Goal: Task Accomplishment & Management: Manage account settings

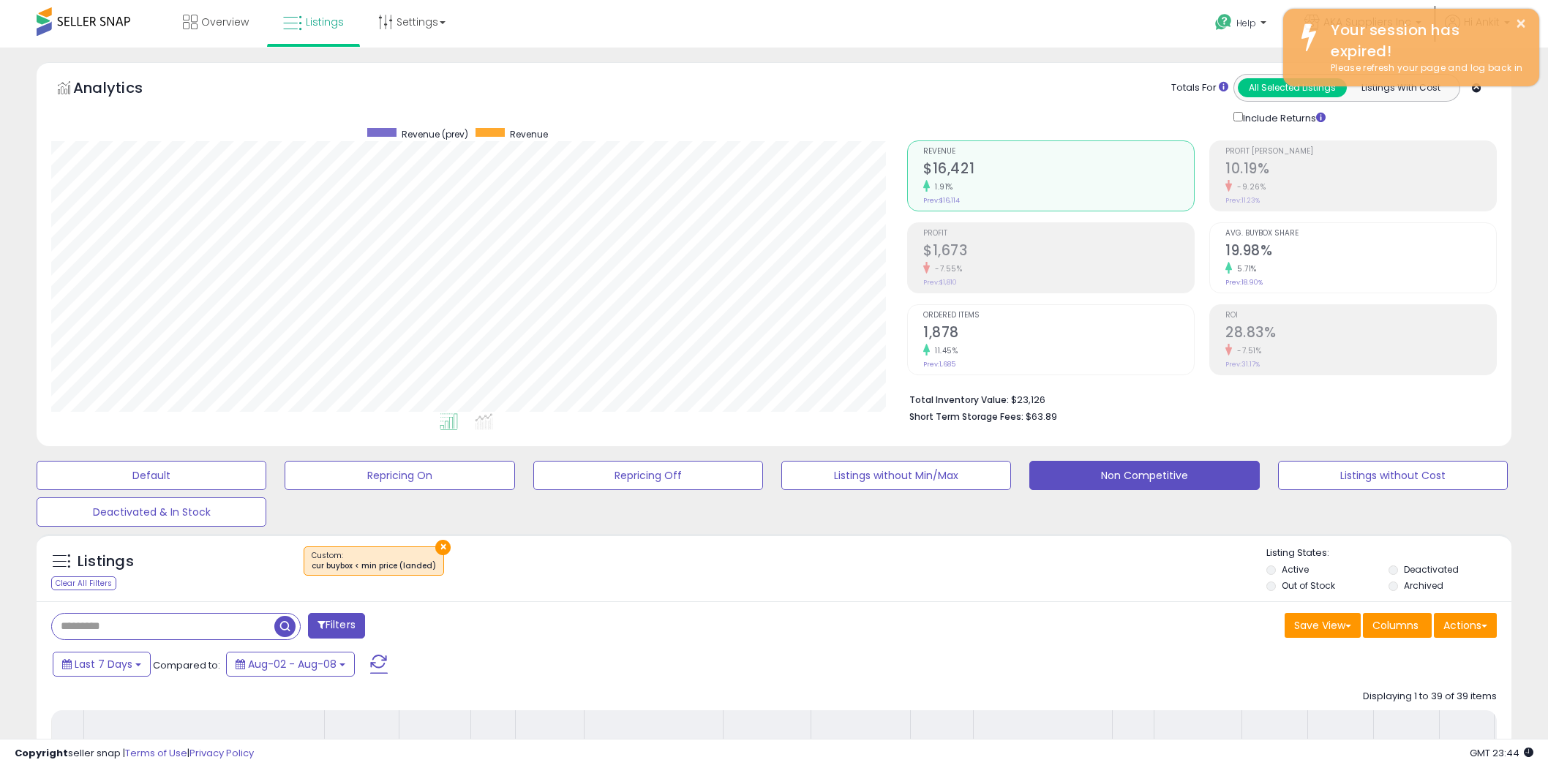
select select "**"
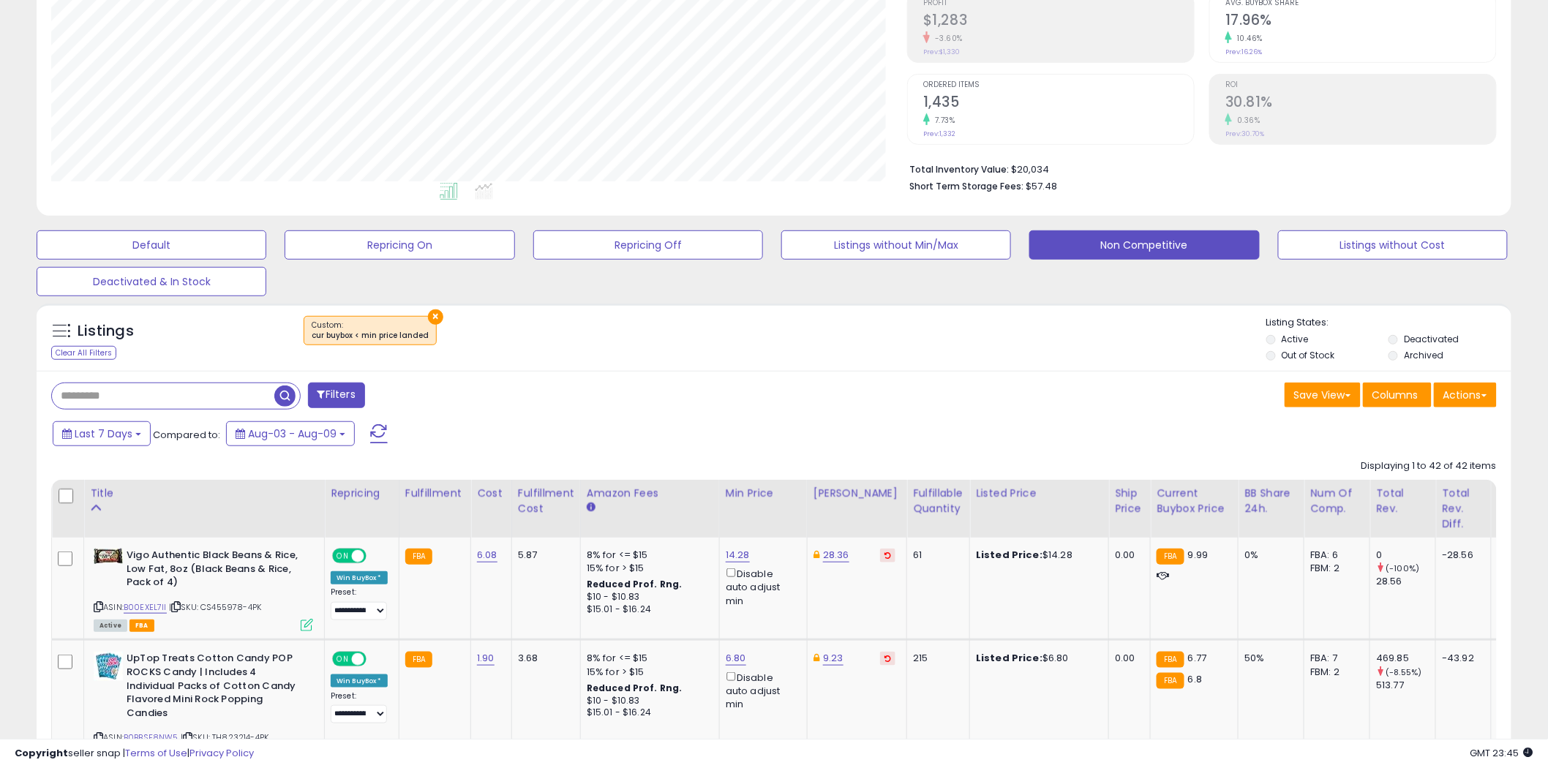
scroll to position [244, 0]
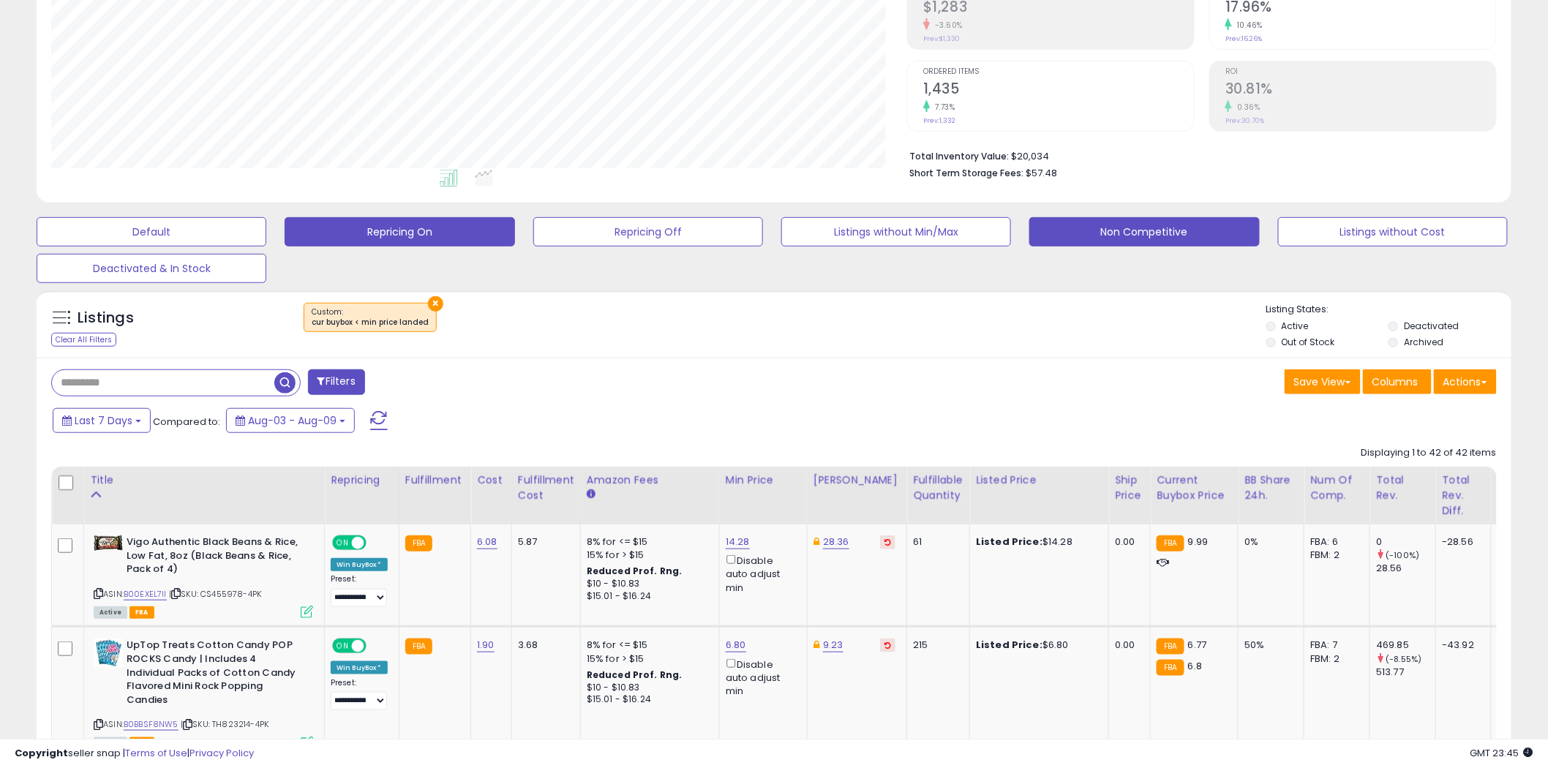
click at [266, 227] on button "Repricing On" at bounding box center [152, 231] width 230 height 29
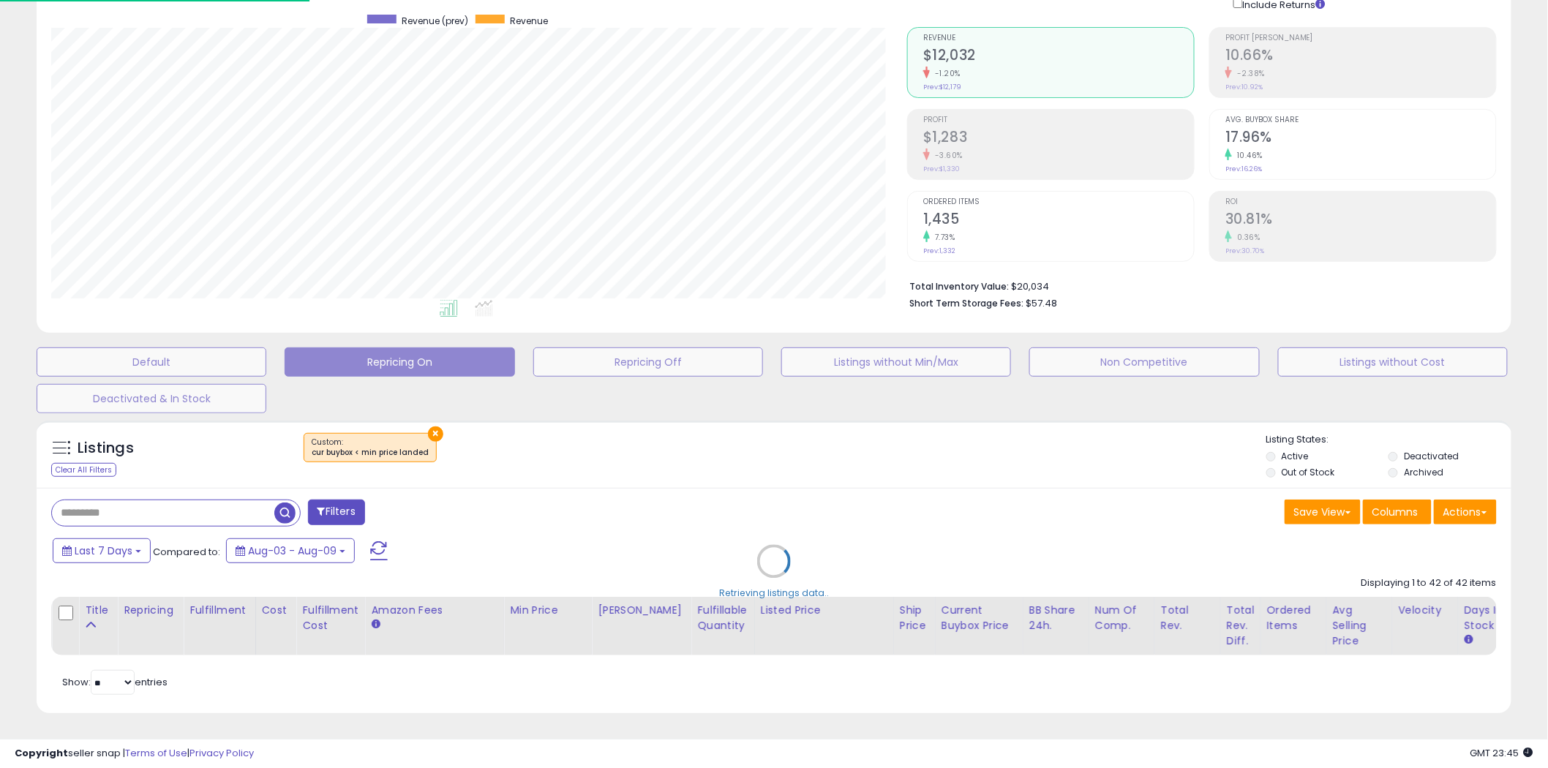
scroll to position [300, 864]
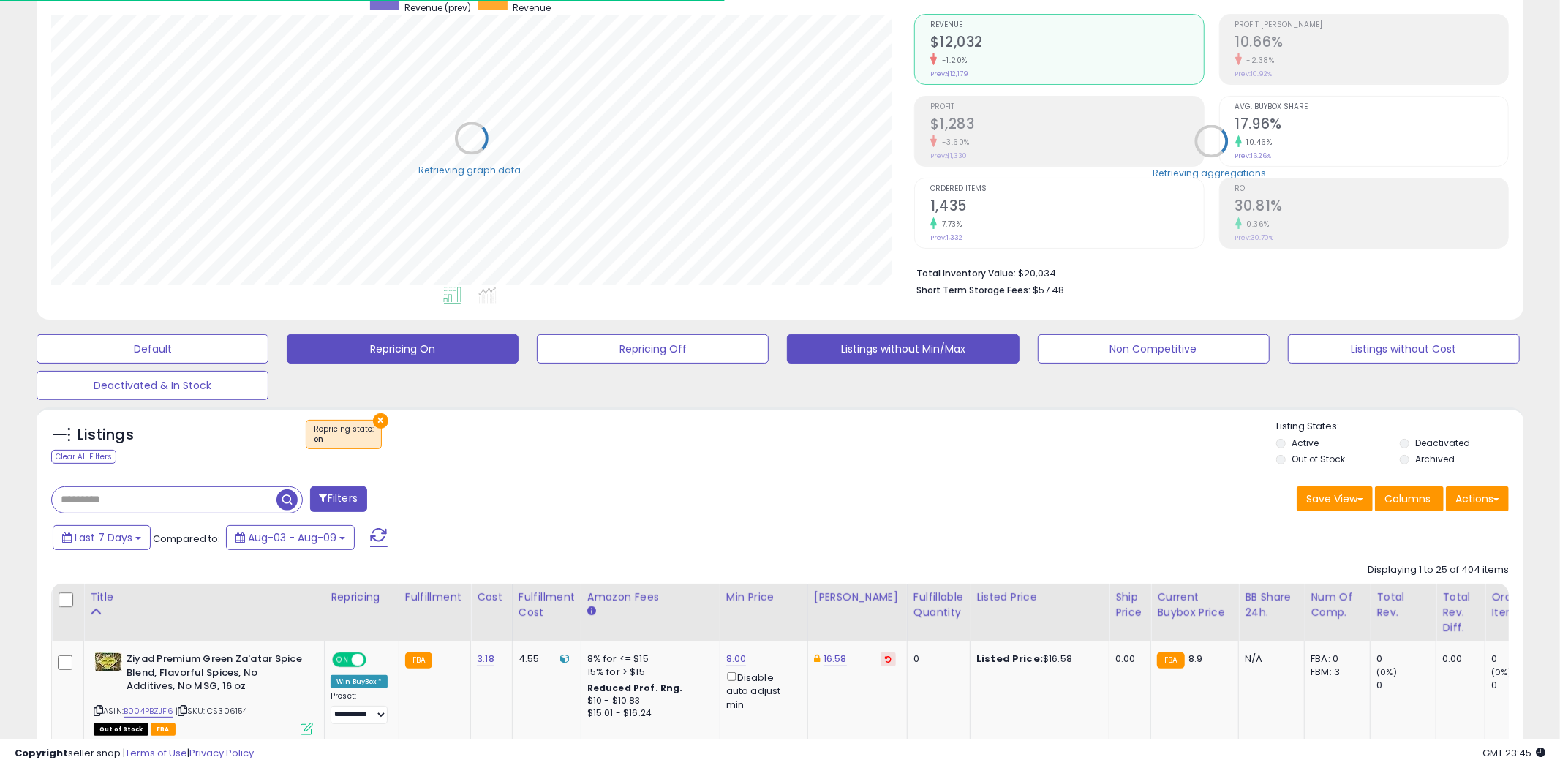
select select "**"
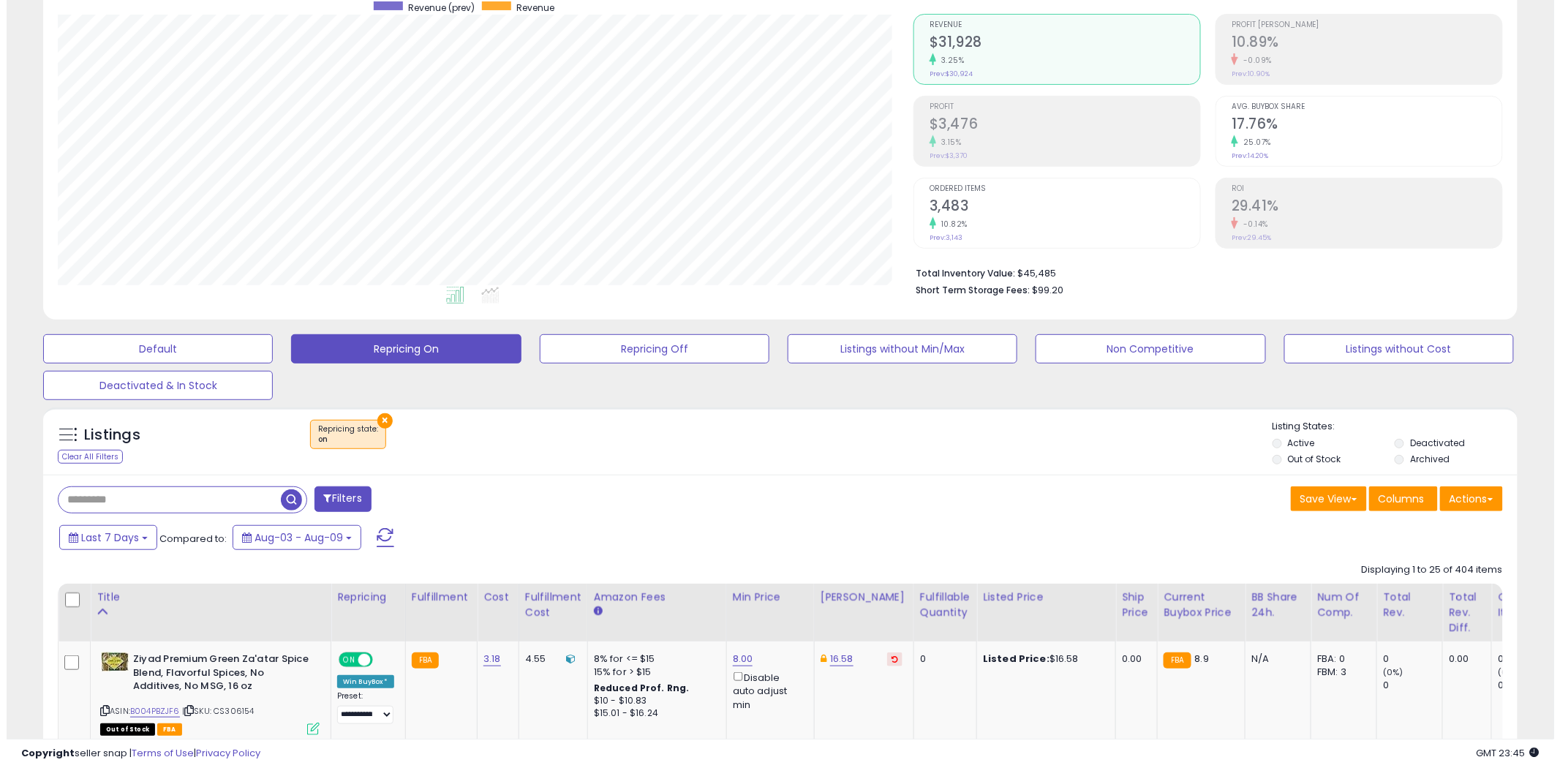
scroll to position [300, 856]
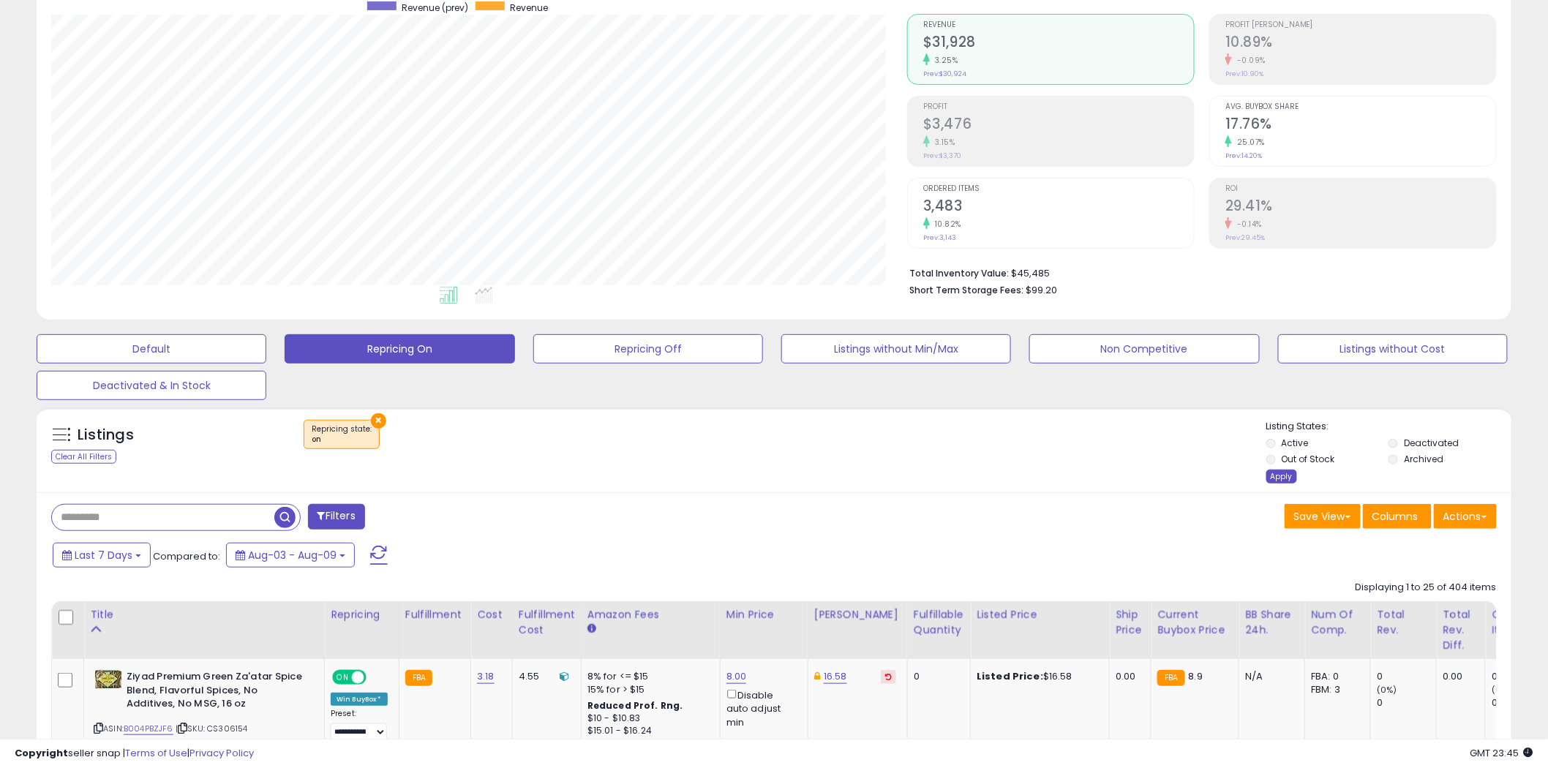
click at [1274, 473] on div "Apply" at bounding box center [1281, 477] width 31 height 14
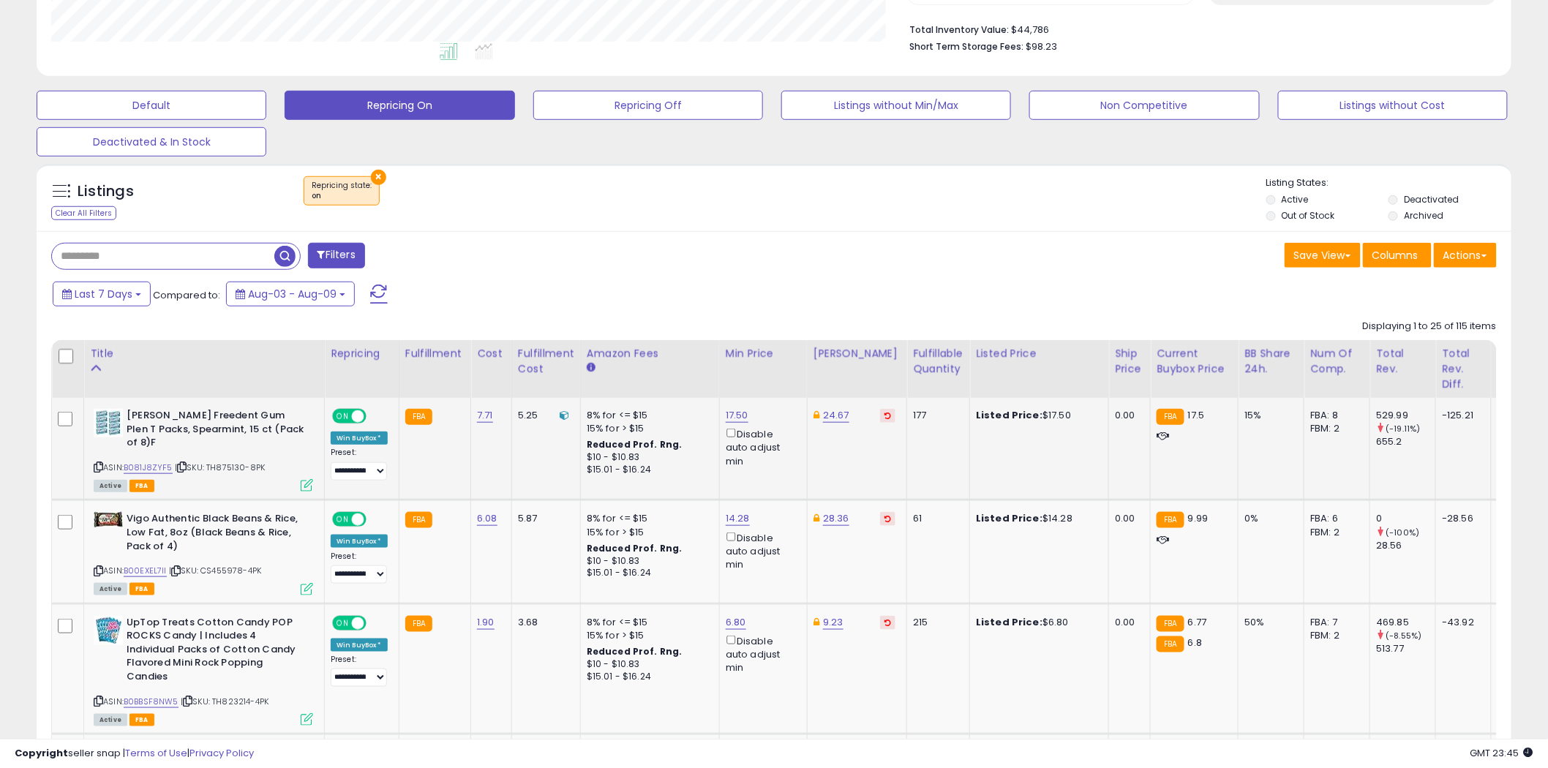
click at [97, 463] on icon at bounding box center [99, 467] width 10 height 8
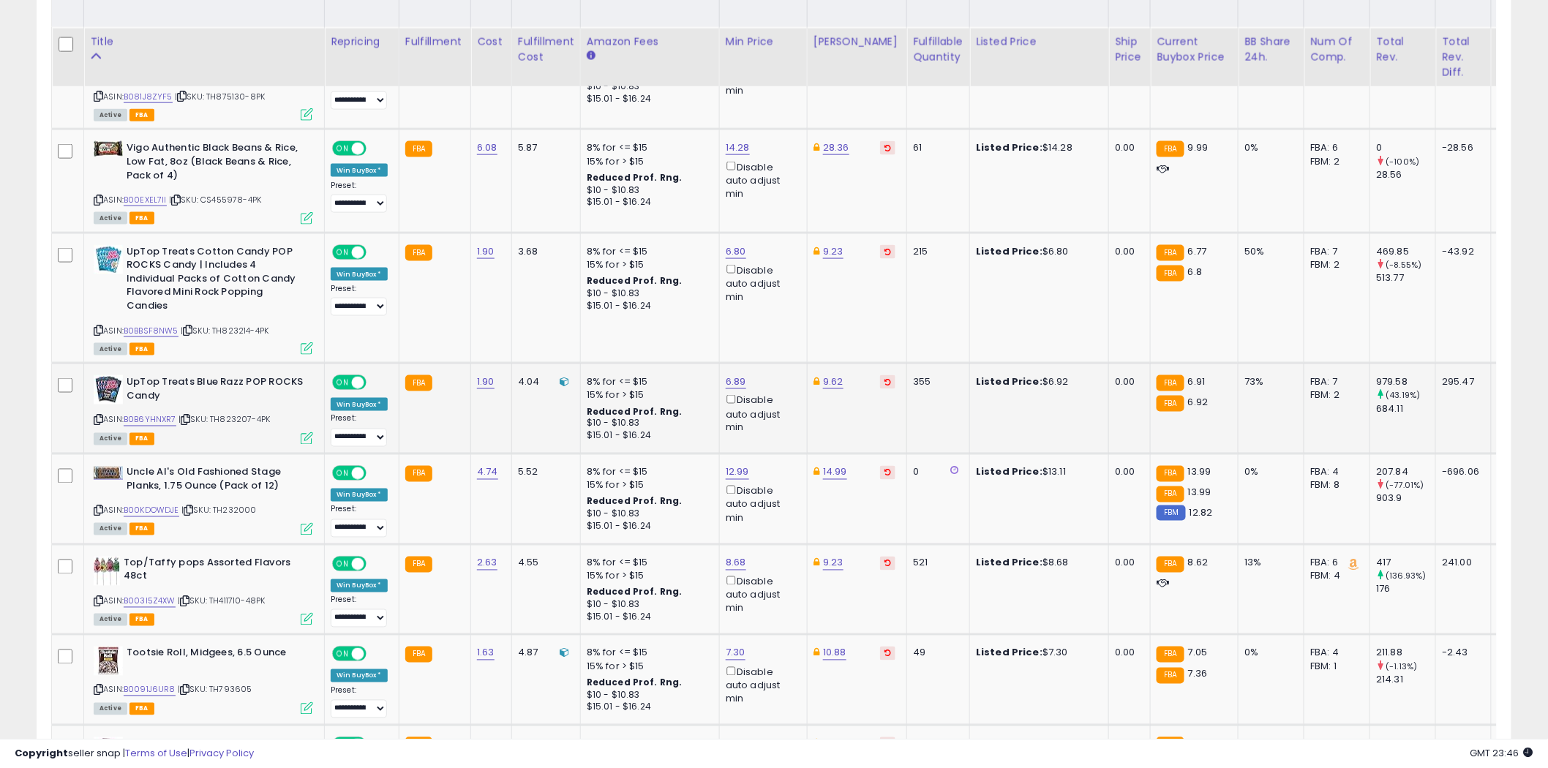
scroll to position [777, 0]
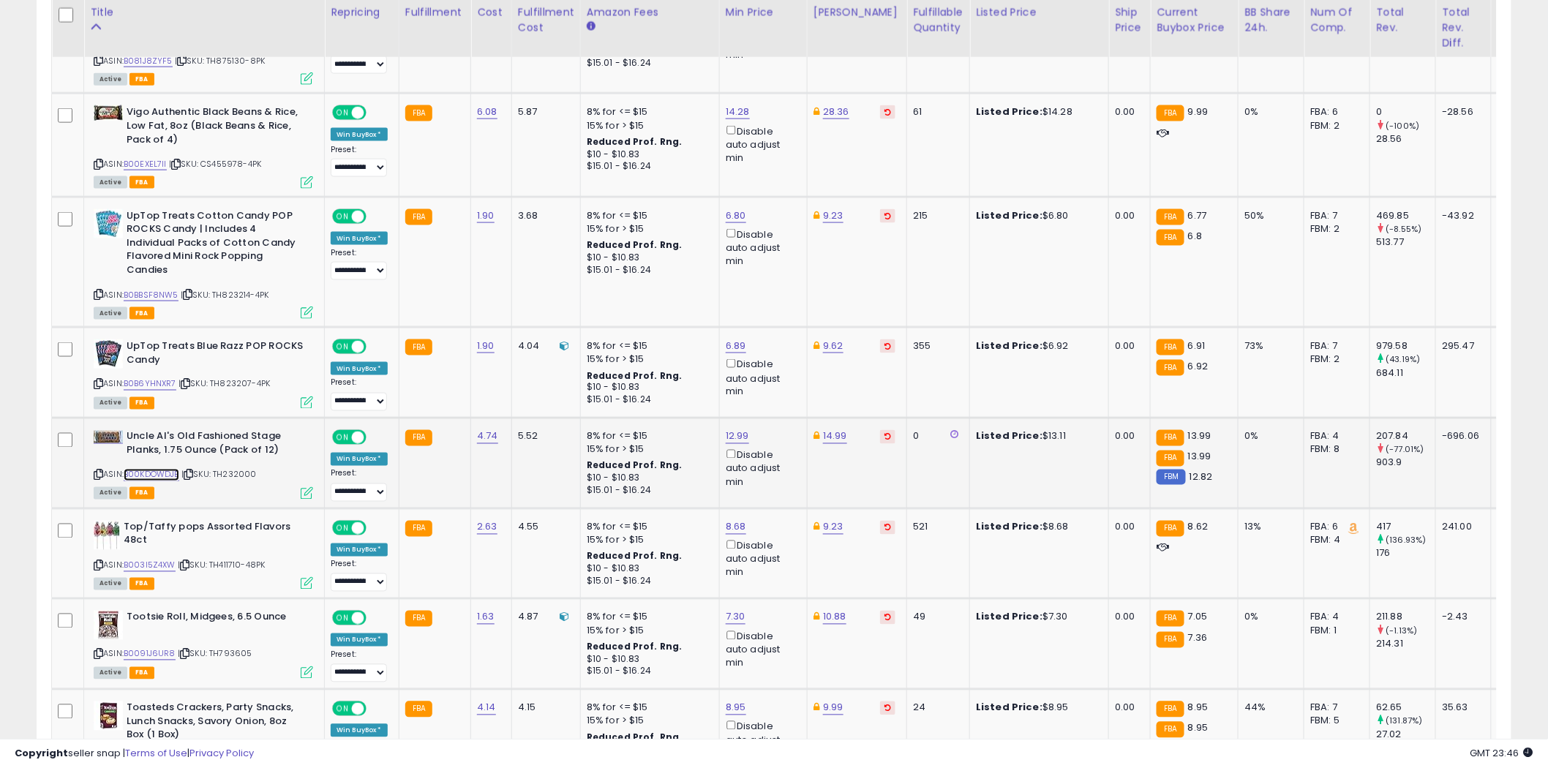
click at [165, 469] on link "B00KDOWDJE" at bounding box center [152, 475] width 56 height 12
click at [99, 471] on icon at bounding box center [99, 475] width 10 height 8
click at [730, 16] on link "12.99" at bounding box center [737, 8] width 23 height 15
type input "*****"
click at [787, 371] on button "submit" at bounding box center [774, 371] width 25 height 22
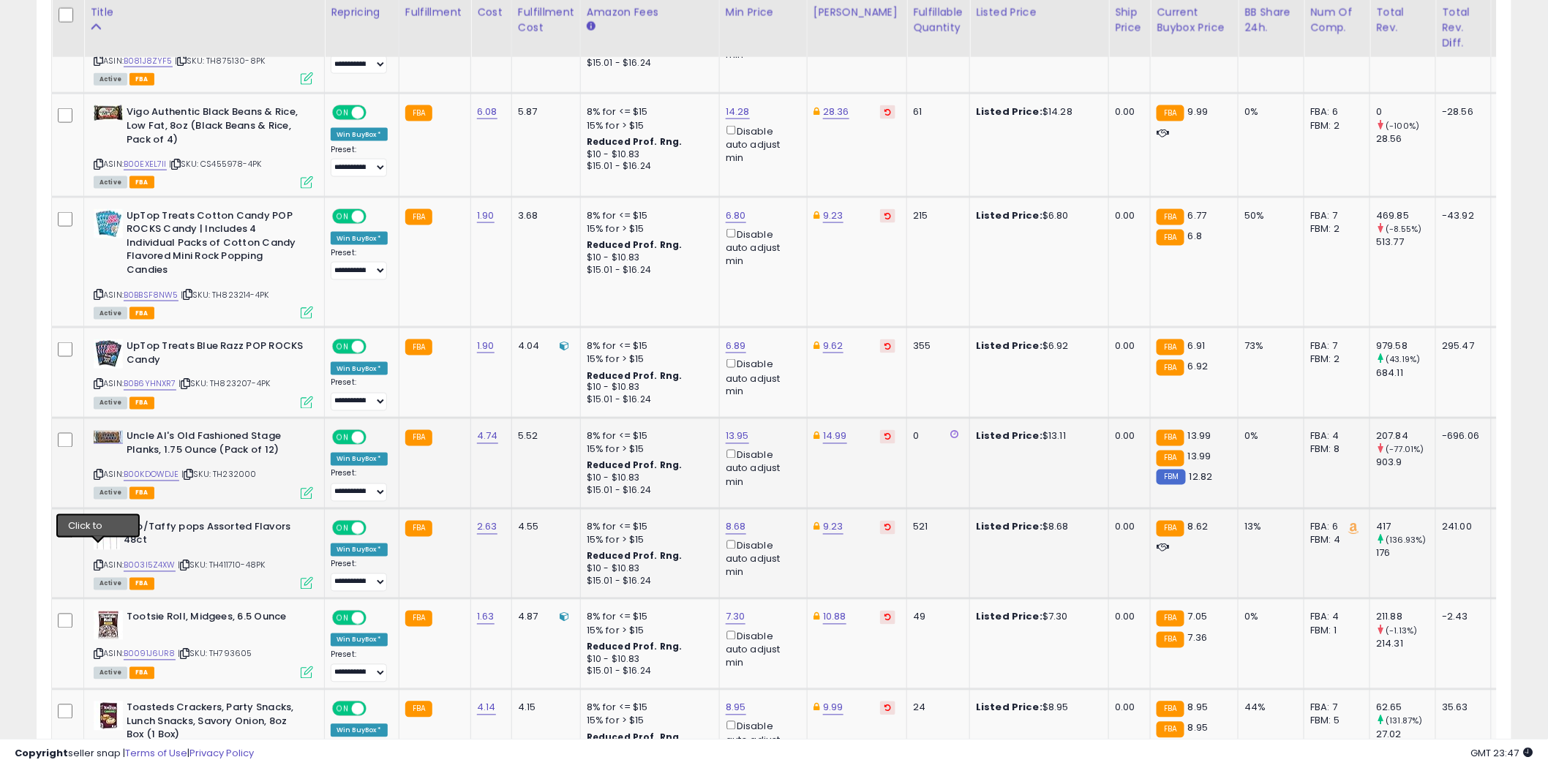
click at [98, 562] on icon at bounding box center [99, 566] width 10 height 8
click at [741, 16] on link "8.68" at bounding box center [737, 8] width 23 height 15
type input "****"
click at [778, 462] on icon "submit" at bounding box center [773, 460] width 9 height 9
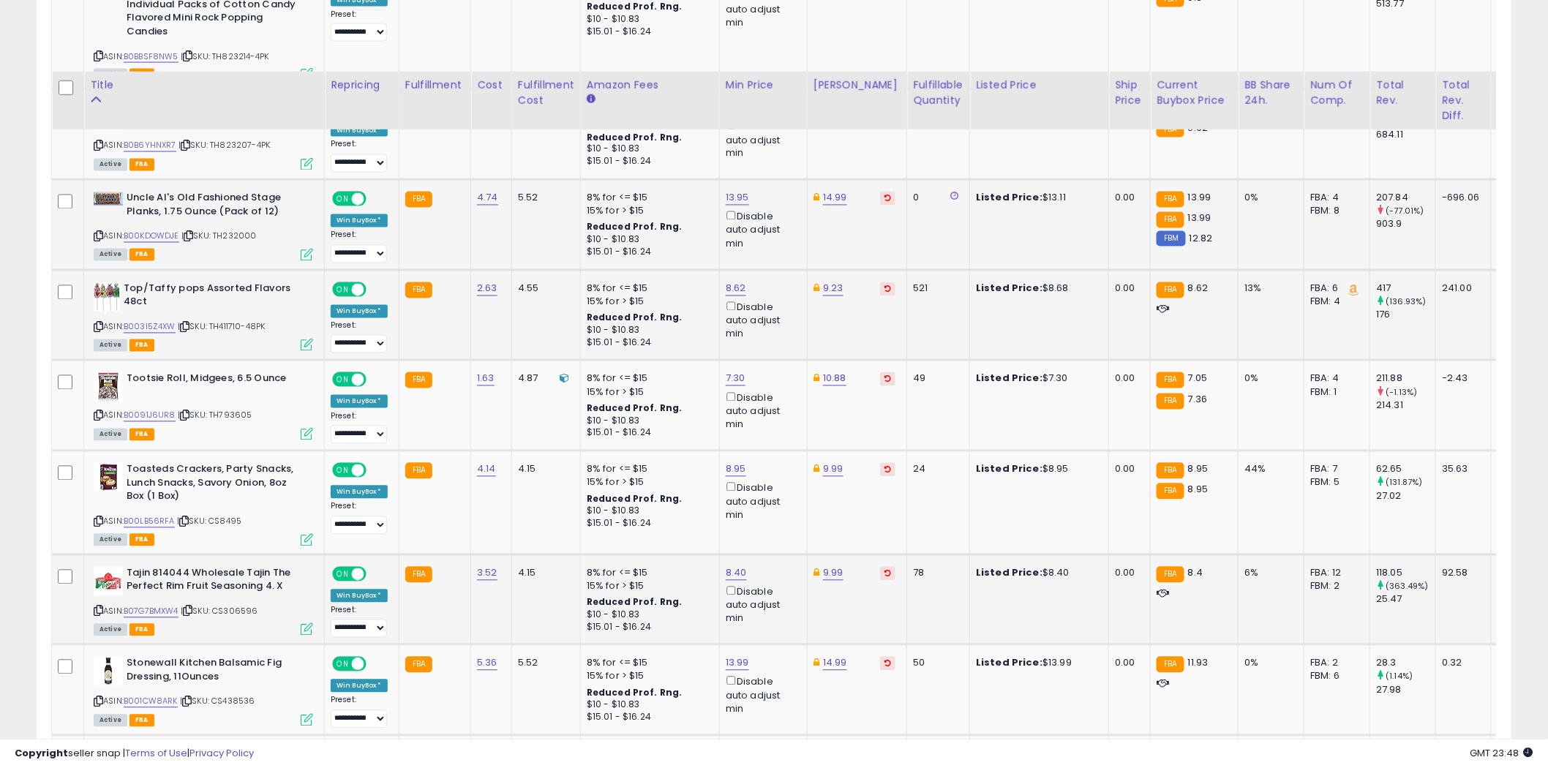
scroll to position [1102, 0]
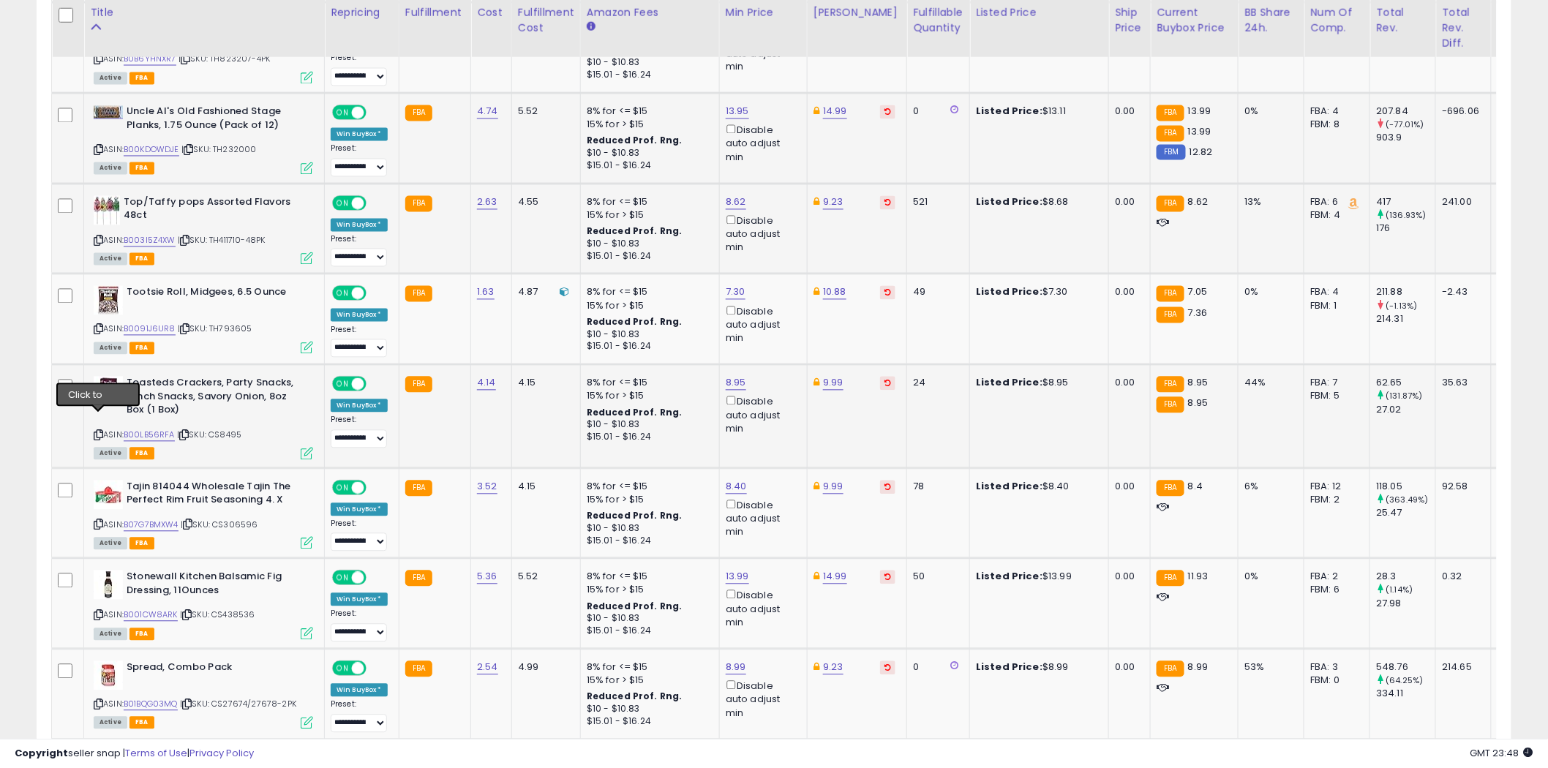
click at [97, 432] on icon at bounding box center [99, 436] width 10 height 8
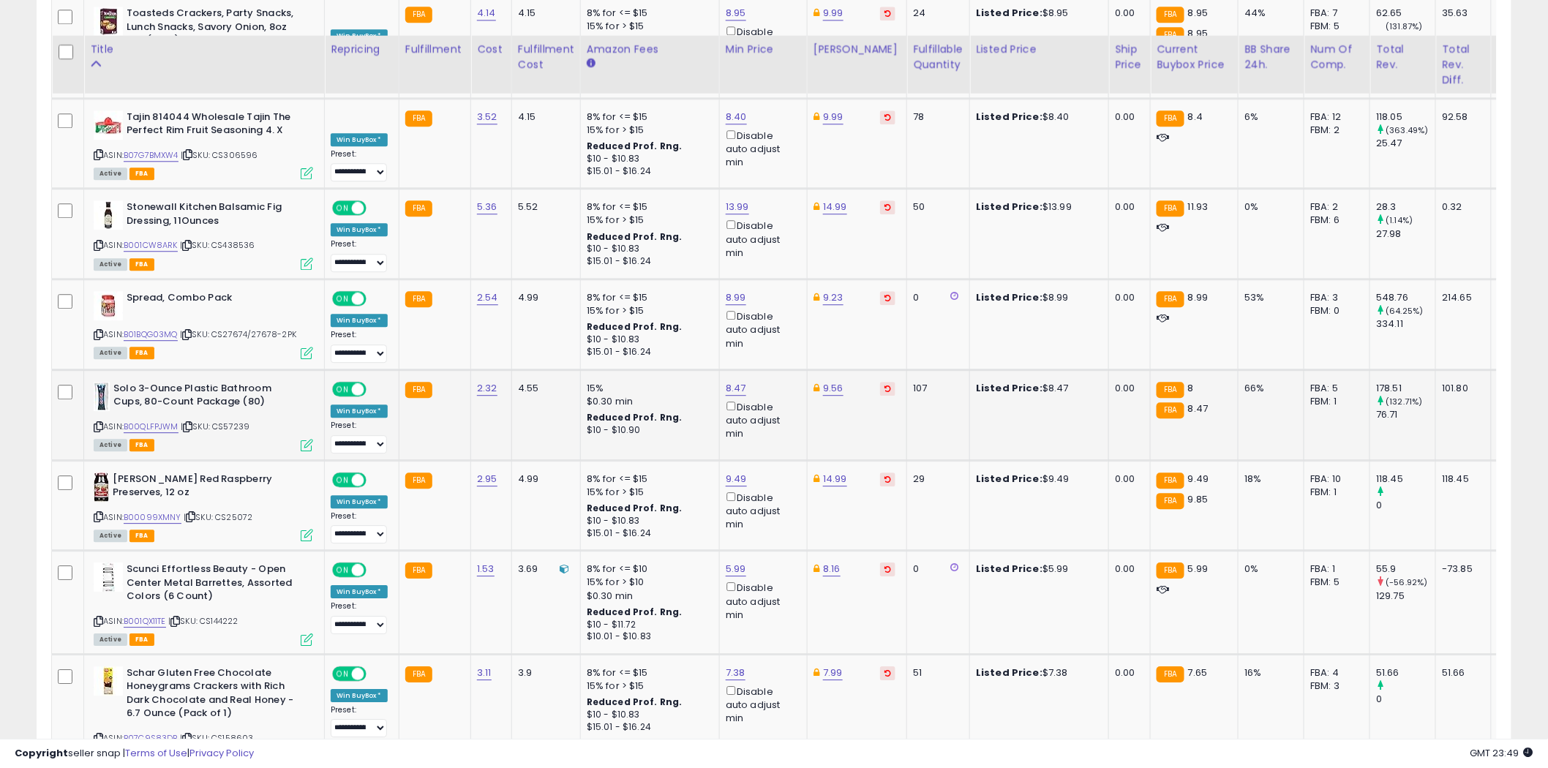
scroll to position [1508, 0]
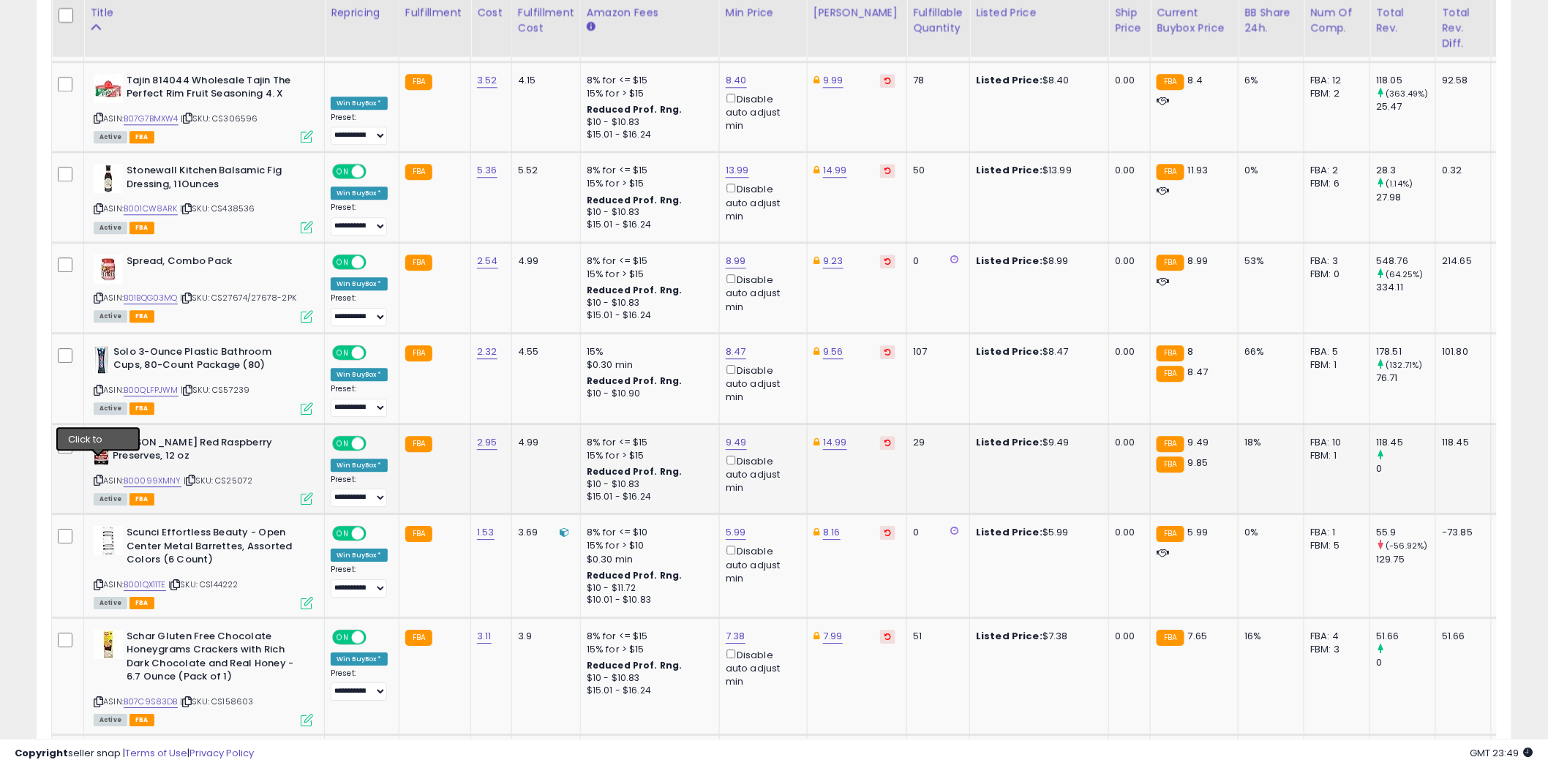
click at [99, 476] on icon at bounding box center [99, 480] width 10 height 8
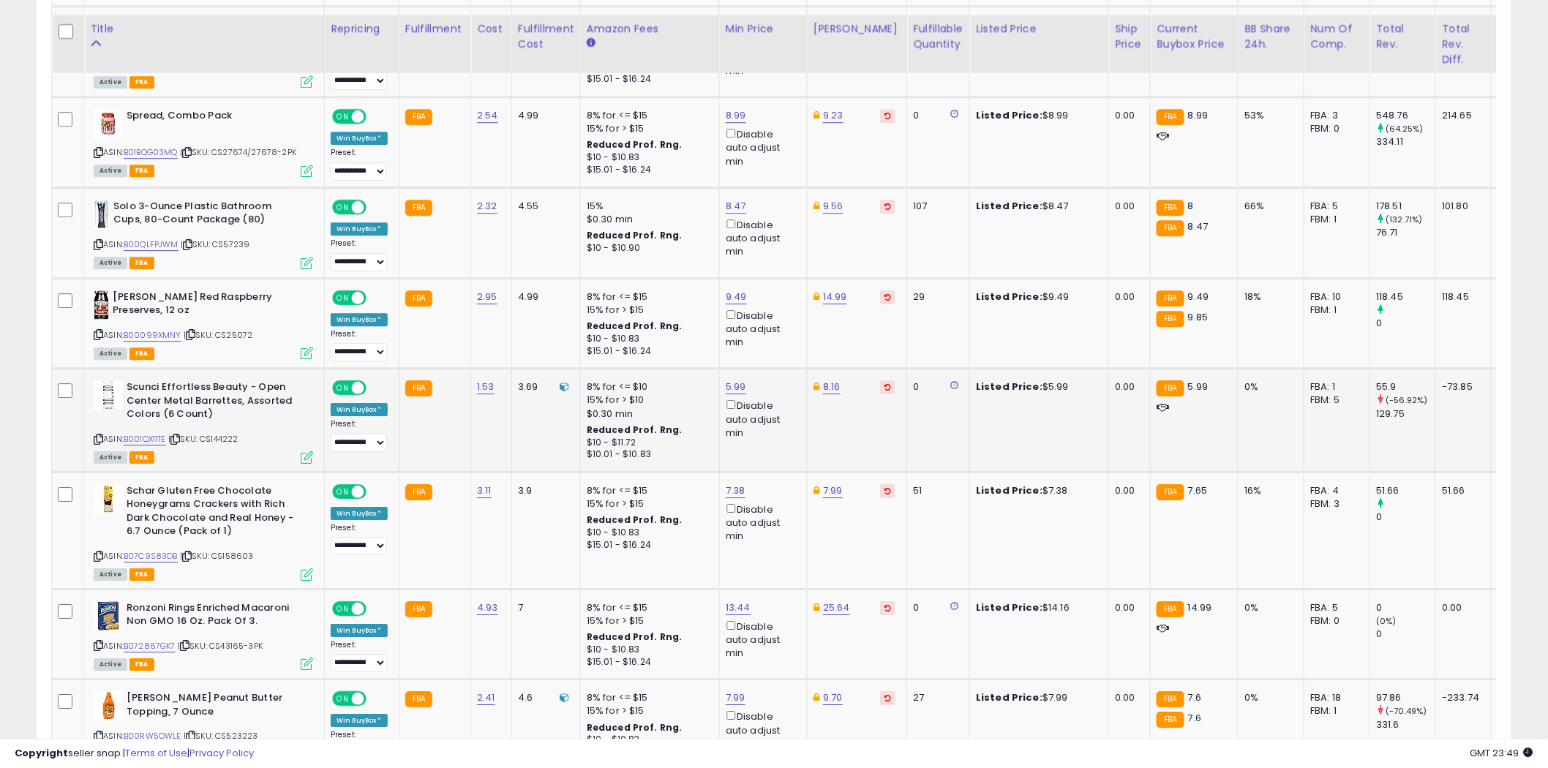
scroll to position [1671, 0]
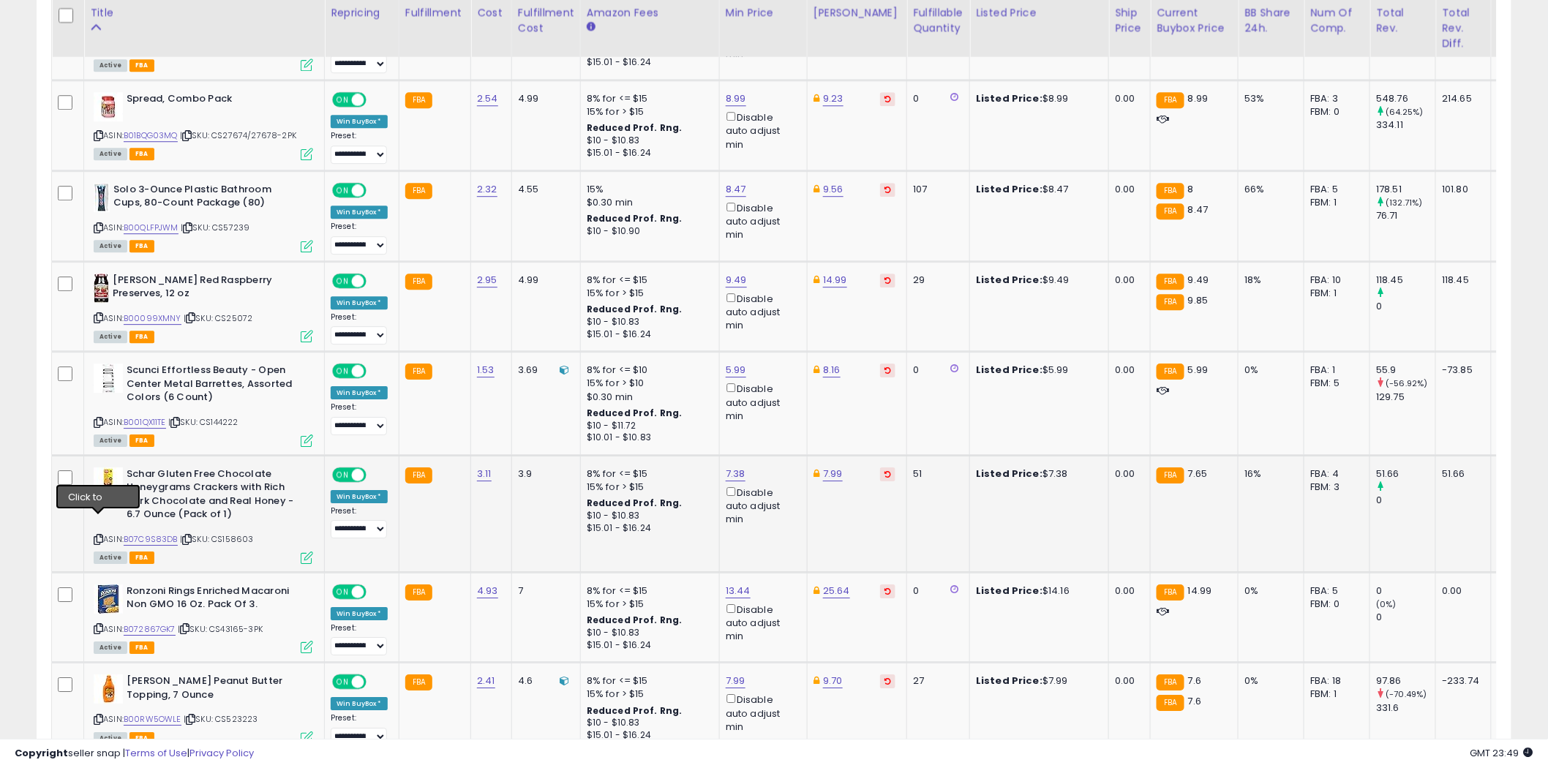
click at [98, 535] on icon at bounding box center [99, 539] width 10 height 8
type input "****"
click at [777, 407] on icon "submit" at bounding box center [772, 403] width 9 height 9
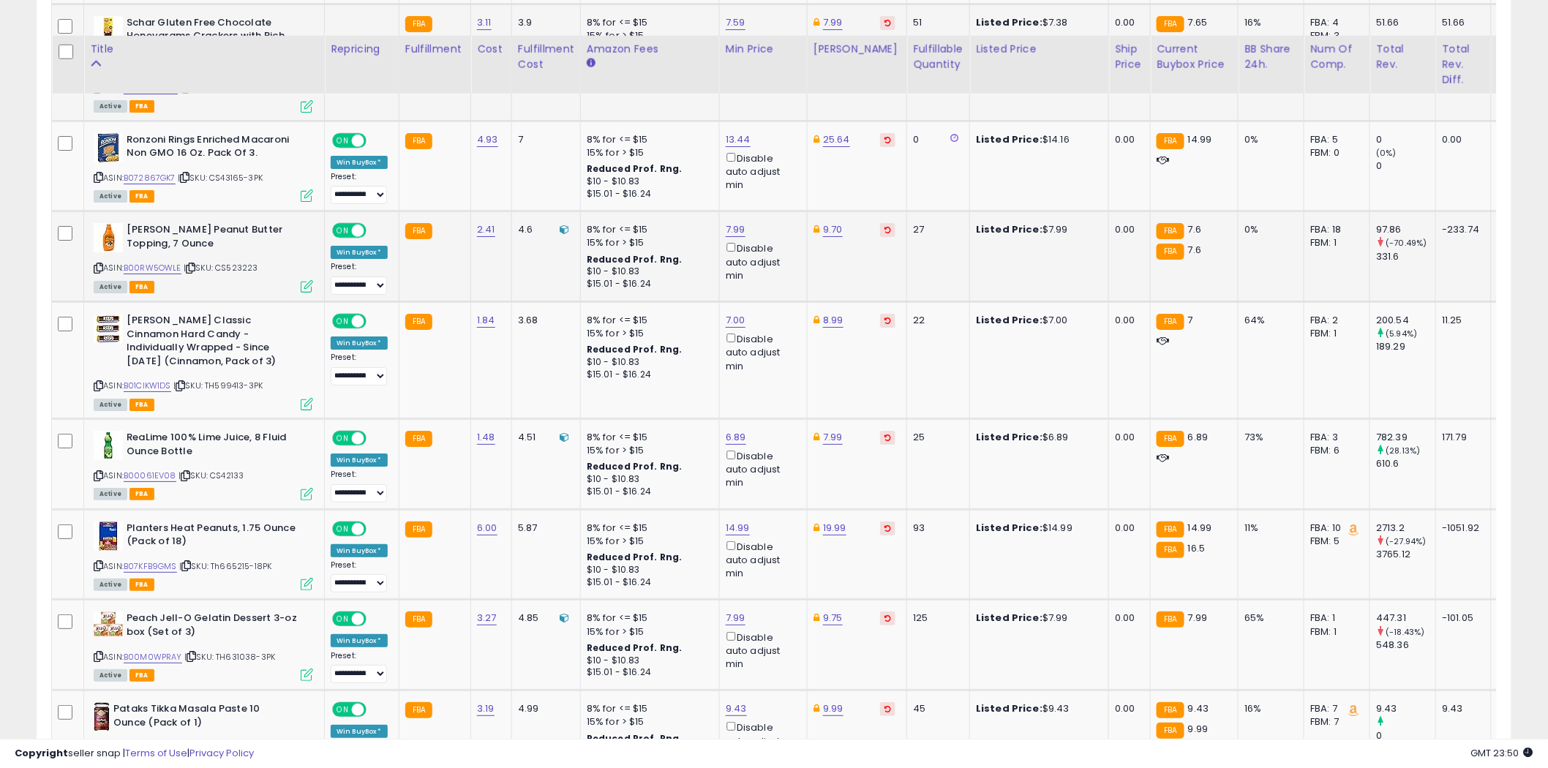
scroll to position [2159, 0]
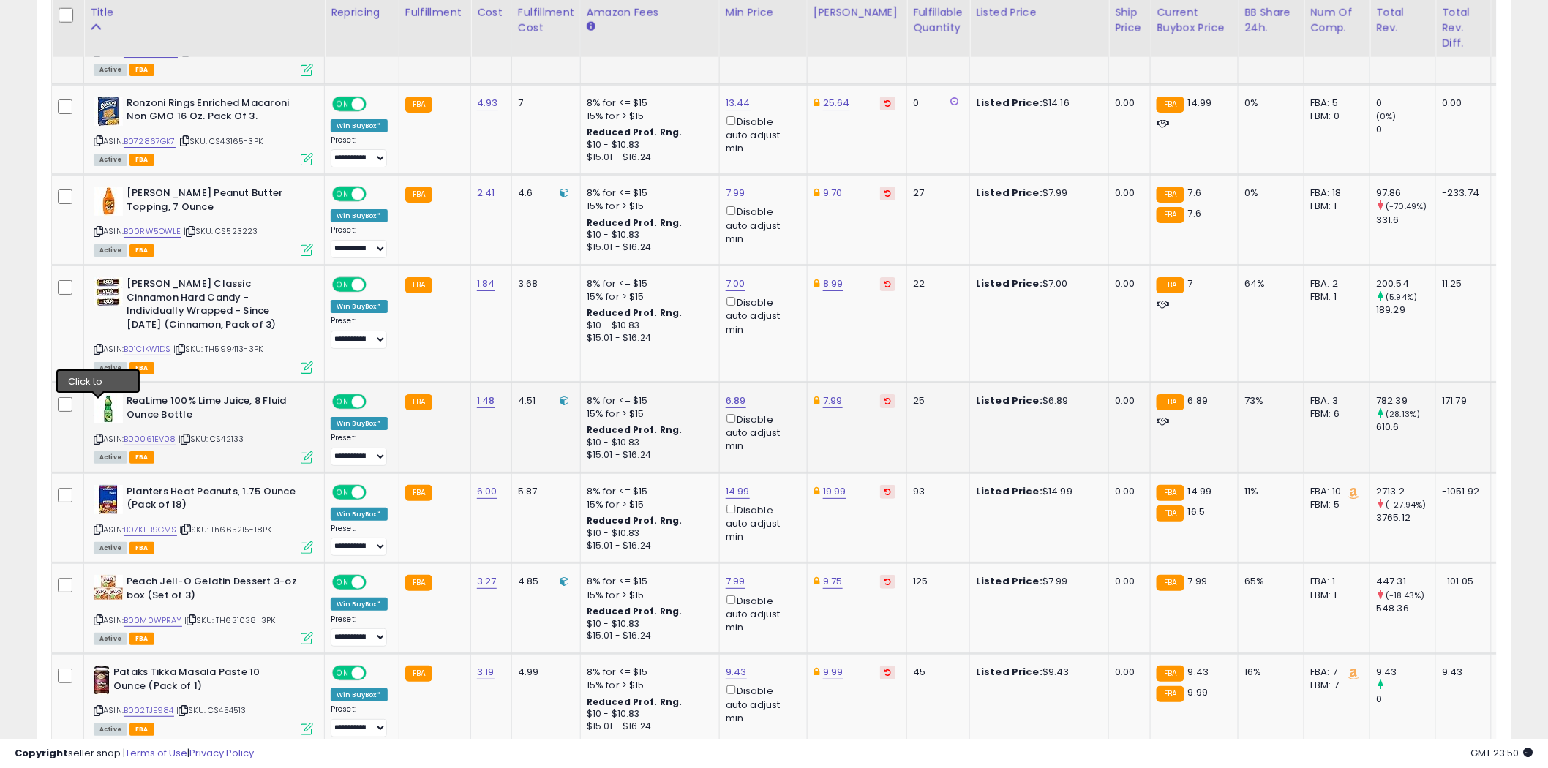
click at [98, 435] on icon at bounding box center [99, 439] width 10 height 8
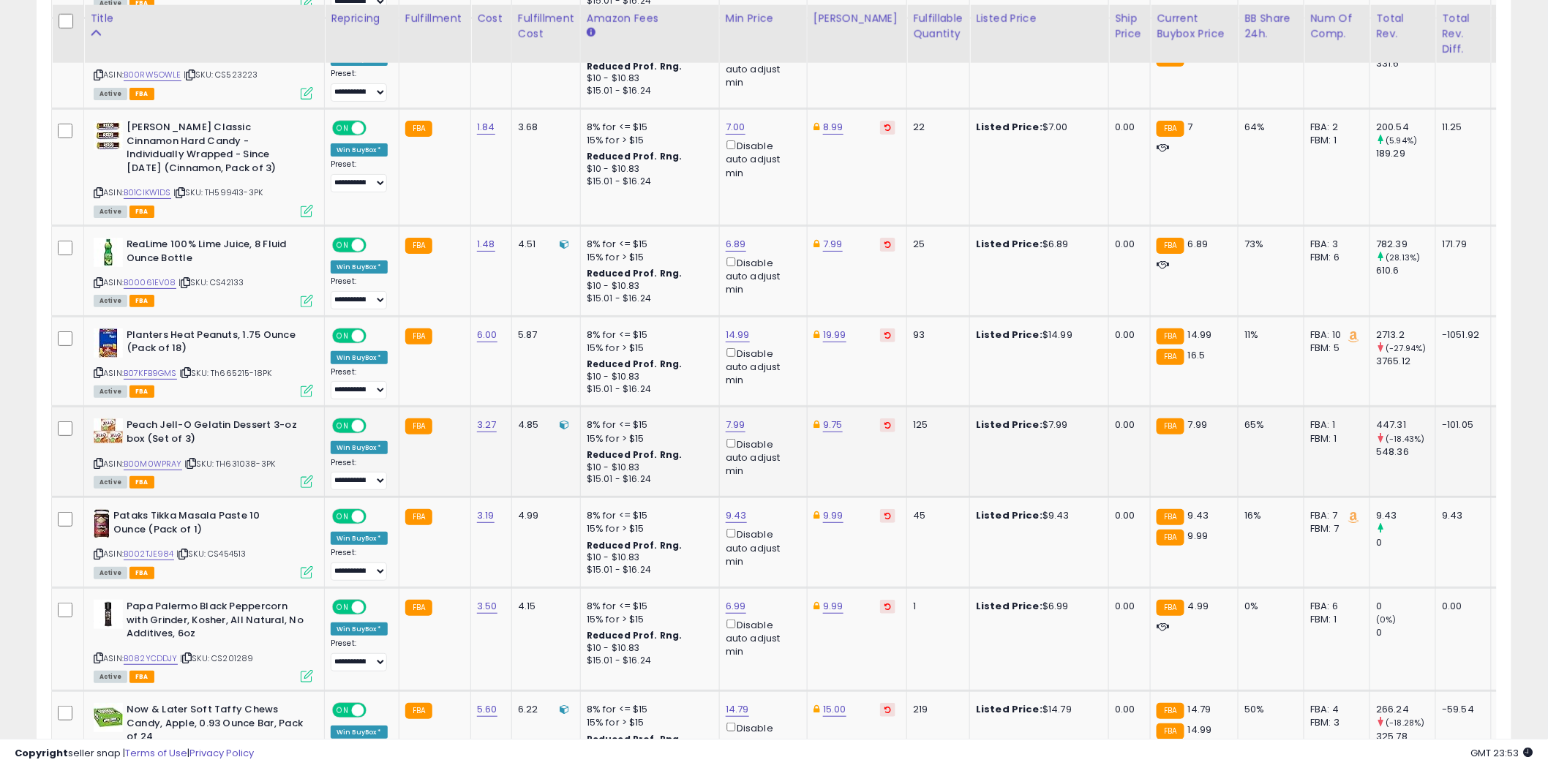
scroll to position [2321, 0]
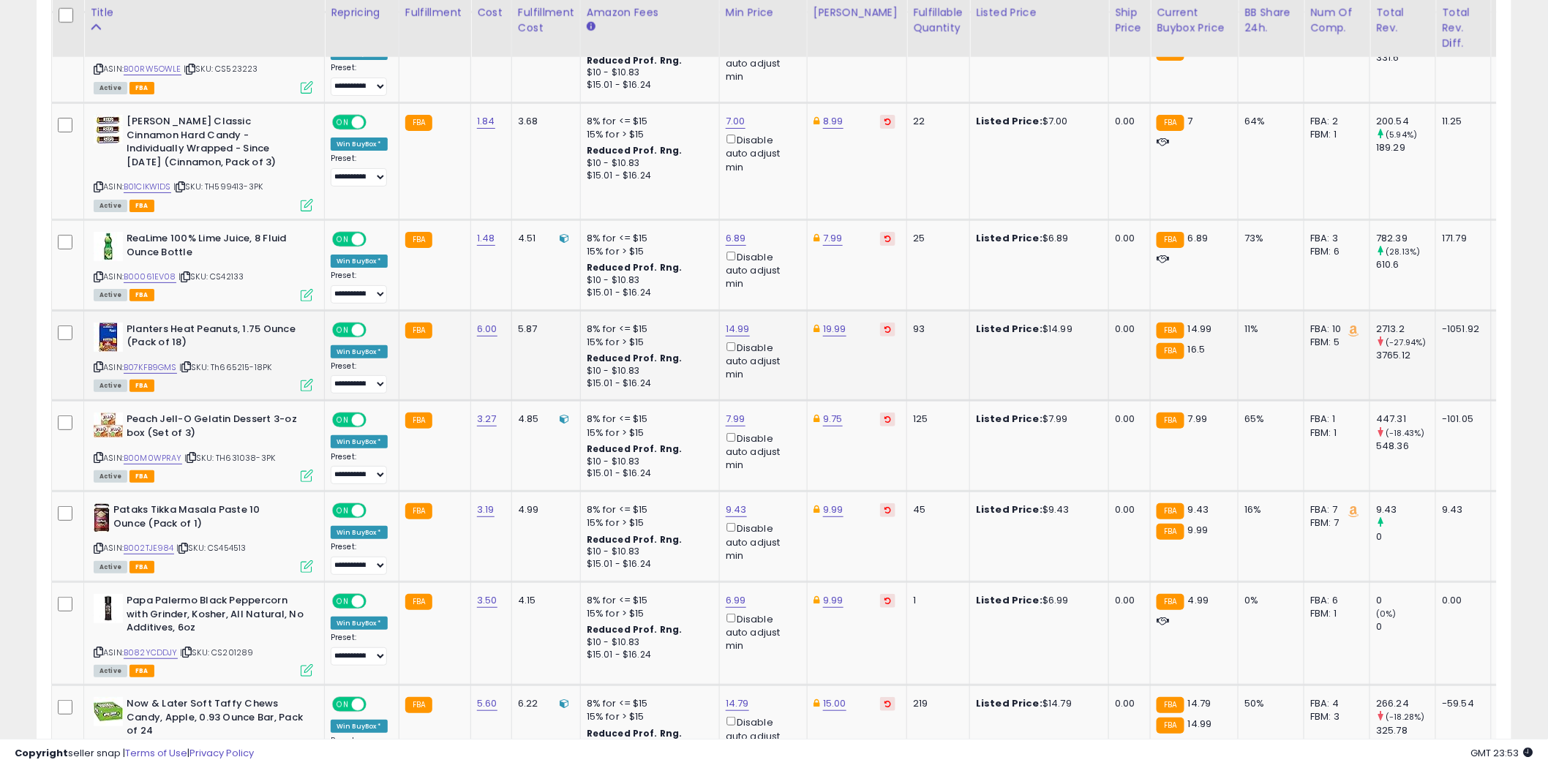
click at [98, 363] on icon at bounding box center [99, 367] width 10 height 8
click at [100, 454] on icon at bounding box center [99, 458] width 10 height 8
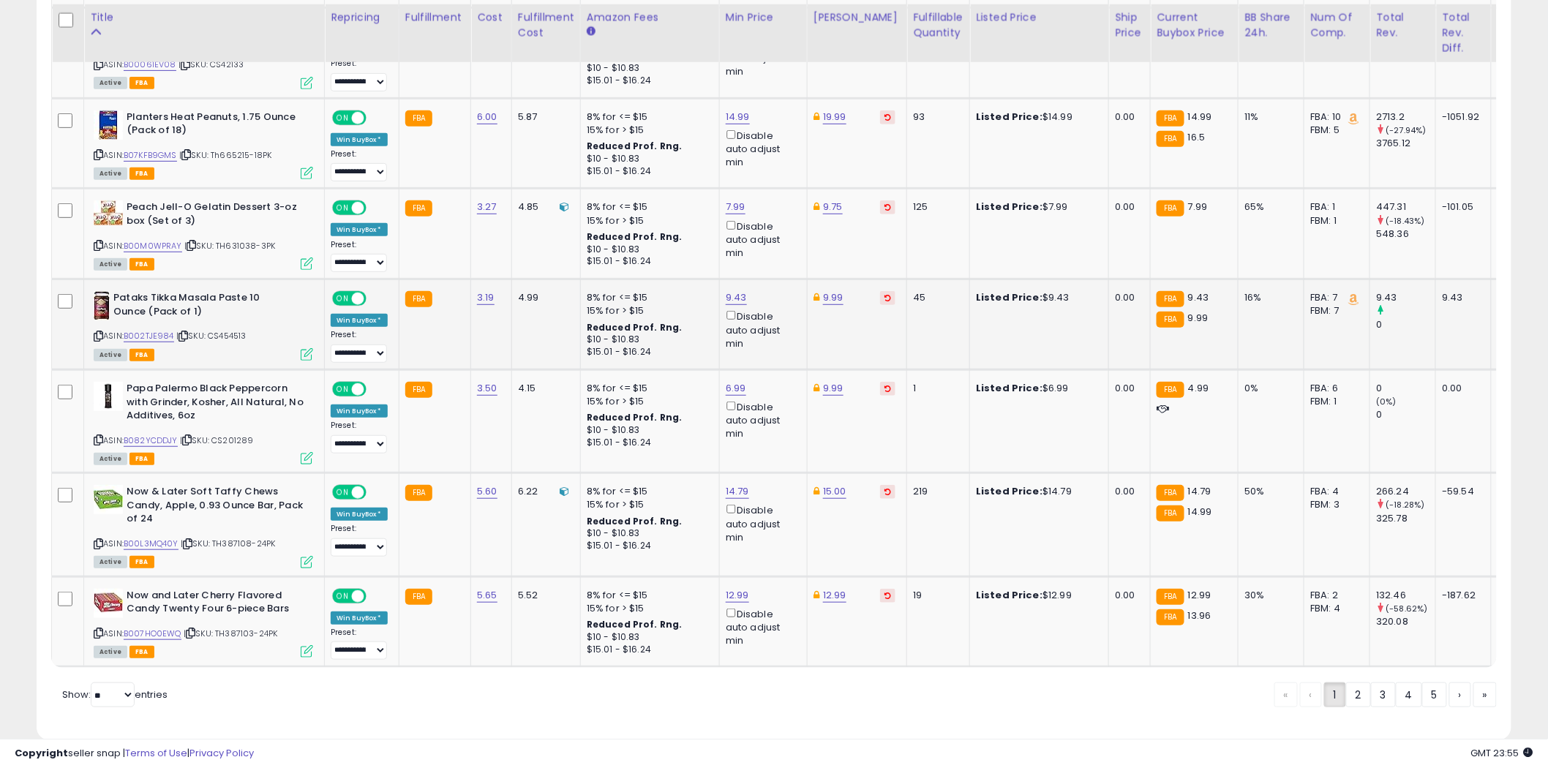
scroll to position [2538, 0]
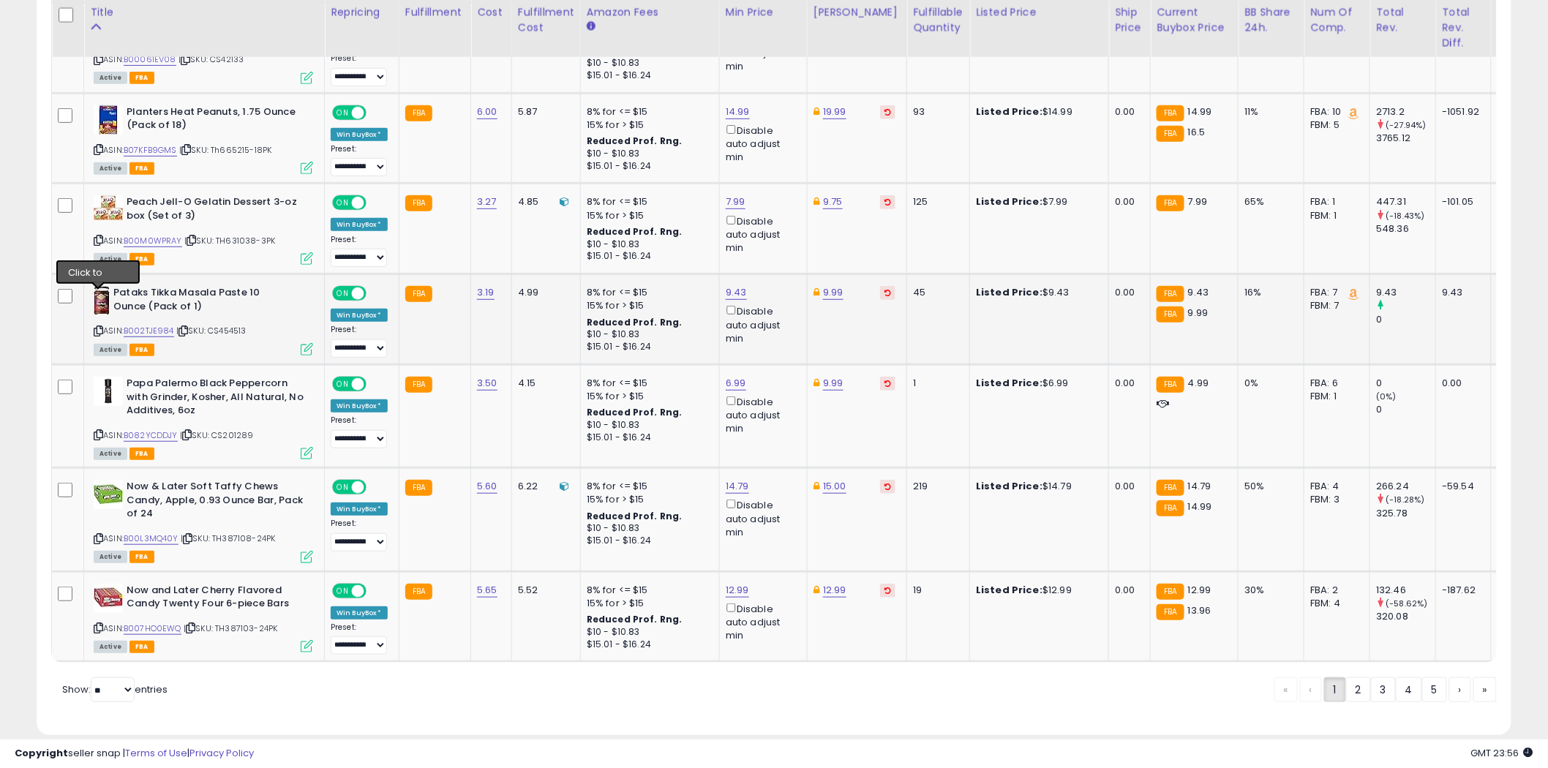
click at [101, 327] on icon at bounding box center [99, 331] width 10 height 8
click at [99, 535] on icon at bounding box center [99, 539] width 10 height 8
click at [99, 624] on icon at bounding box center [99, 628] width 10 height 8
click at [129, 677] on select "** **" at bounding box center [113, 689] width 44 height 25
select select "**"
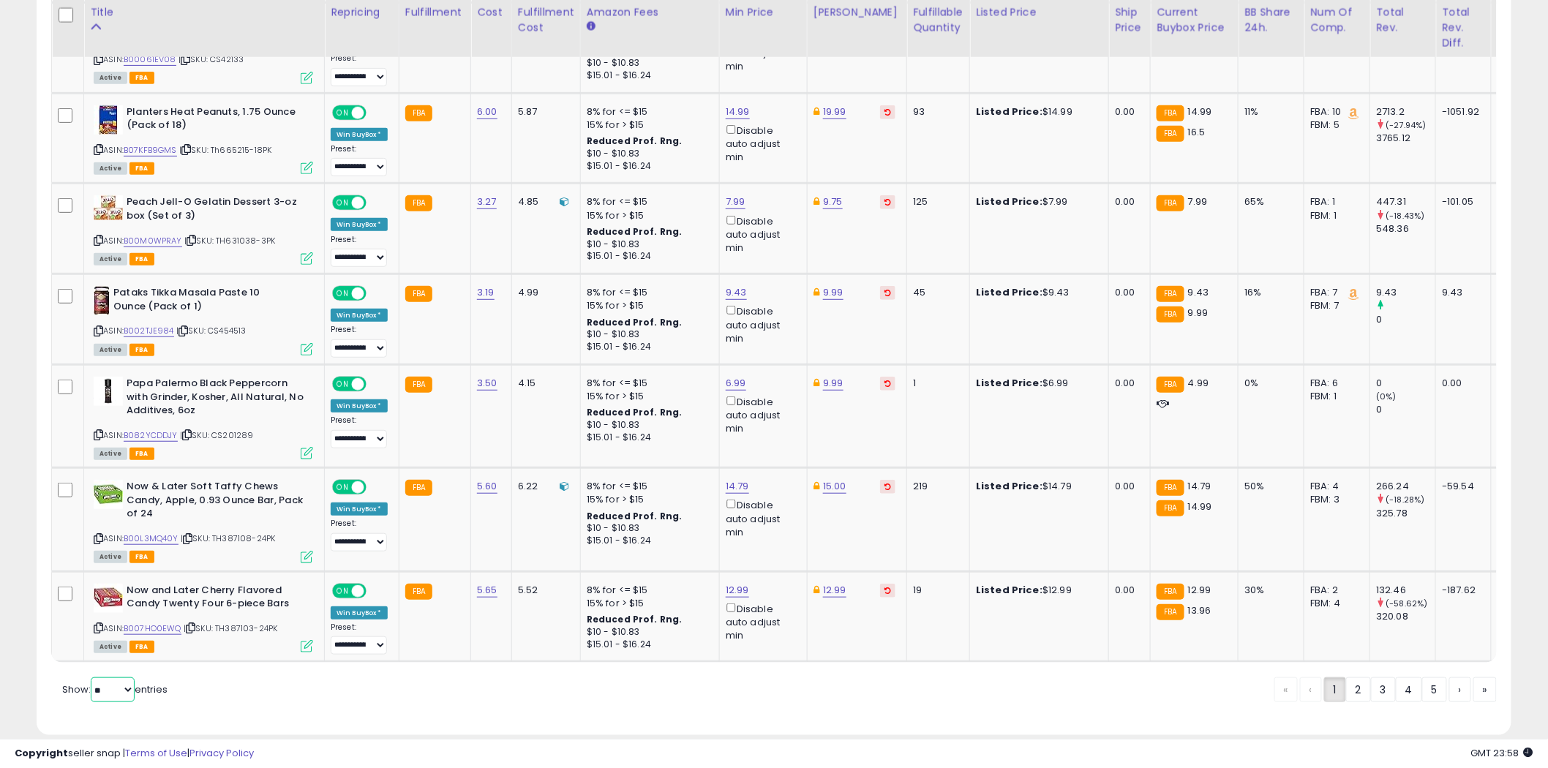
click at [92, 677] on select "** **" at bounding box center [113, 689] width 44 height 25
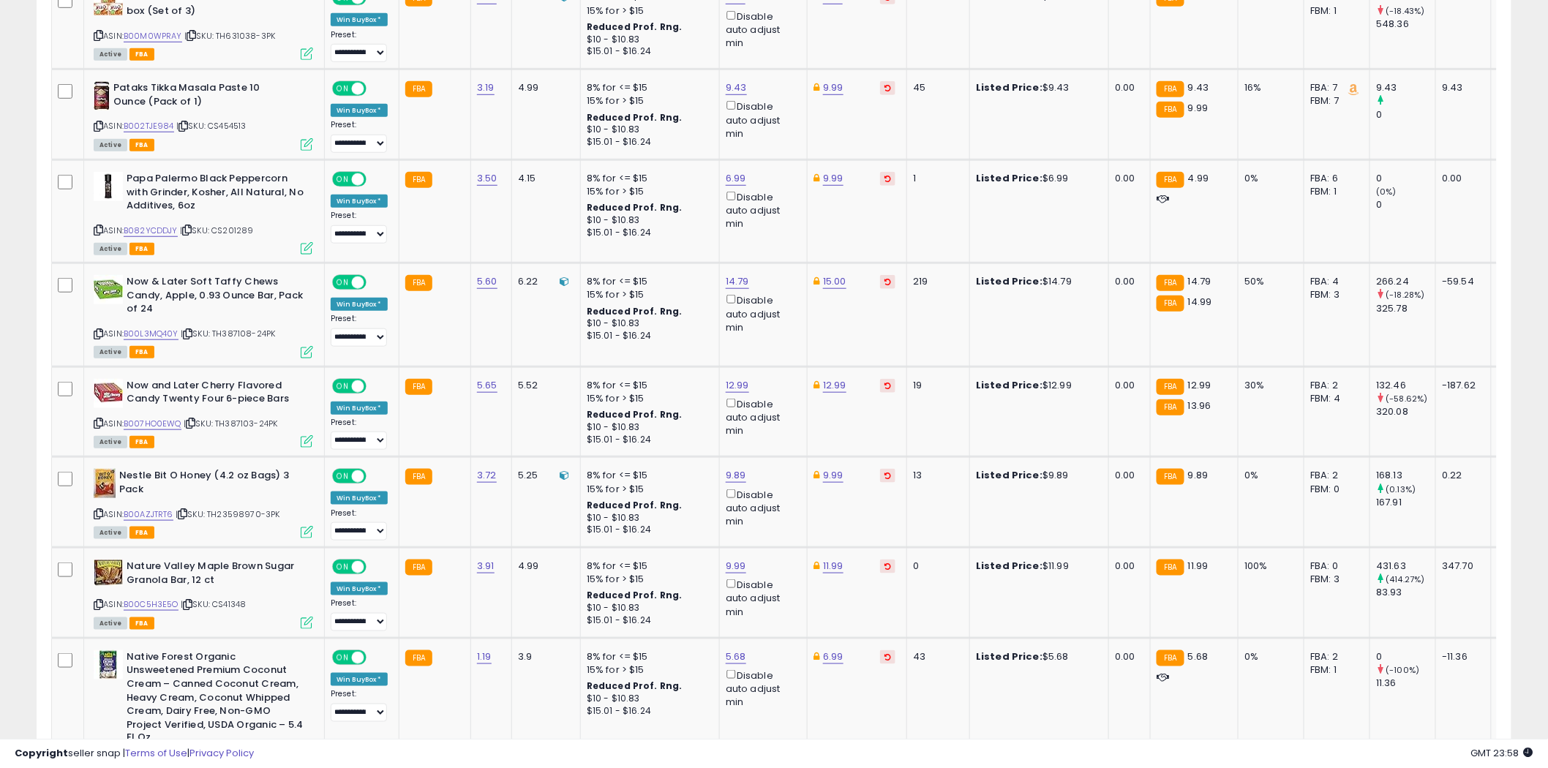
scroll to position [2905, 0]
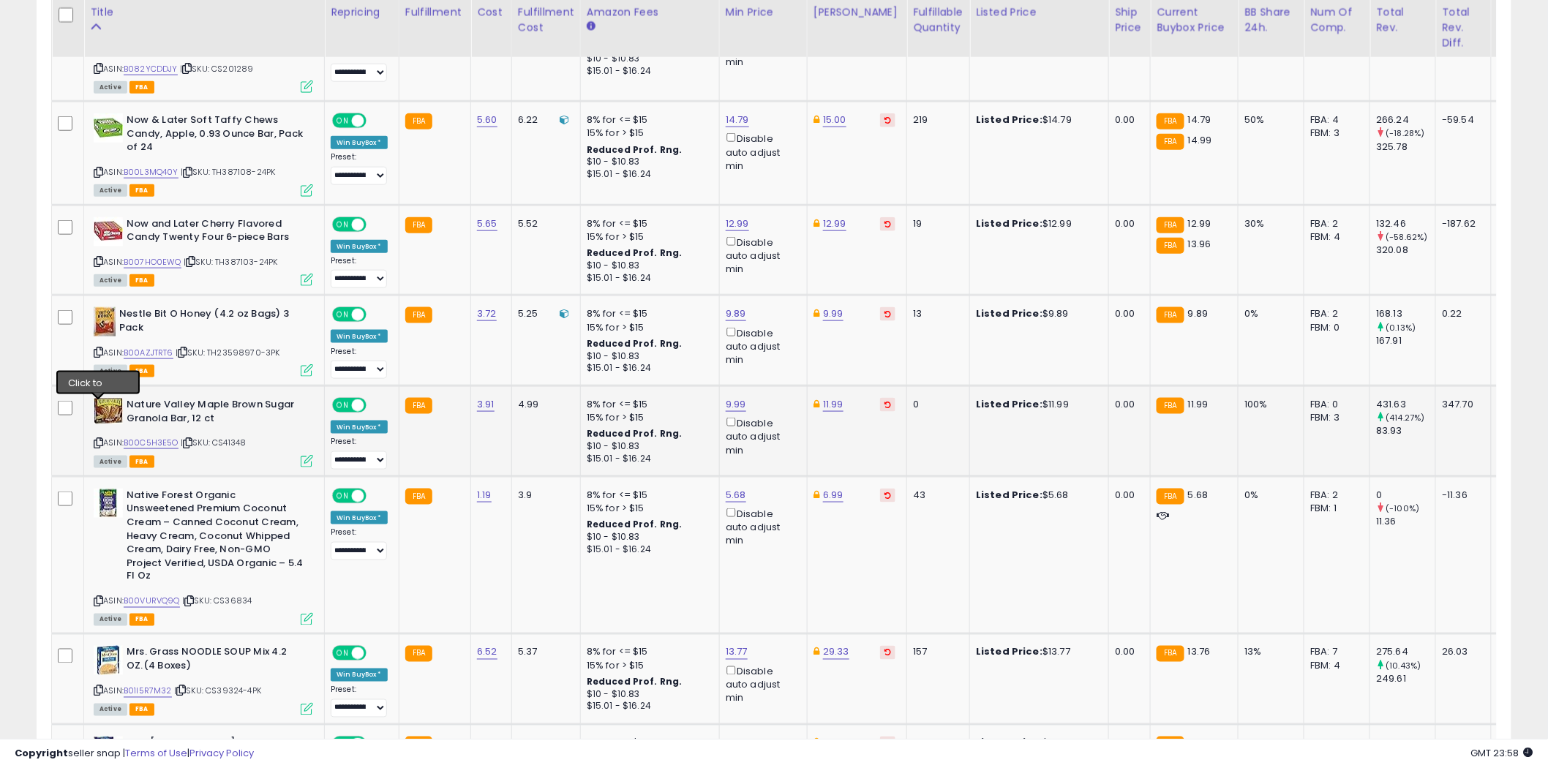
click at [99, 439] on icon at bounding box center [99, 443] width 10 height 8
click at [742, 318] on input "*****" at bounding box center [789, 318] width 130 height 25
type input "*****"
click at [884, 320] on button "submit" at bounding box center [872, 317] width 25 height 22
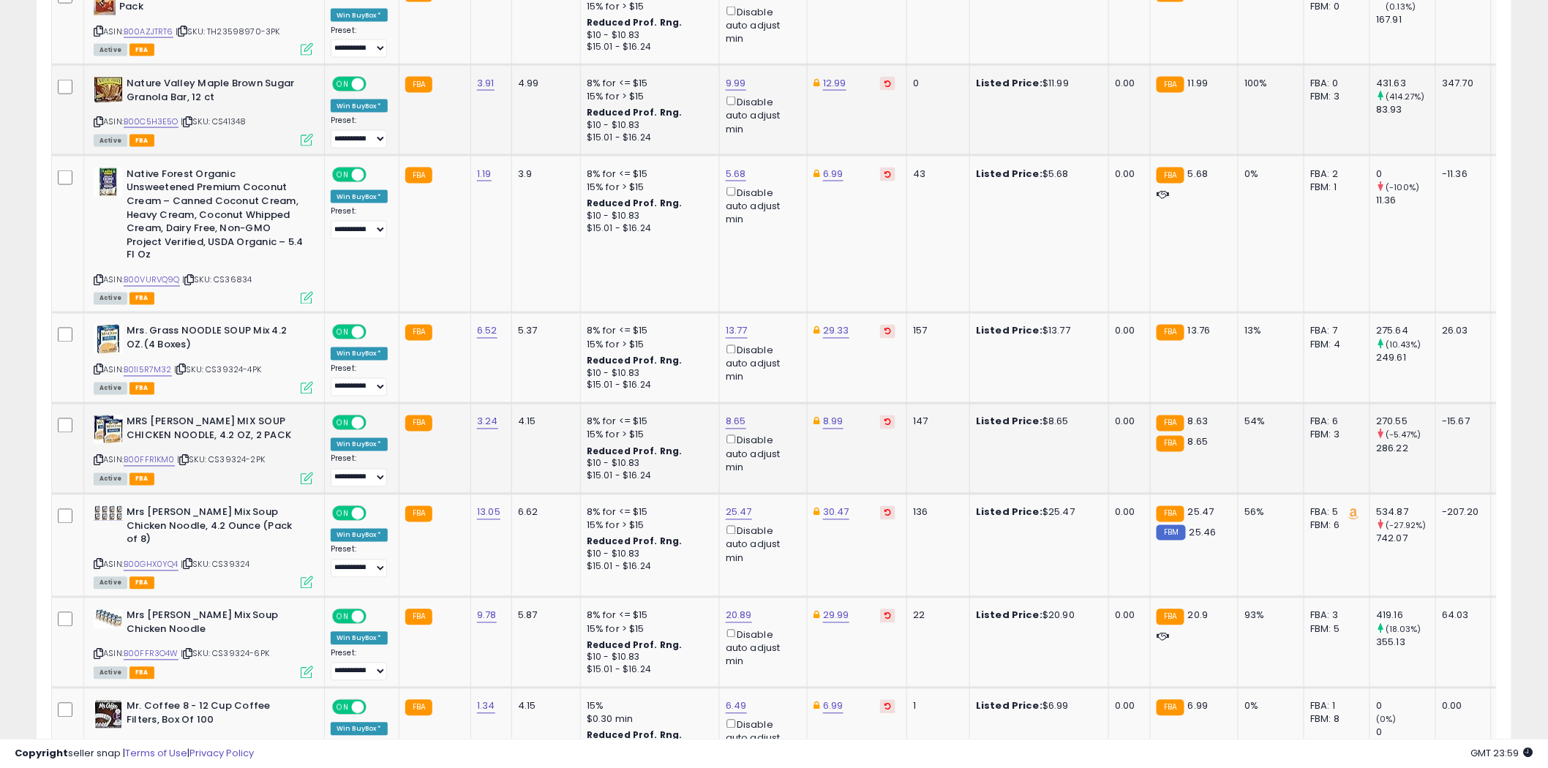
scroll to position [3230, 0]
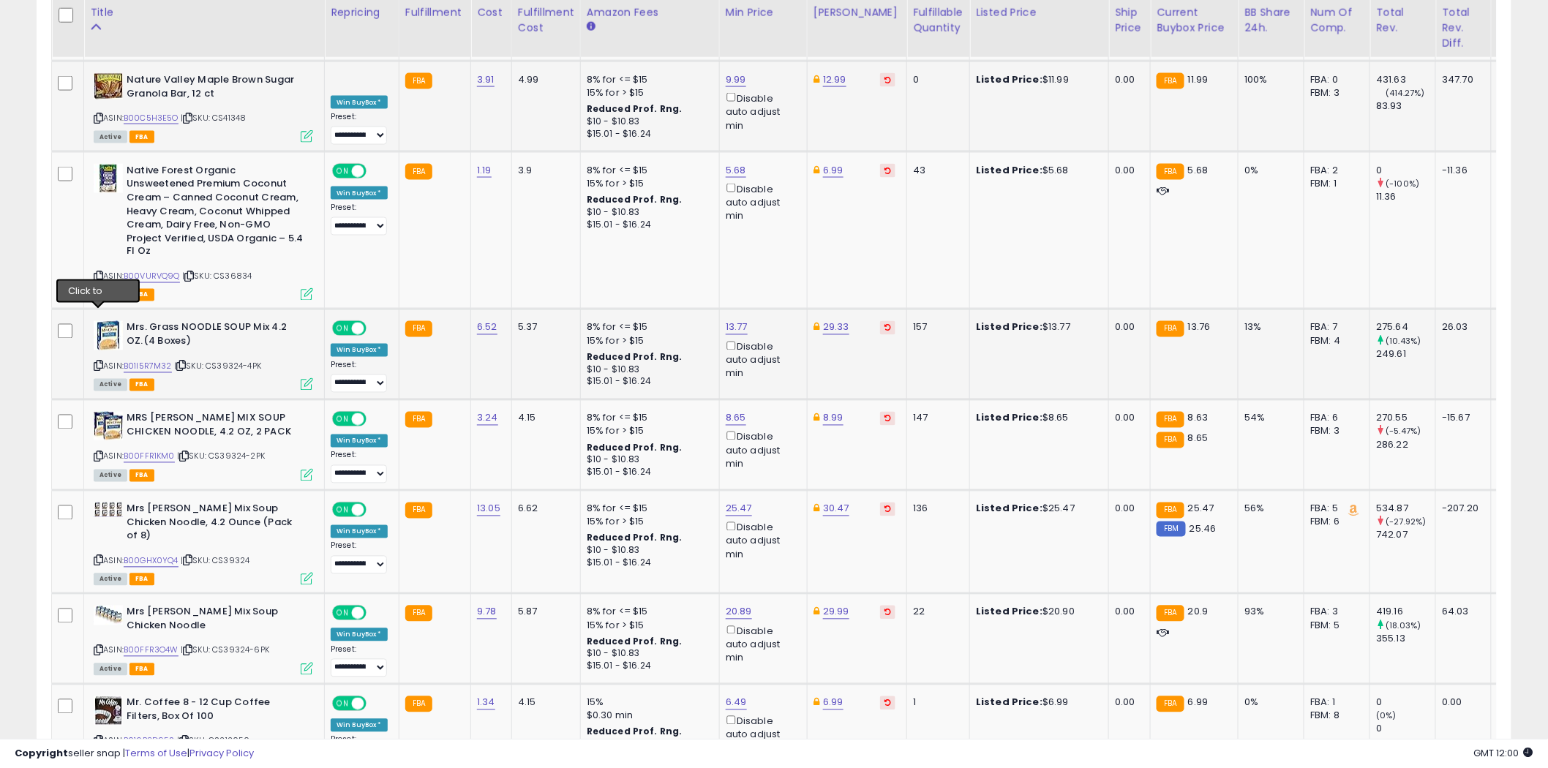
click at [100, 362] on icon at bounding box center [99, 366] width 10 height 8
click at [98, 453] on icon at bounding box center [99, 457] width 10 height 8
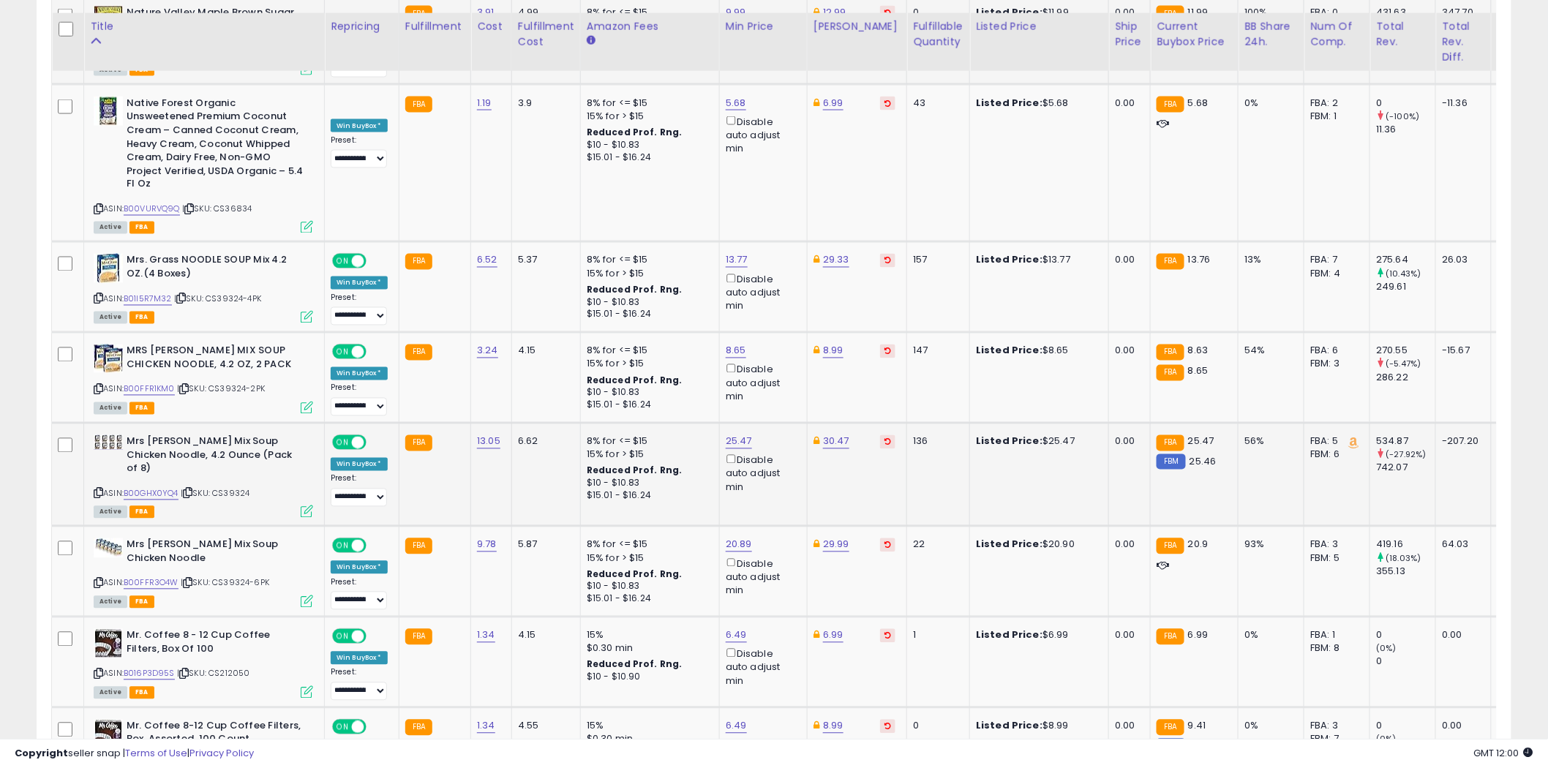
scroll to position [3311, 0]
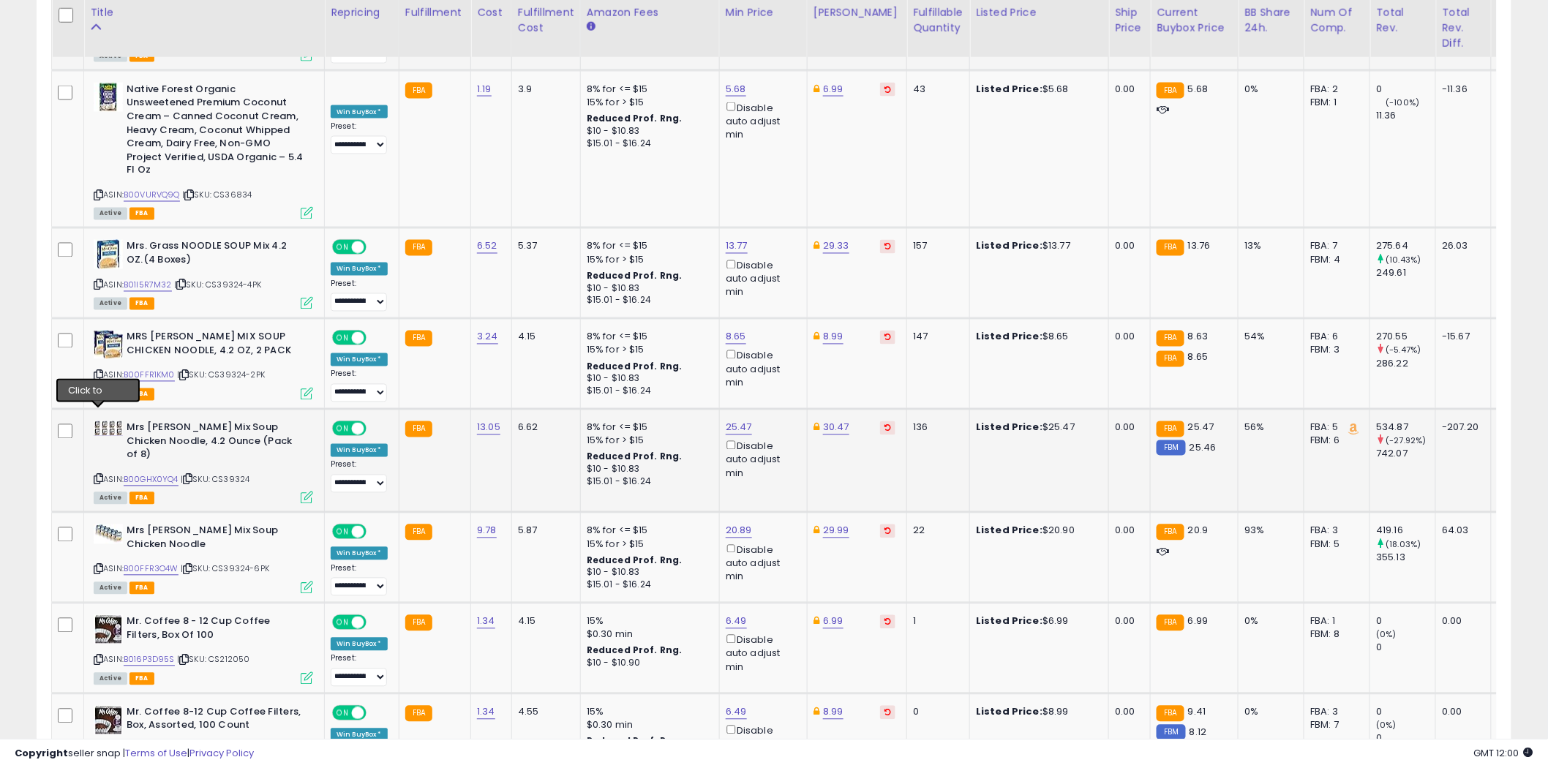
click at [97, 475] on icon at bounding box center [99, 479] width 10 height 8
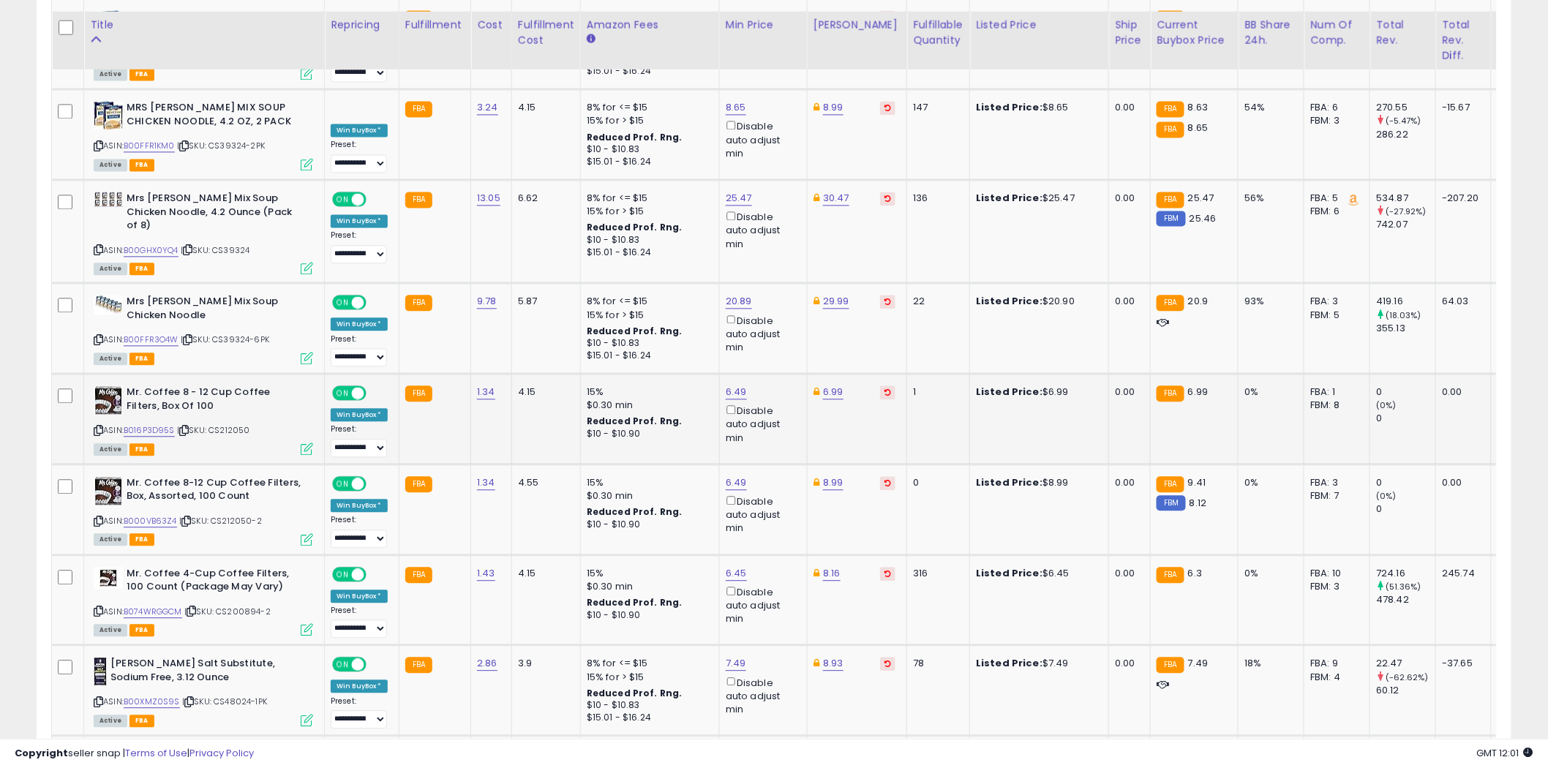
scroll to position [3555, 0]
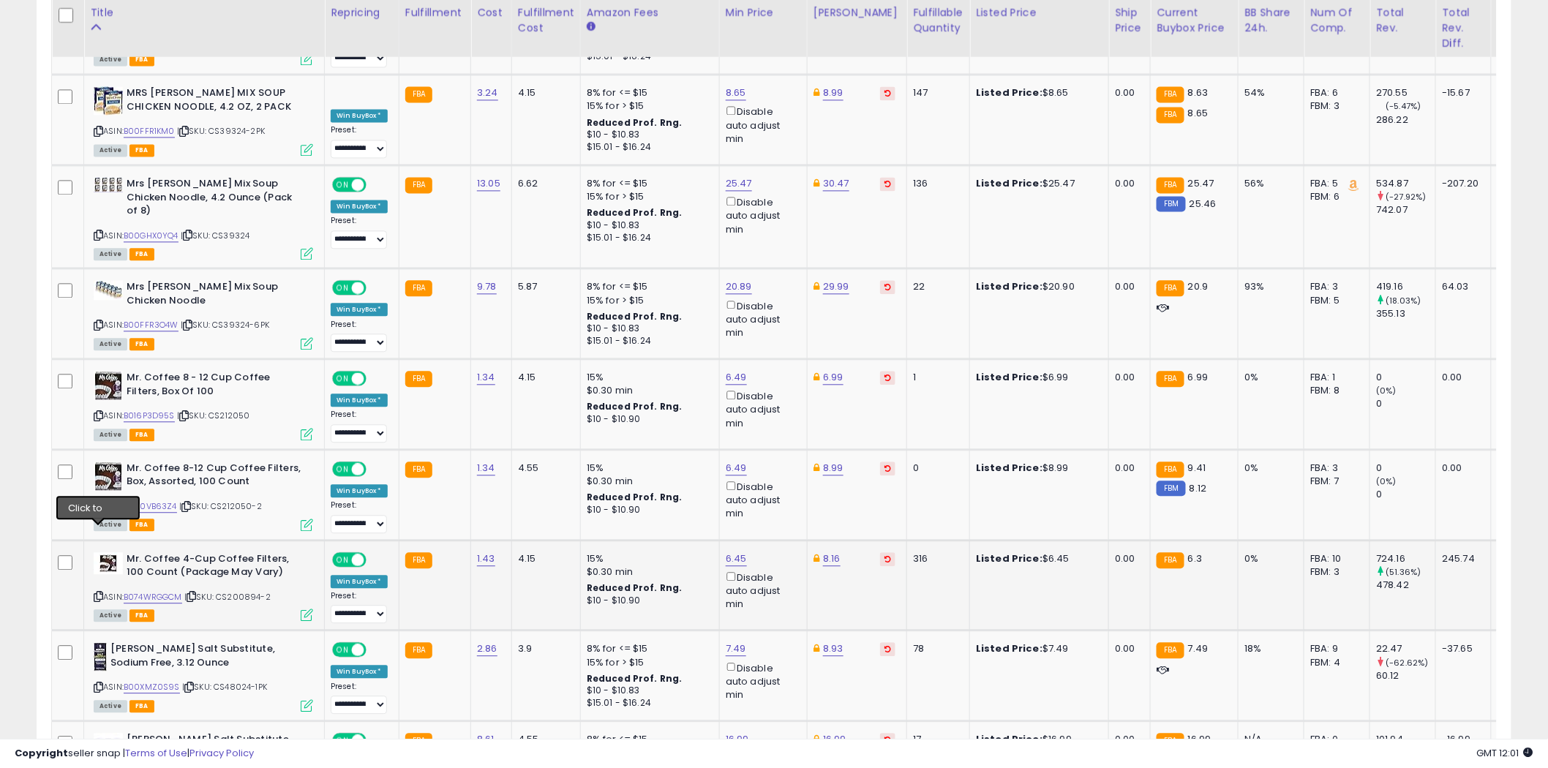
click at [98, 593] on icon at bounding box center [99, 597] width 10 height 8
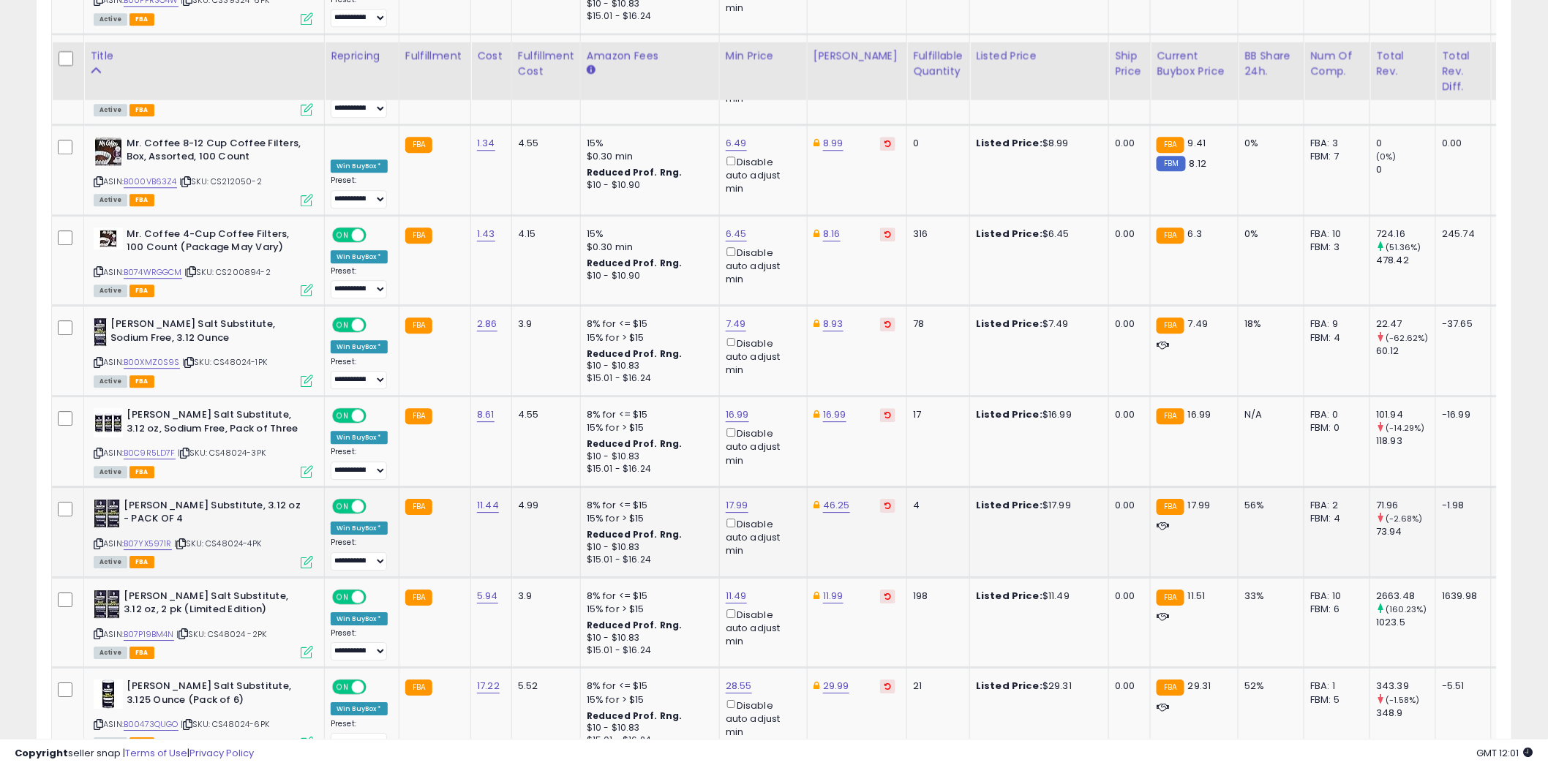
scroll to position [3961, 0]
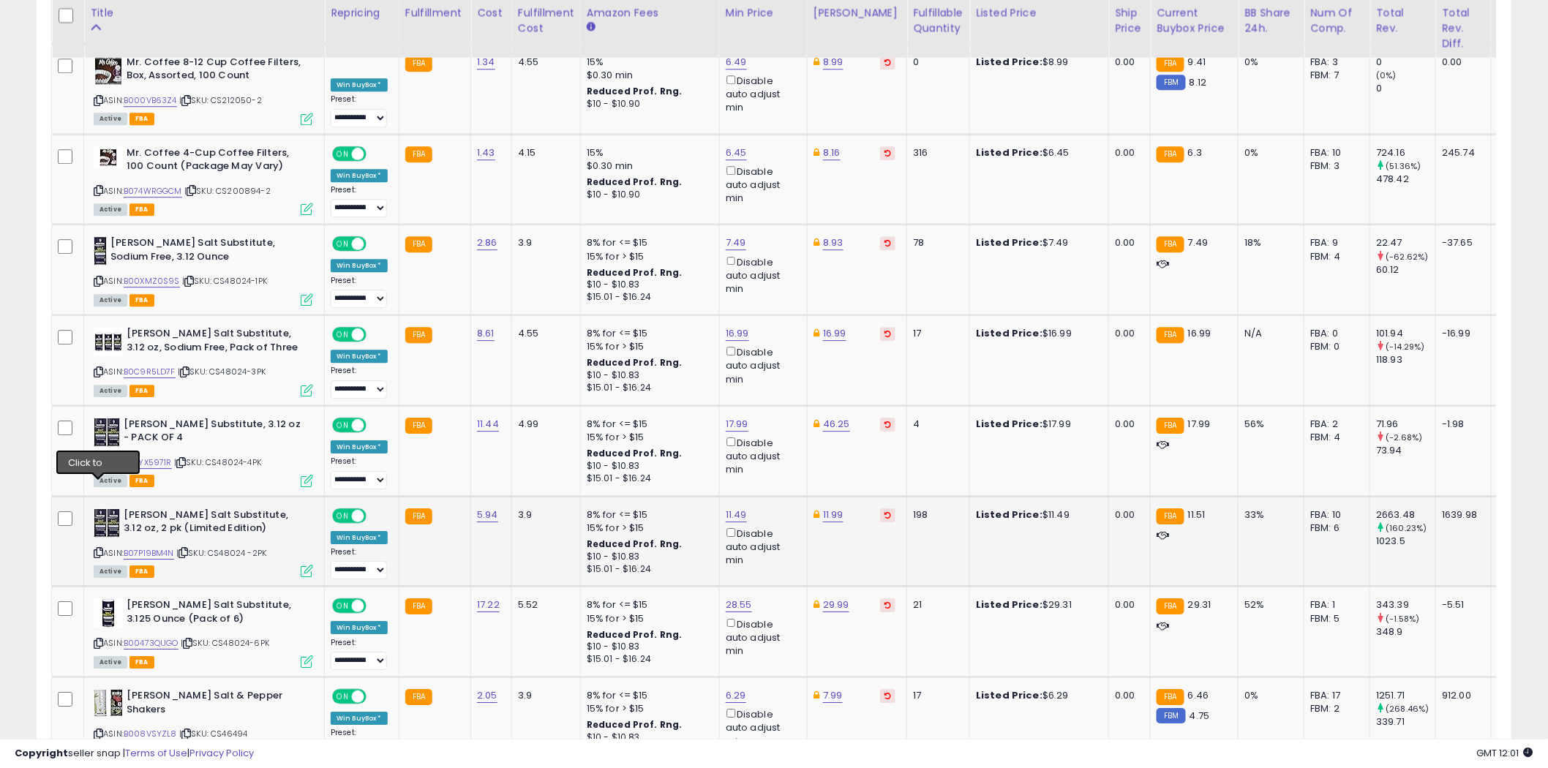
click at [99, 549] on icon at bounding box center [99, 553] width 10 height 8
type input "*****"
click at [884, 400] on button "submit" at bounding box center [872, 398] width 25 height 22
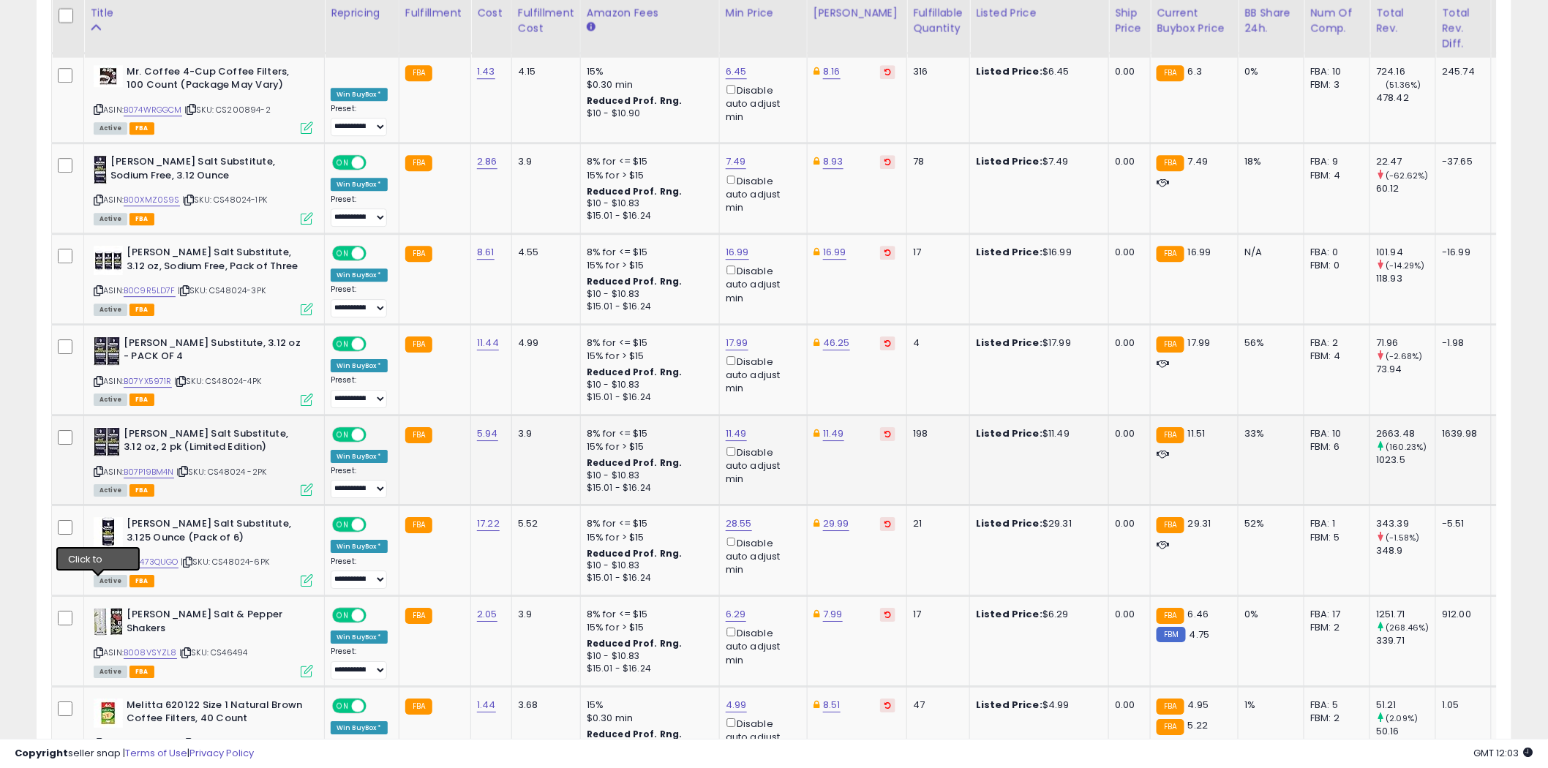
drag, startPoint x: 99, startPoint y: 583, endPoint x: 8, endPoint y: 557, distance: 95.2
click at [99, 649] on icon at bounding box center [99, 653] width 10 height 8
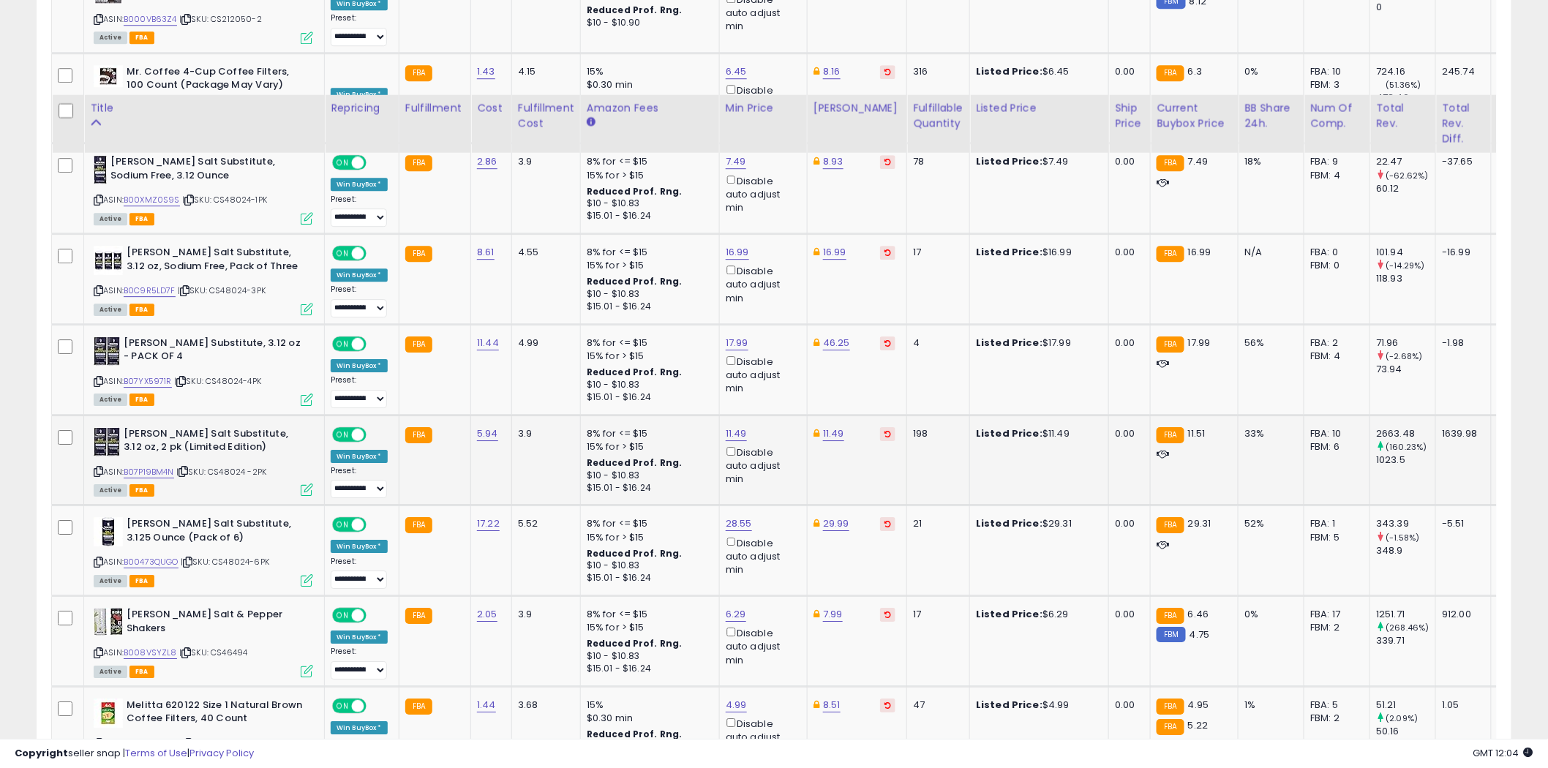
scroll to position [4287, 0]
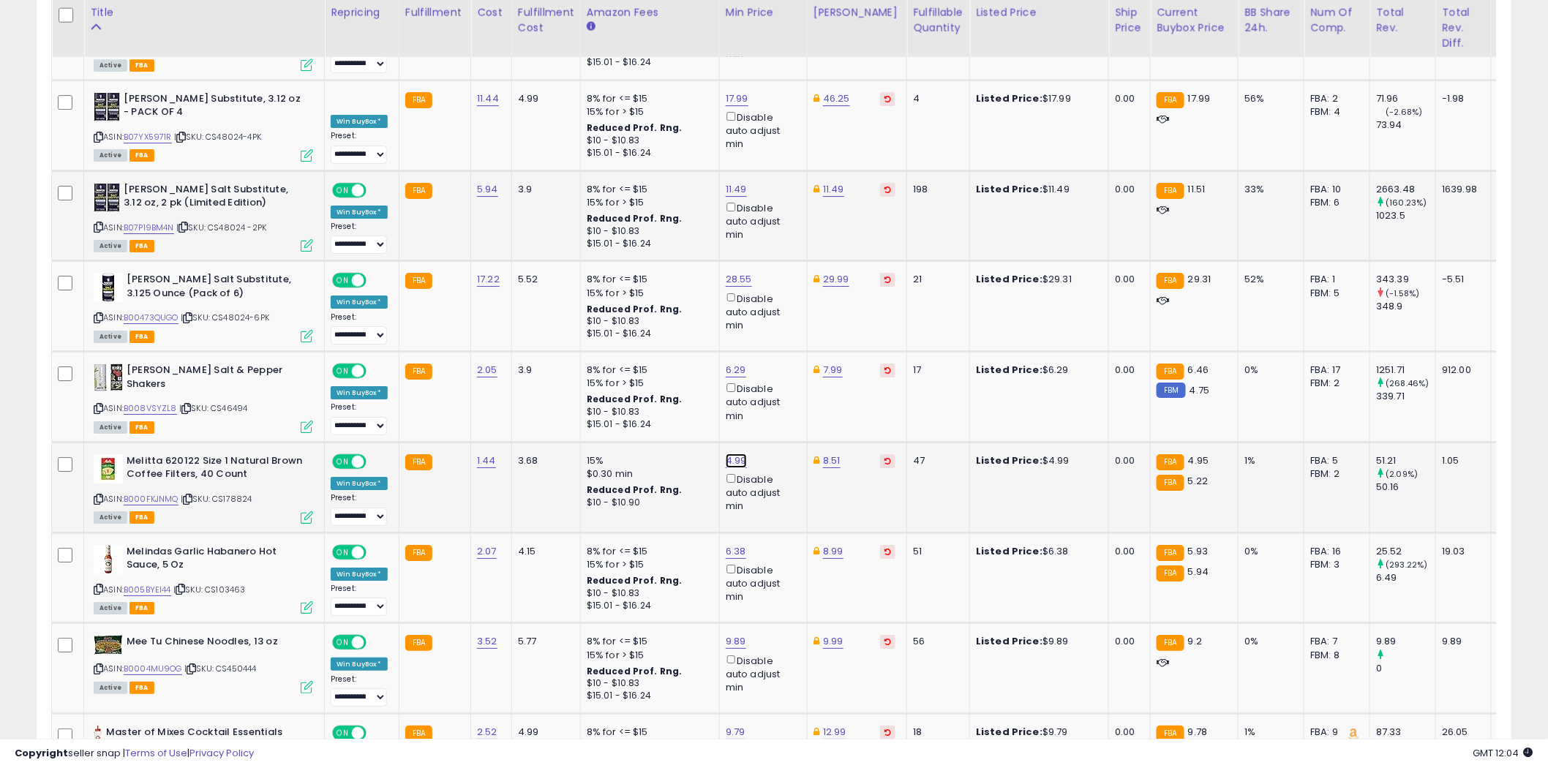
type input "***"
click at [786, 338] on button "submit" at bounding box center [773, 343] width 25 height 22
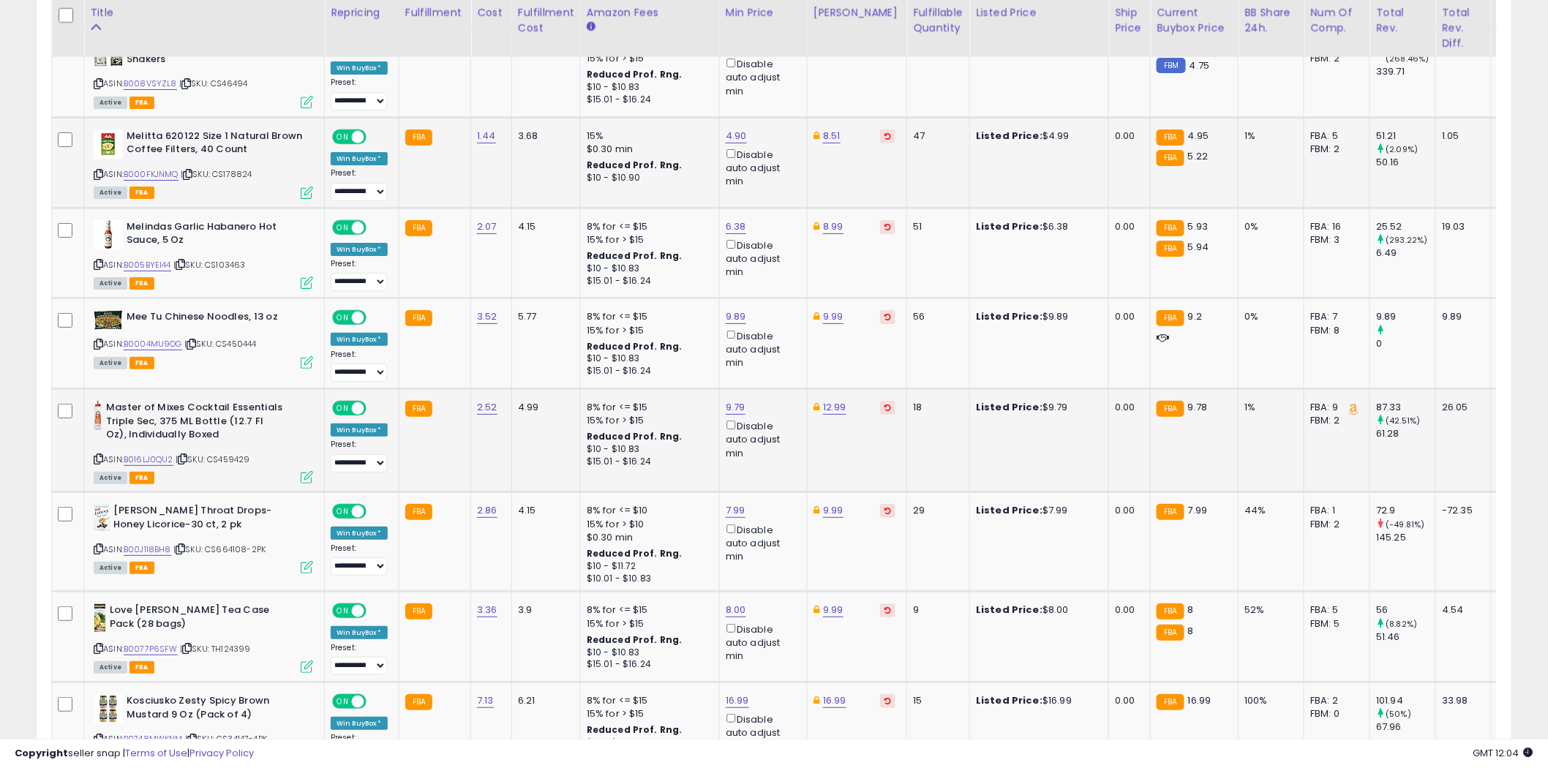
scroll to position [4693, 0]
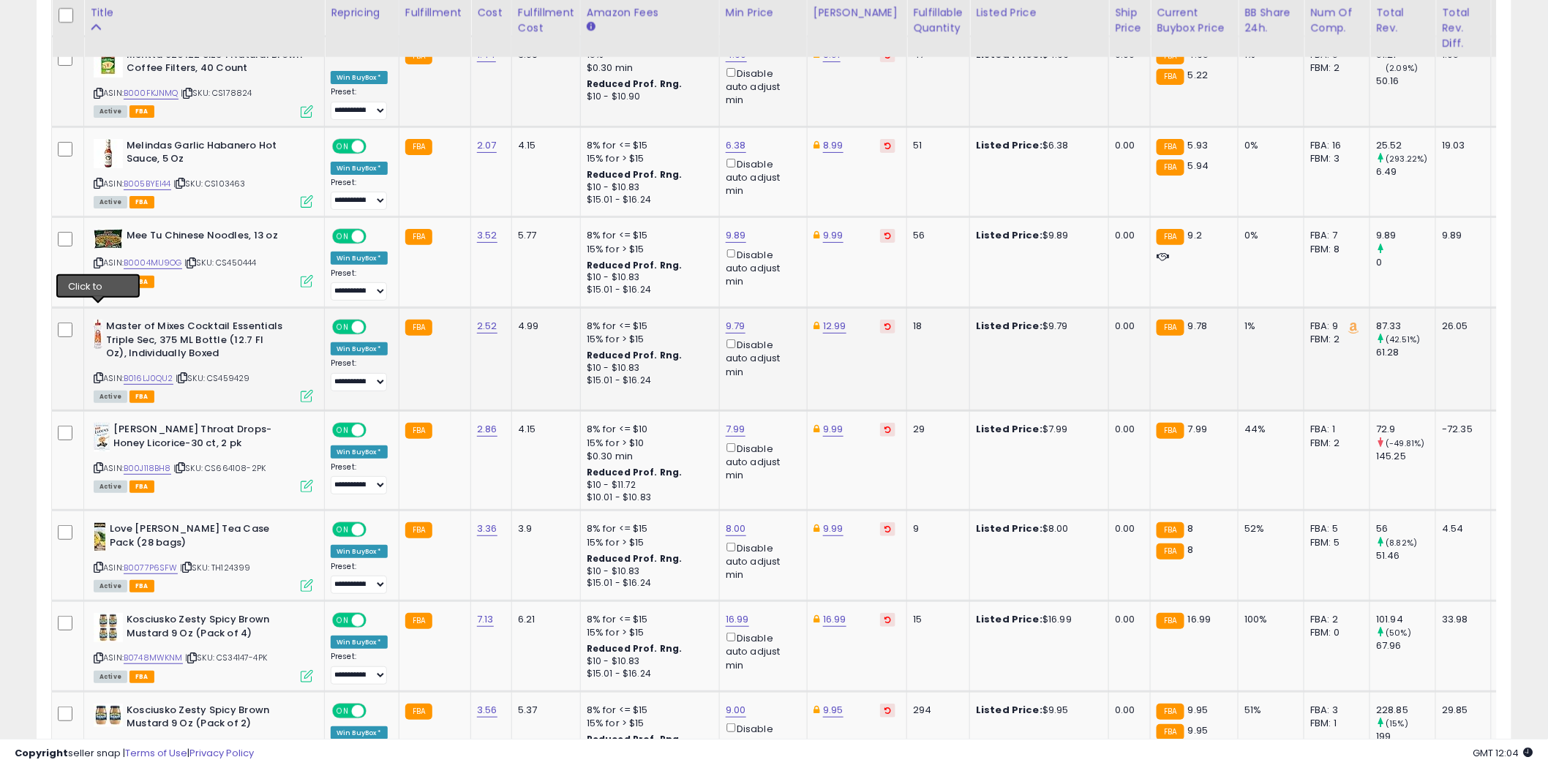
click at [98, 374] on icon at bounding box center [99, 378] width 10 height 8
type input "****"
click at [778, 208] on icon "submit" at bounding box center [774, 207] width 9 height 9
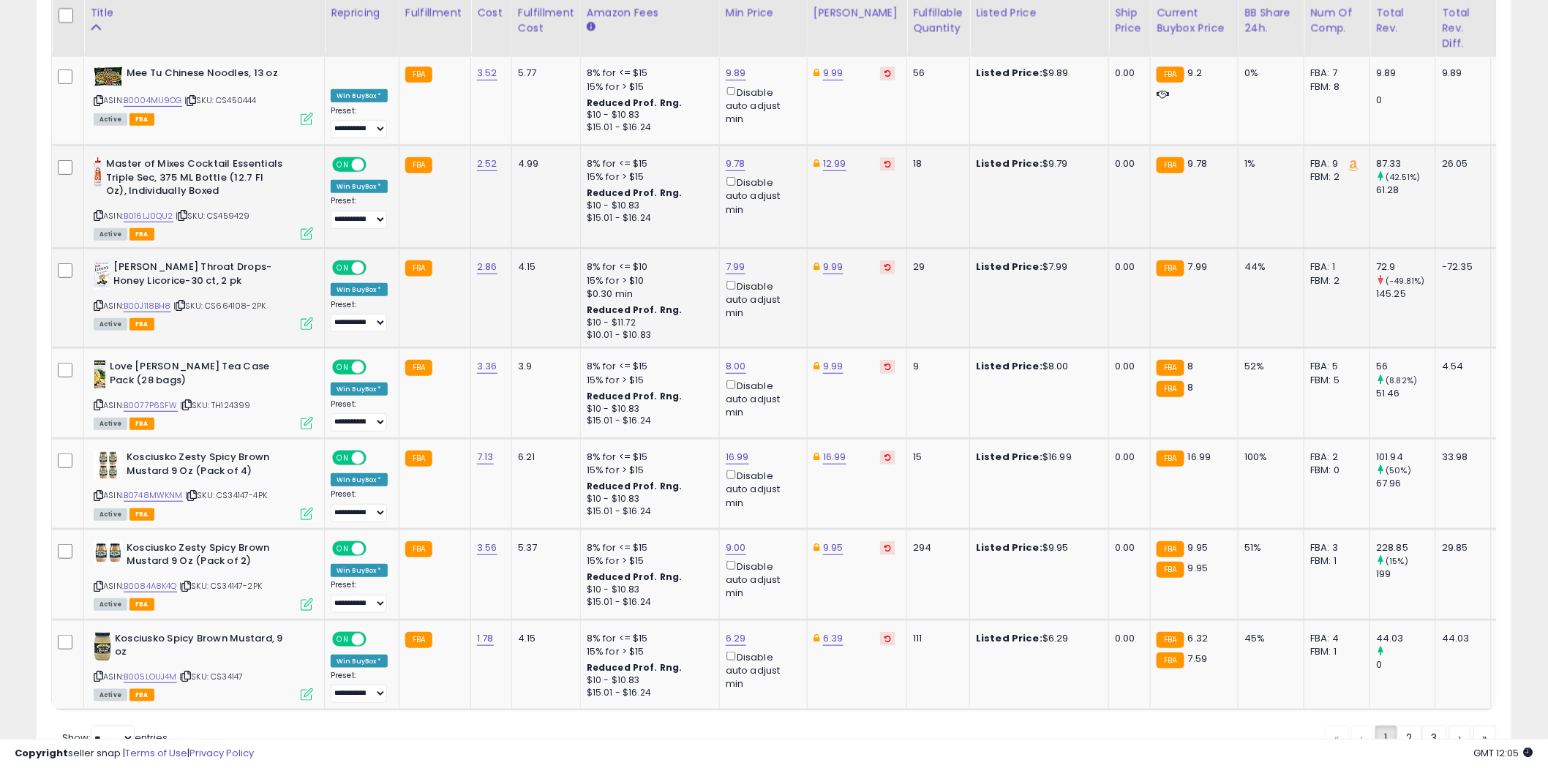
scroll to position [4869, 0]
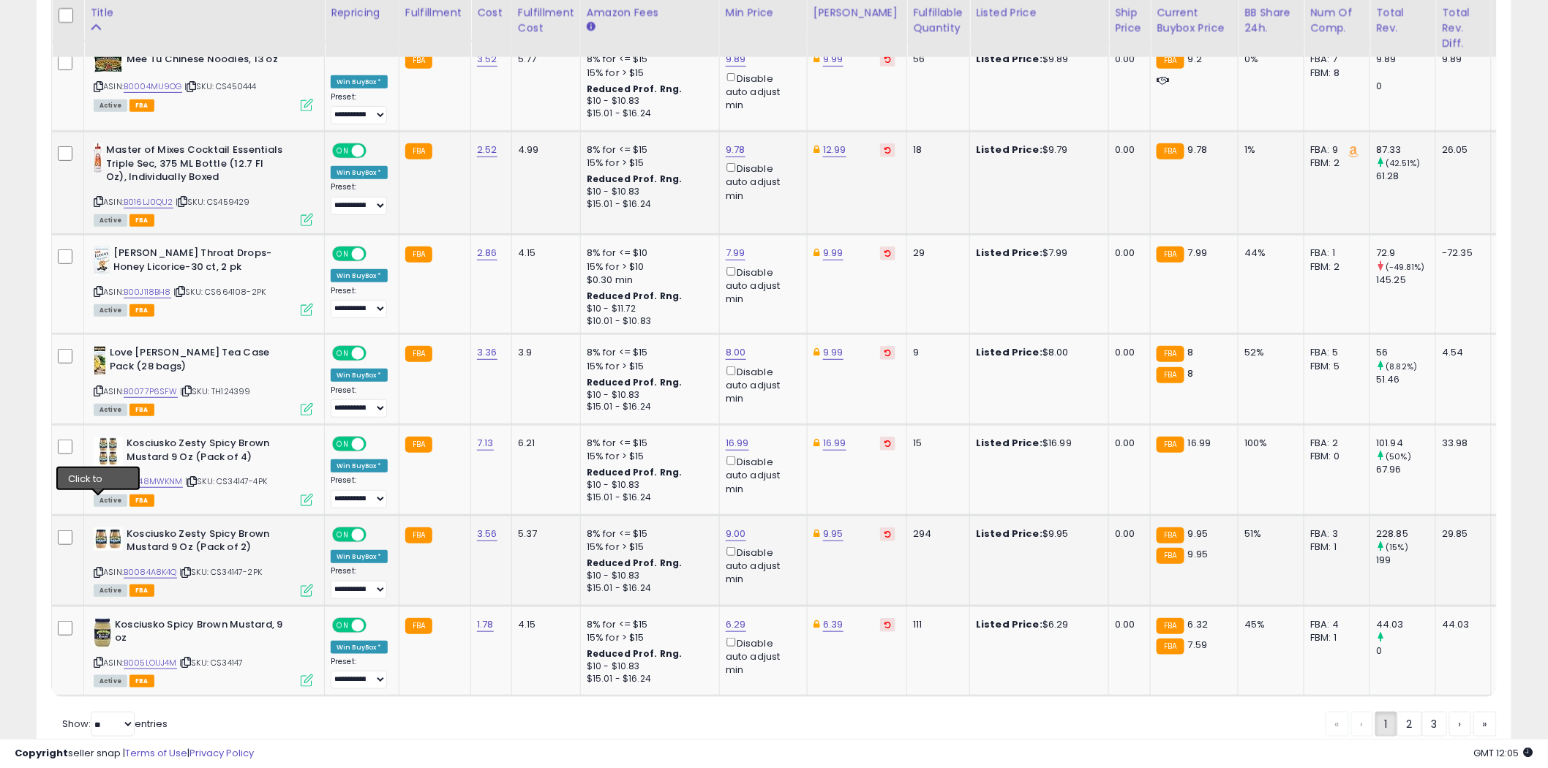
click at [97, 568] on icon at bounding box center [99, 572] width 10 height 8
click at [99, 478] on icon at bounding box center [99, 482] width 10 height 8
click at [97, 658] on icon at bounding box center [99, 662] width 10 height 8
click at [1449, 712] on link "2" at bounding box center [1460, 724] width 22 height 25
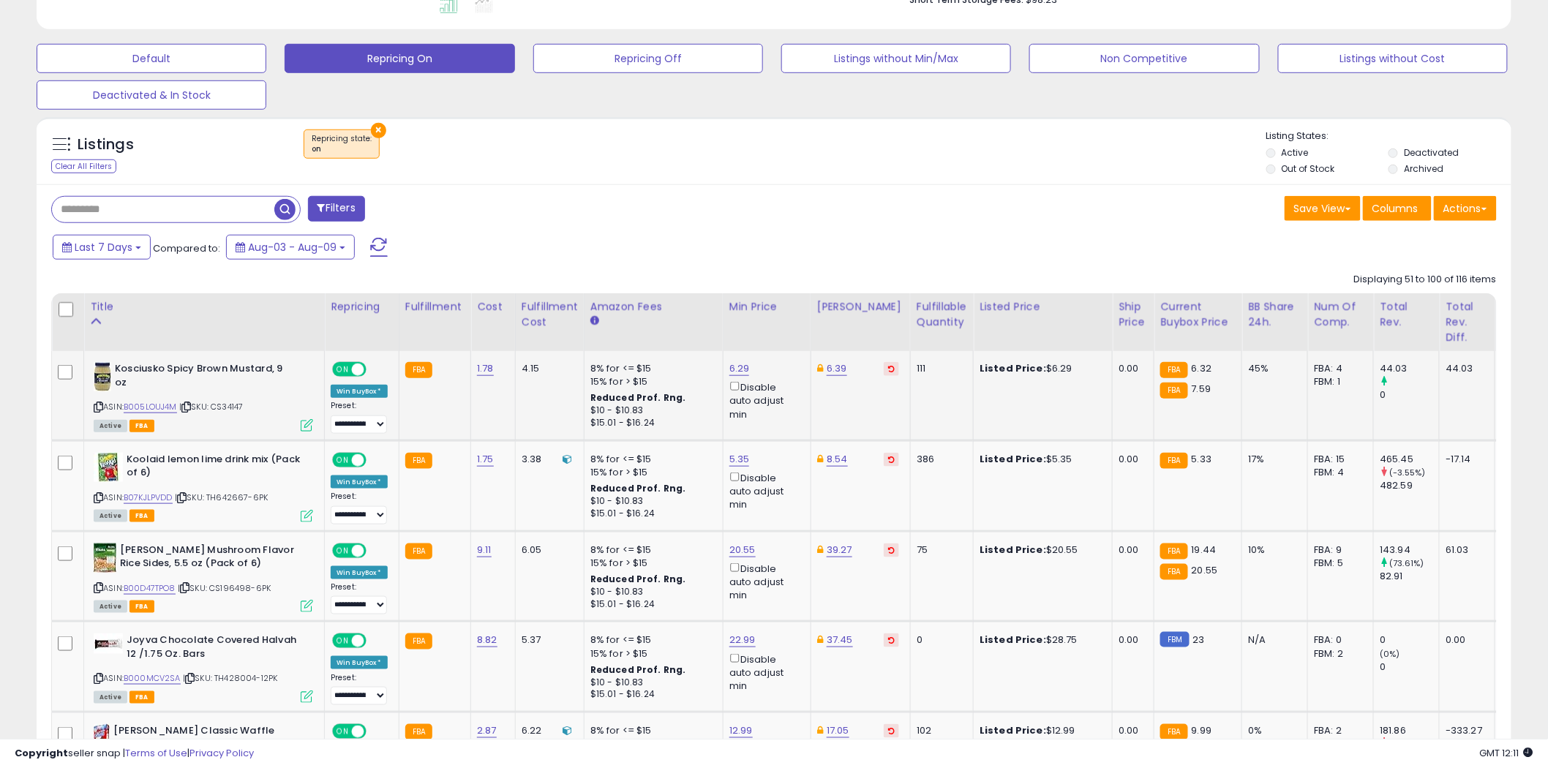
scroll to position [629, 0]
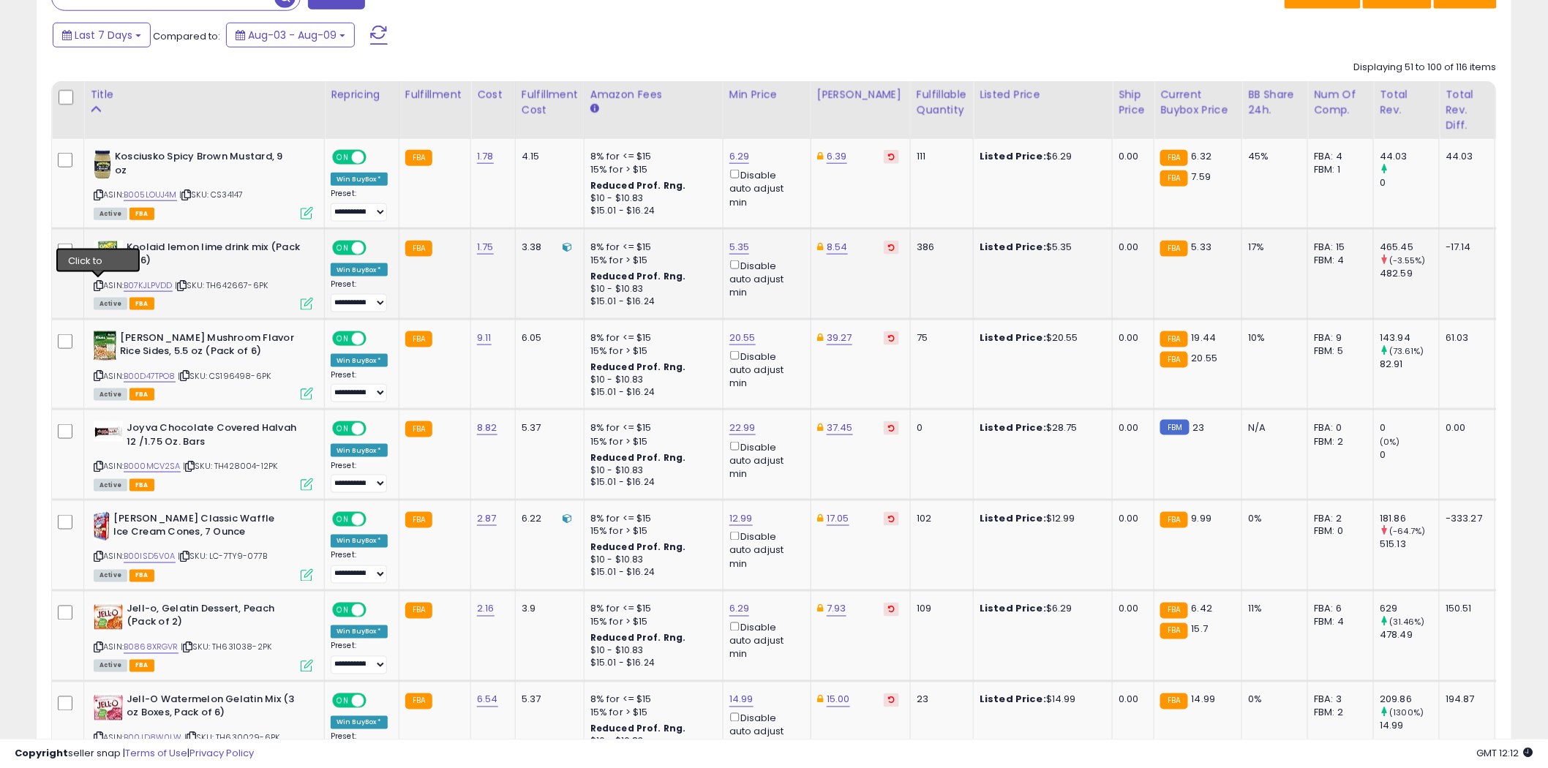
click at [99, 284] on icon at bounding box center [99, 286] width 10 height 8
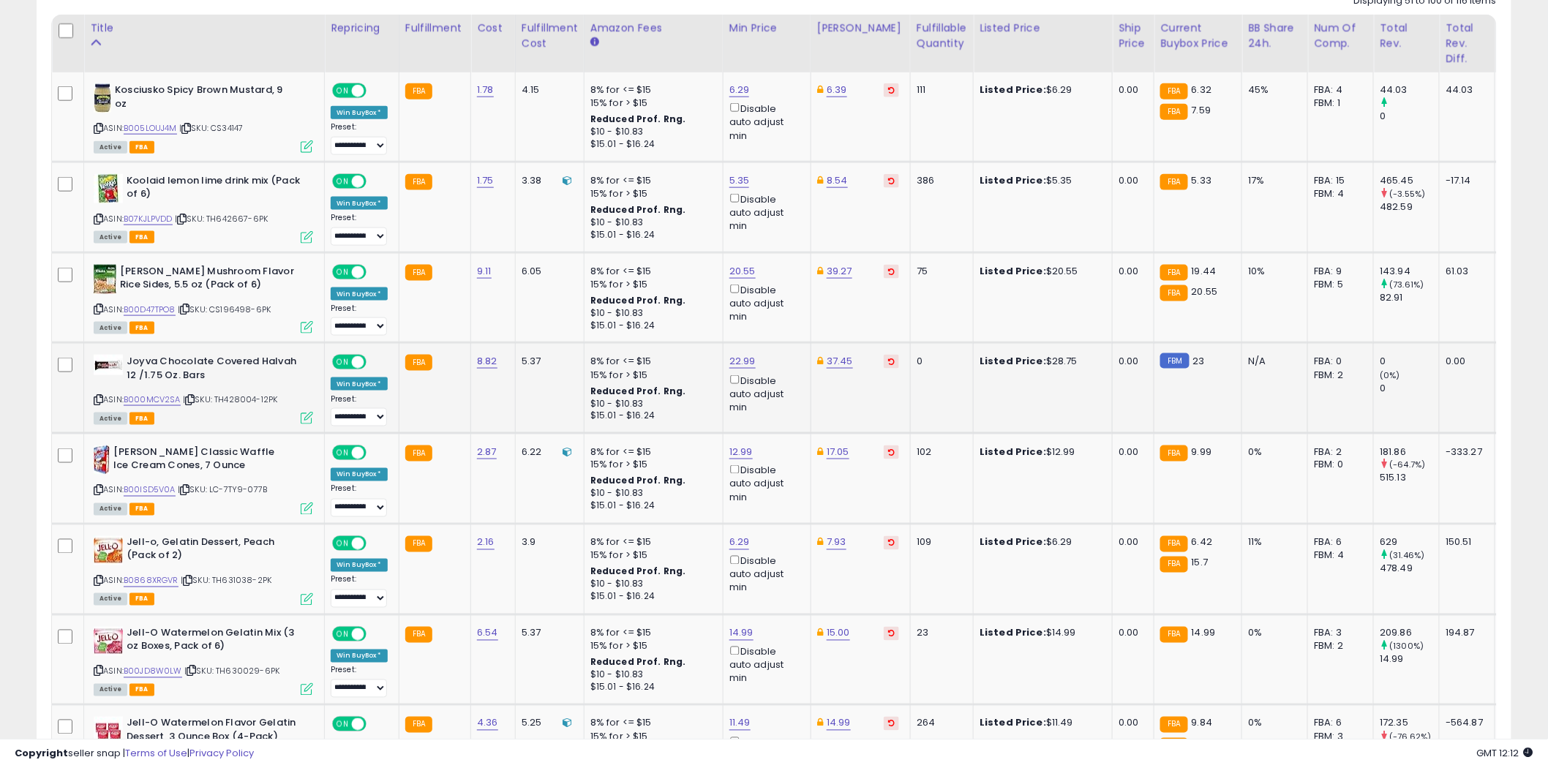
scroll to position [710, 0]
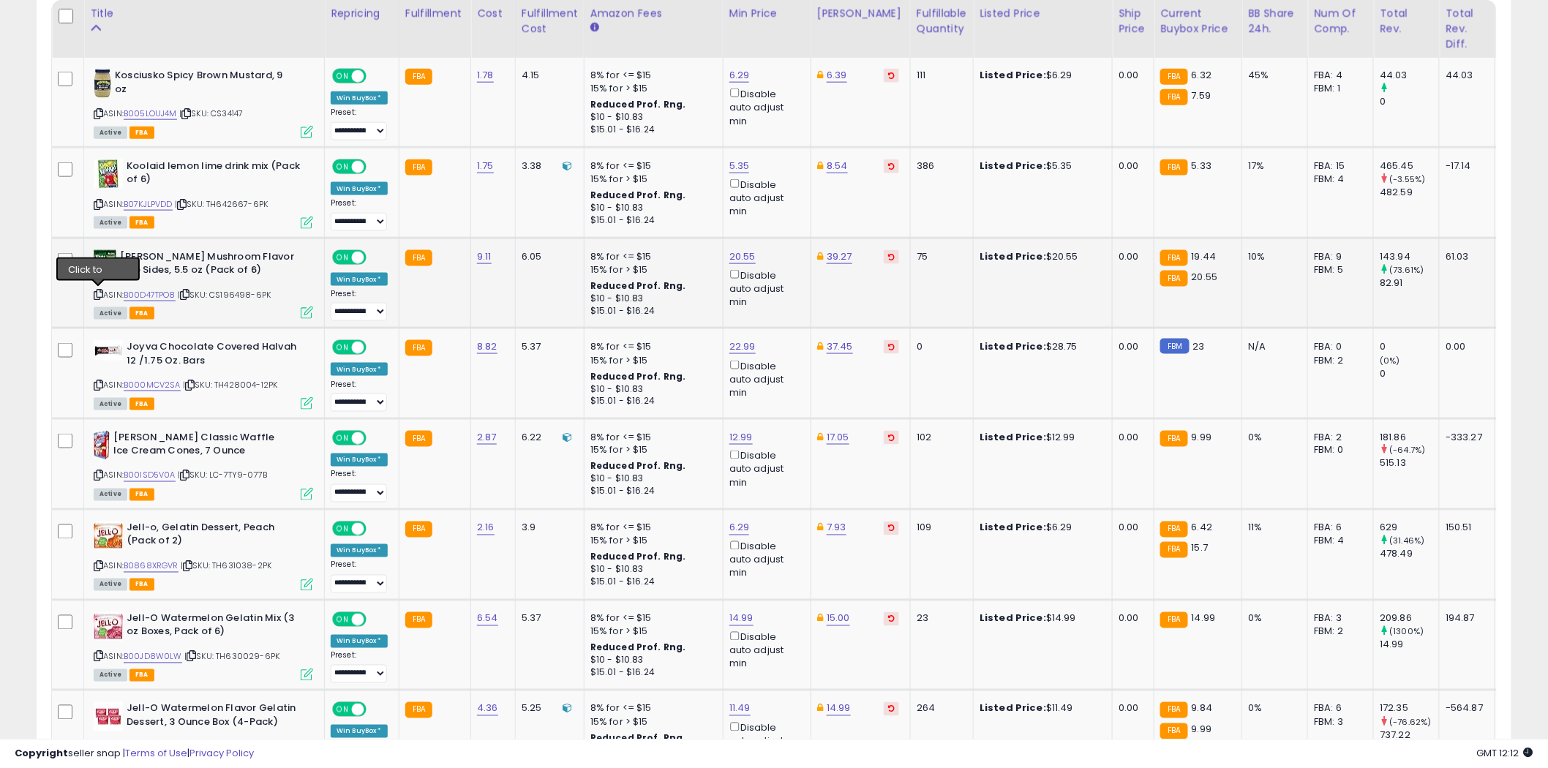
click at [99, 290] on icon at bounding box center [99, 294] width 10 height 8
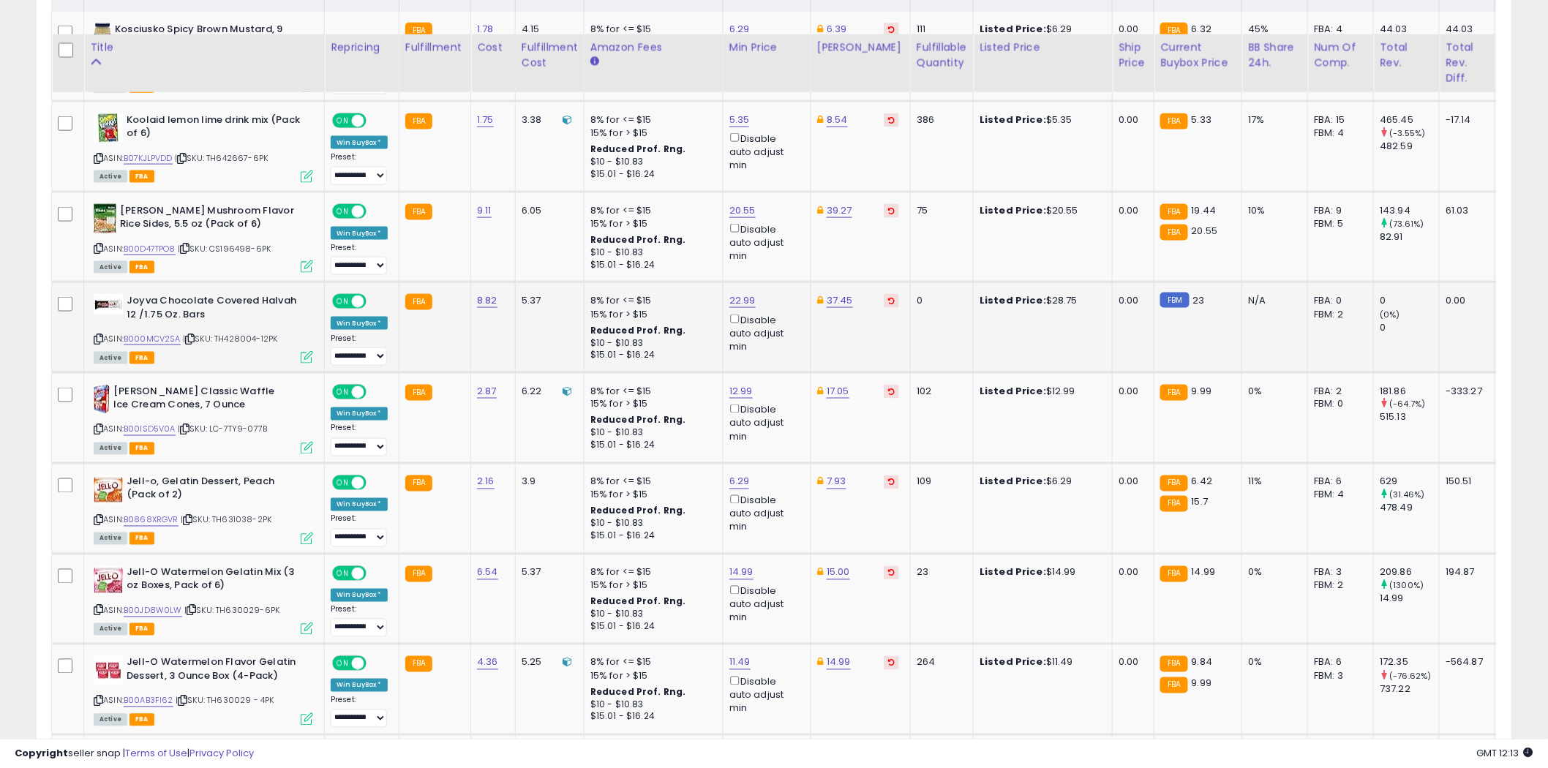
scroll to position [791, 0]
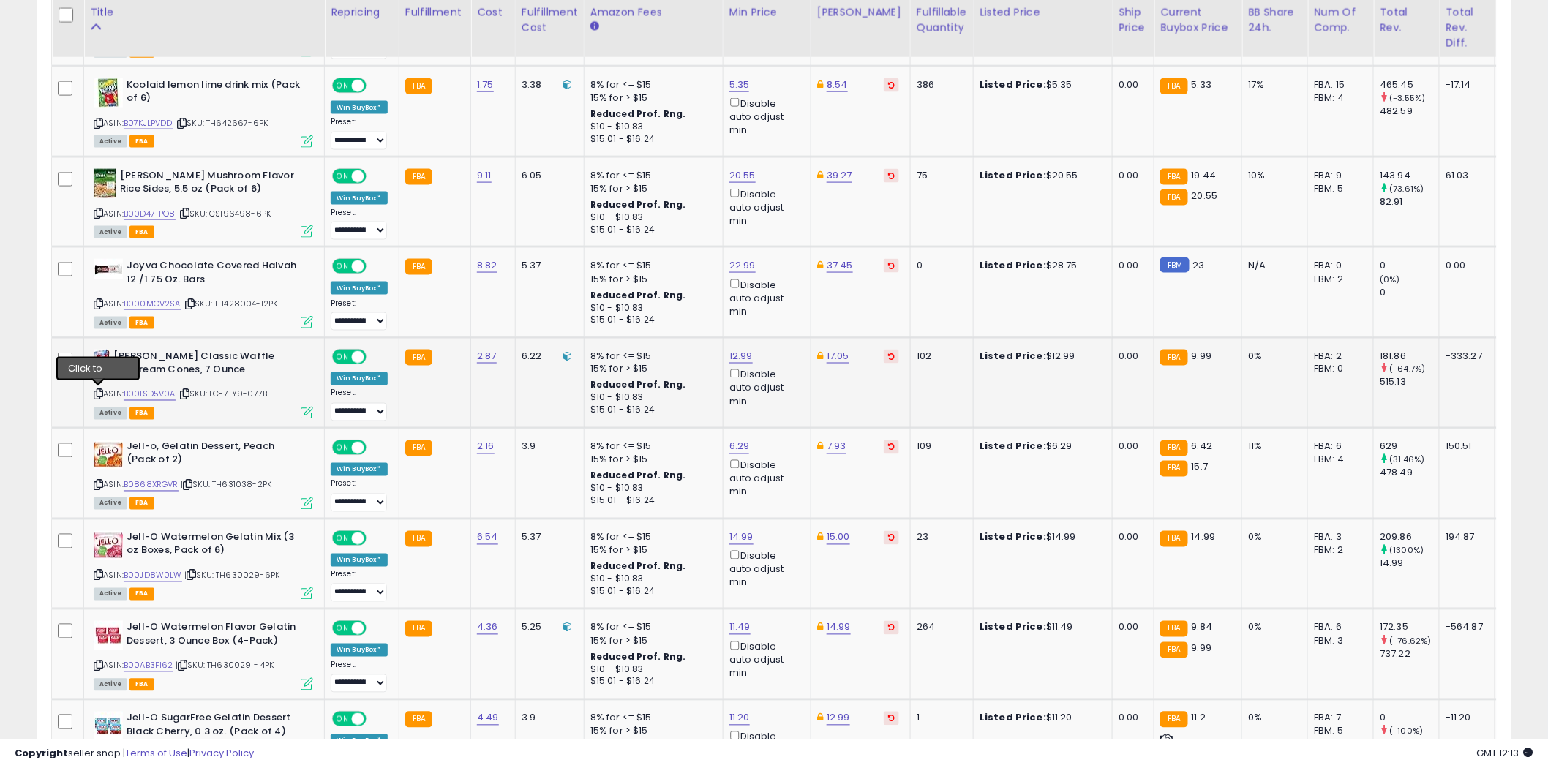
click at [100, 395] on icon at bounding box center [99, 395] width 10 height 8
click at [99, 483] on icon at bounding box center [99, 485] width 10 height 8
type input "****"
click at [780, 391] on icon "submit" at bounding box center [776, 393] width 9 height 9
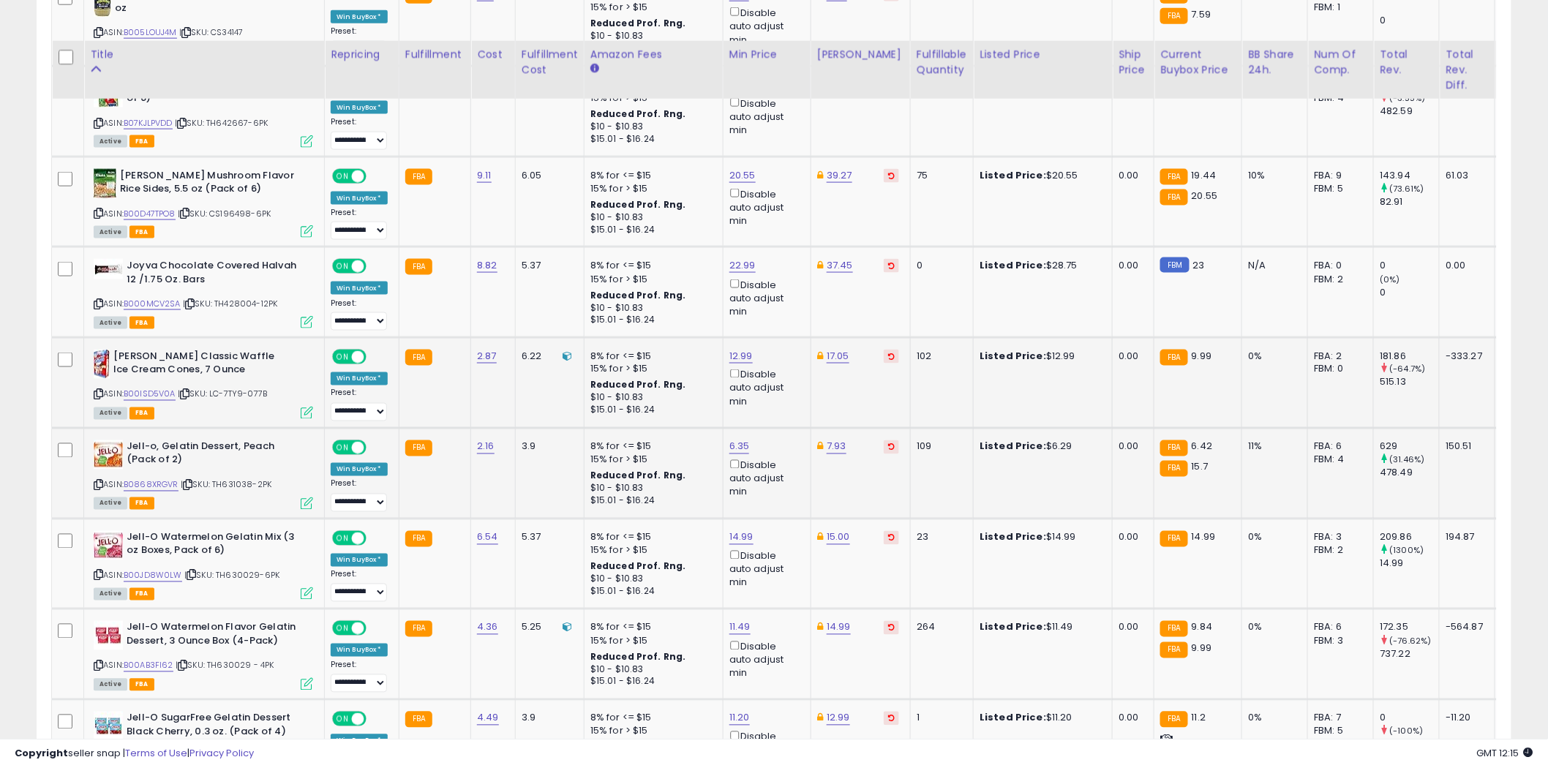
scroll to position [954, 0]
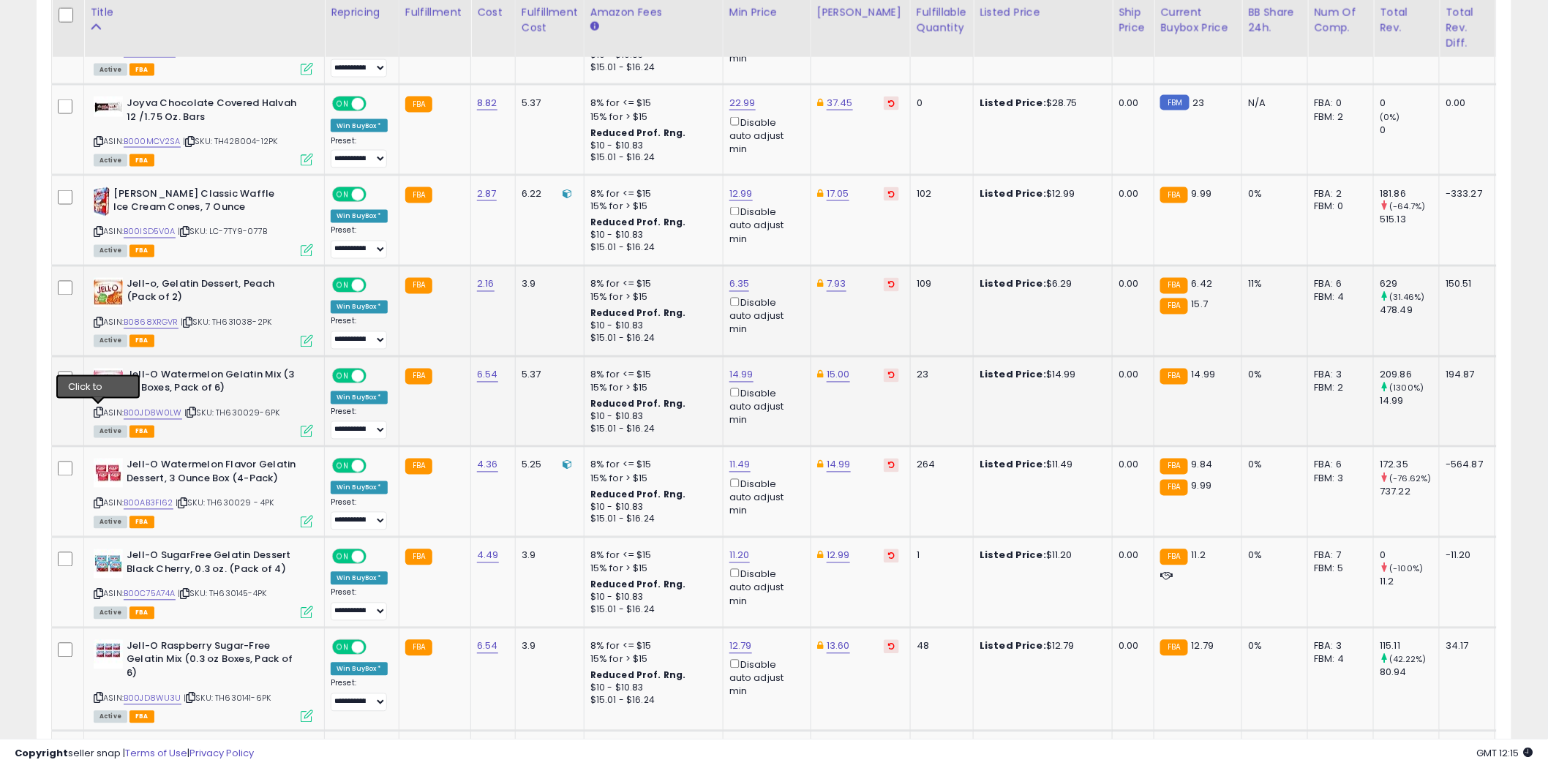
click at [100, 410] on icon at bounding box center [99, 413] width 10 height 8
type input "*****"
click at [791, 323] on button "submit" at bounding box center [778, 322] width 25 height 22
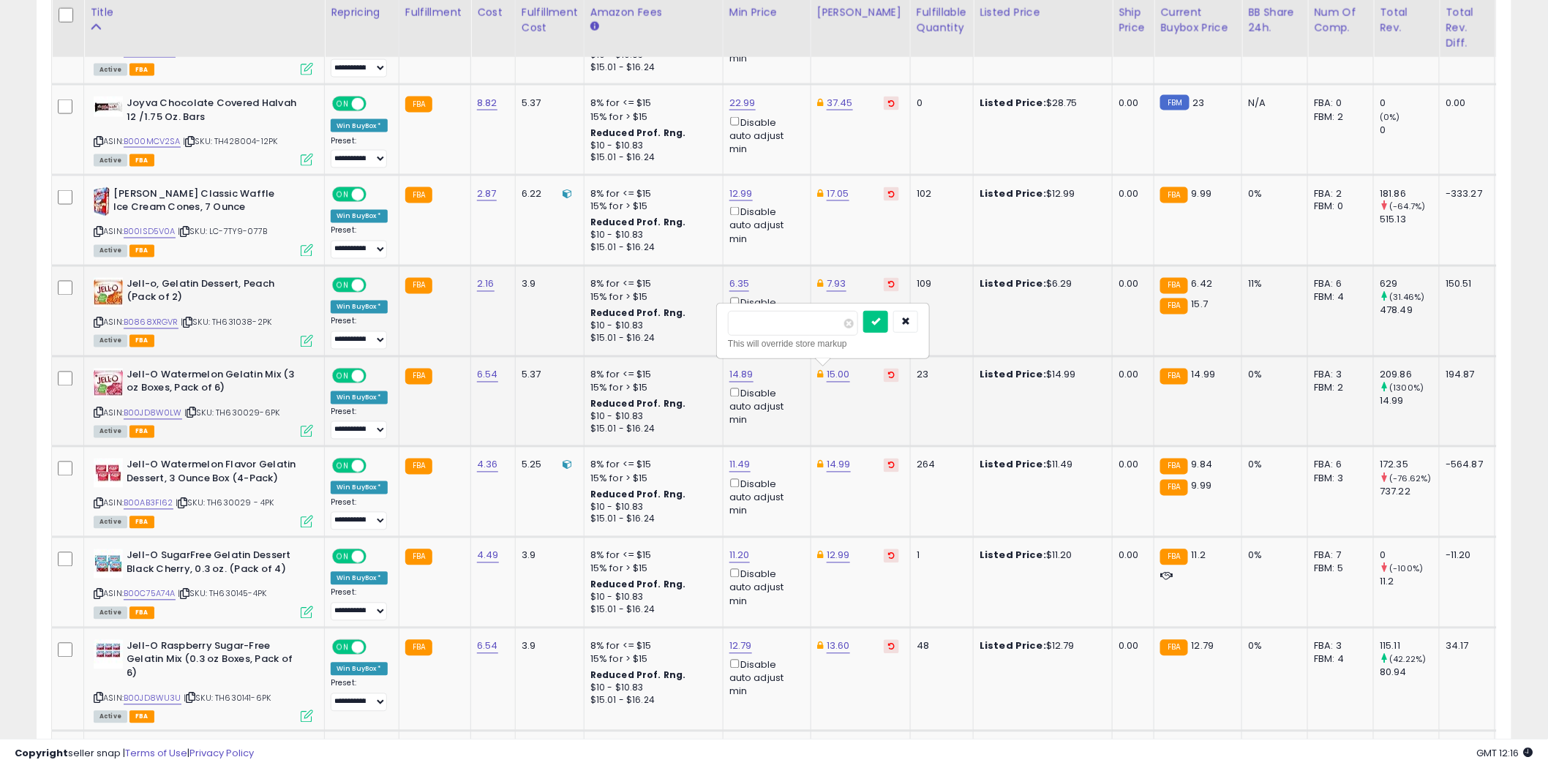
type input "*****"
click at [880, 317] on icon "submit" at bounding box center [875, 321] width 9 height 9
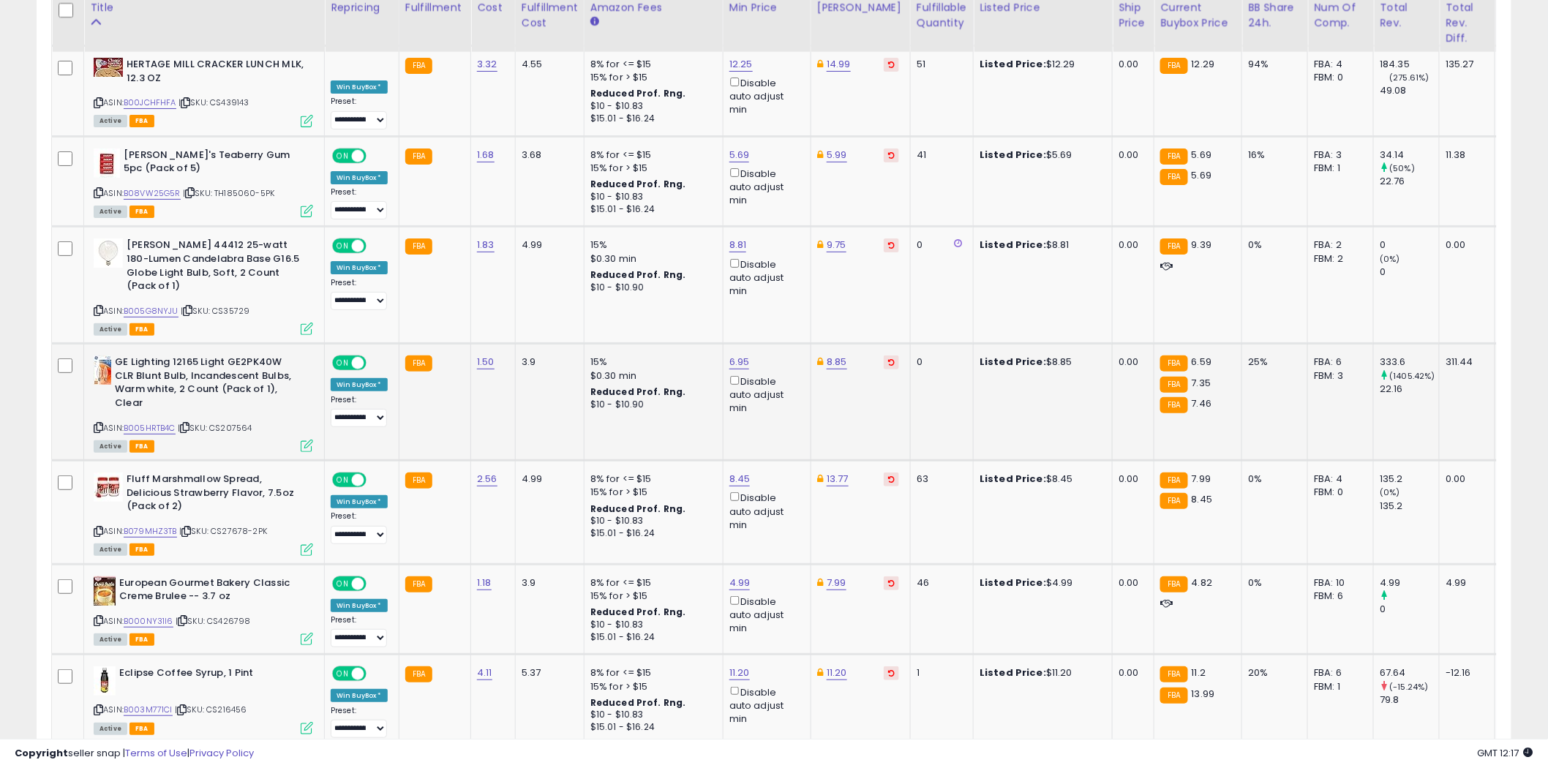
scroll to position [2336, 0]
click at [99, 423] on icon at bounding box center [99, 427] width 10 height 8
click at [98, 527] on icon at bounding box center [99, 531] width 10 height 8
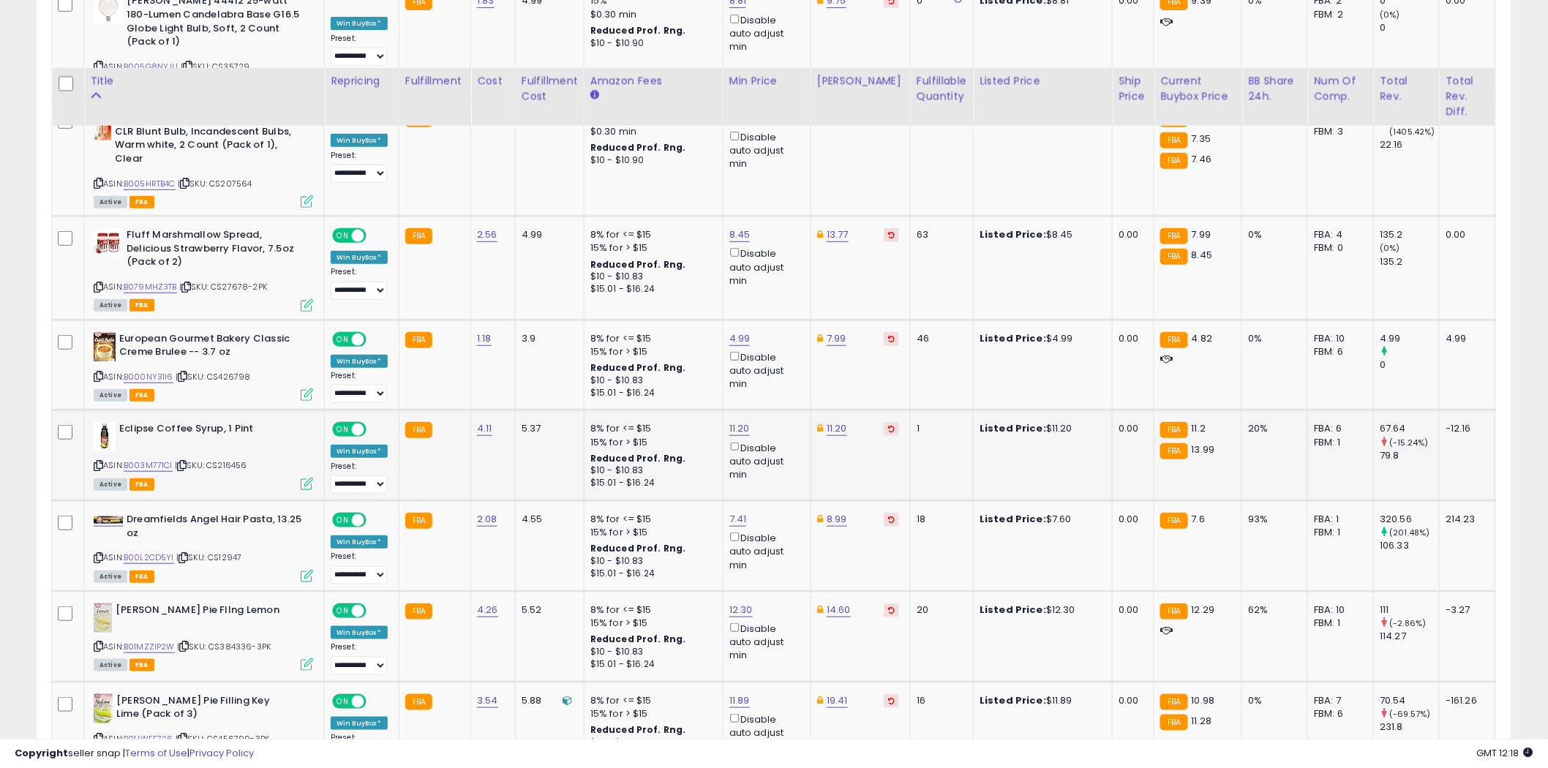
scroll to position [2742, 0]
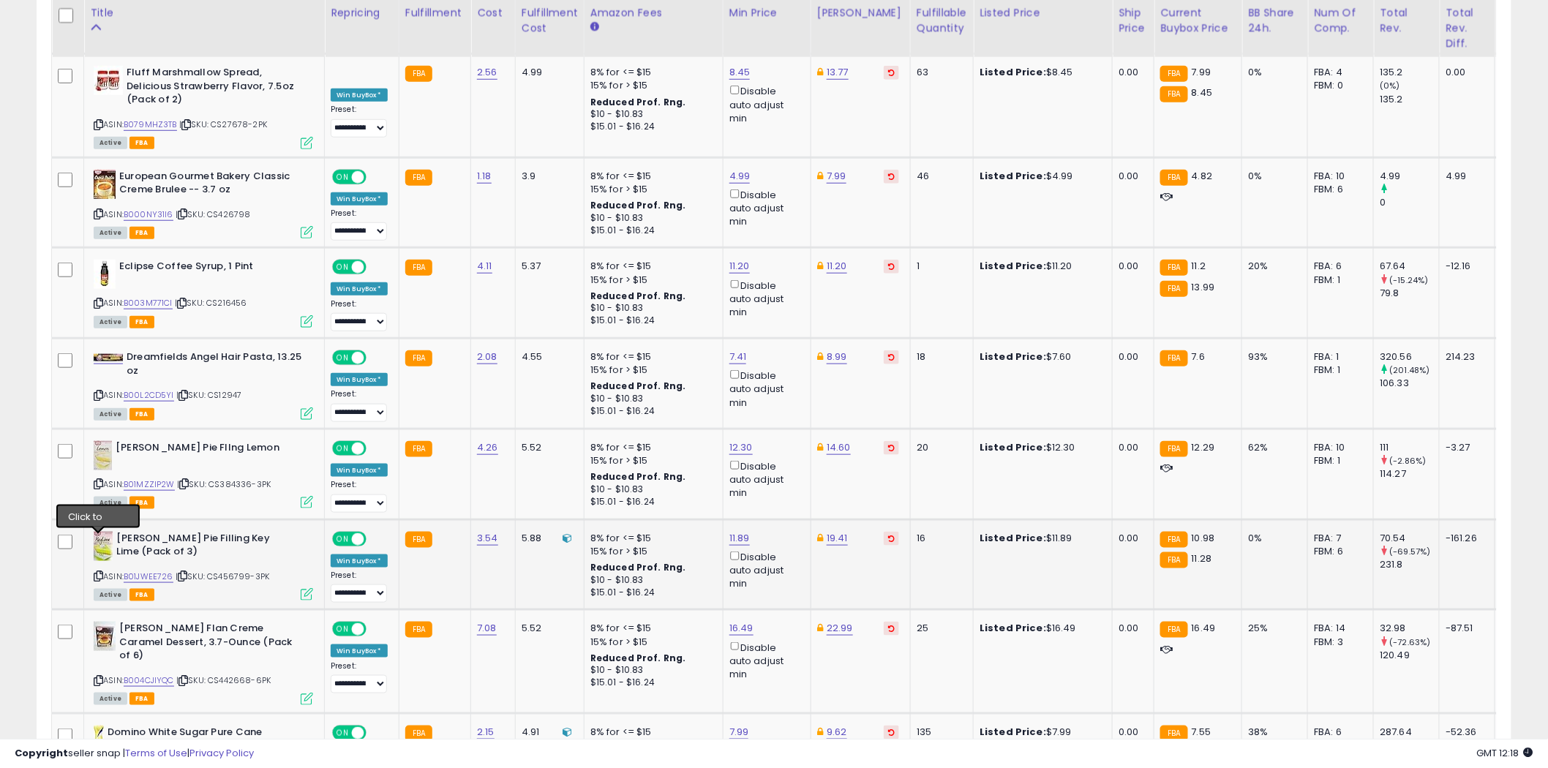
click at [99, 572] on icon at bounding box center [99, 576] width 10 height 8
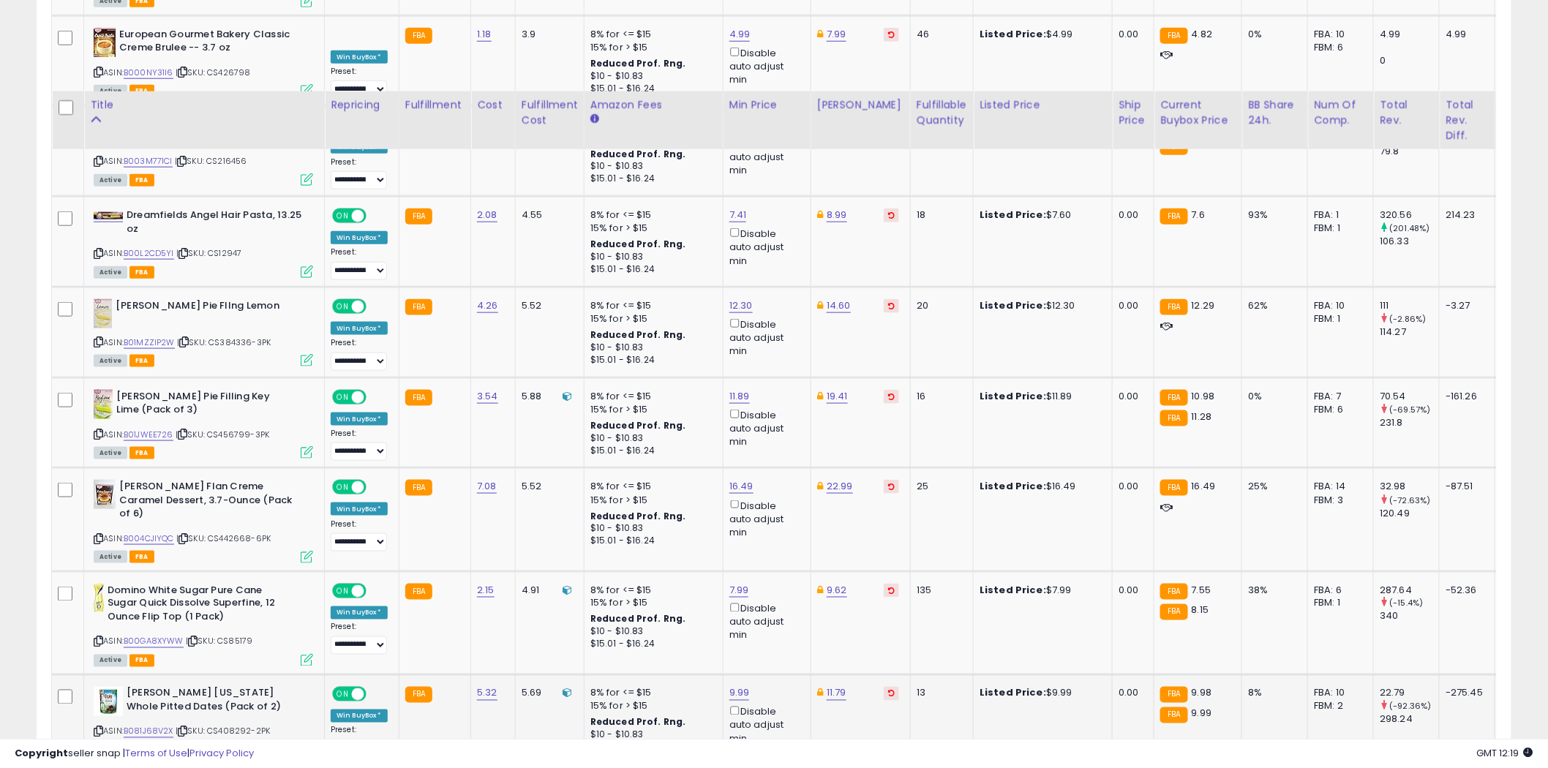
scroll to position [2986, 0]
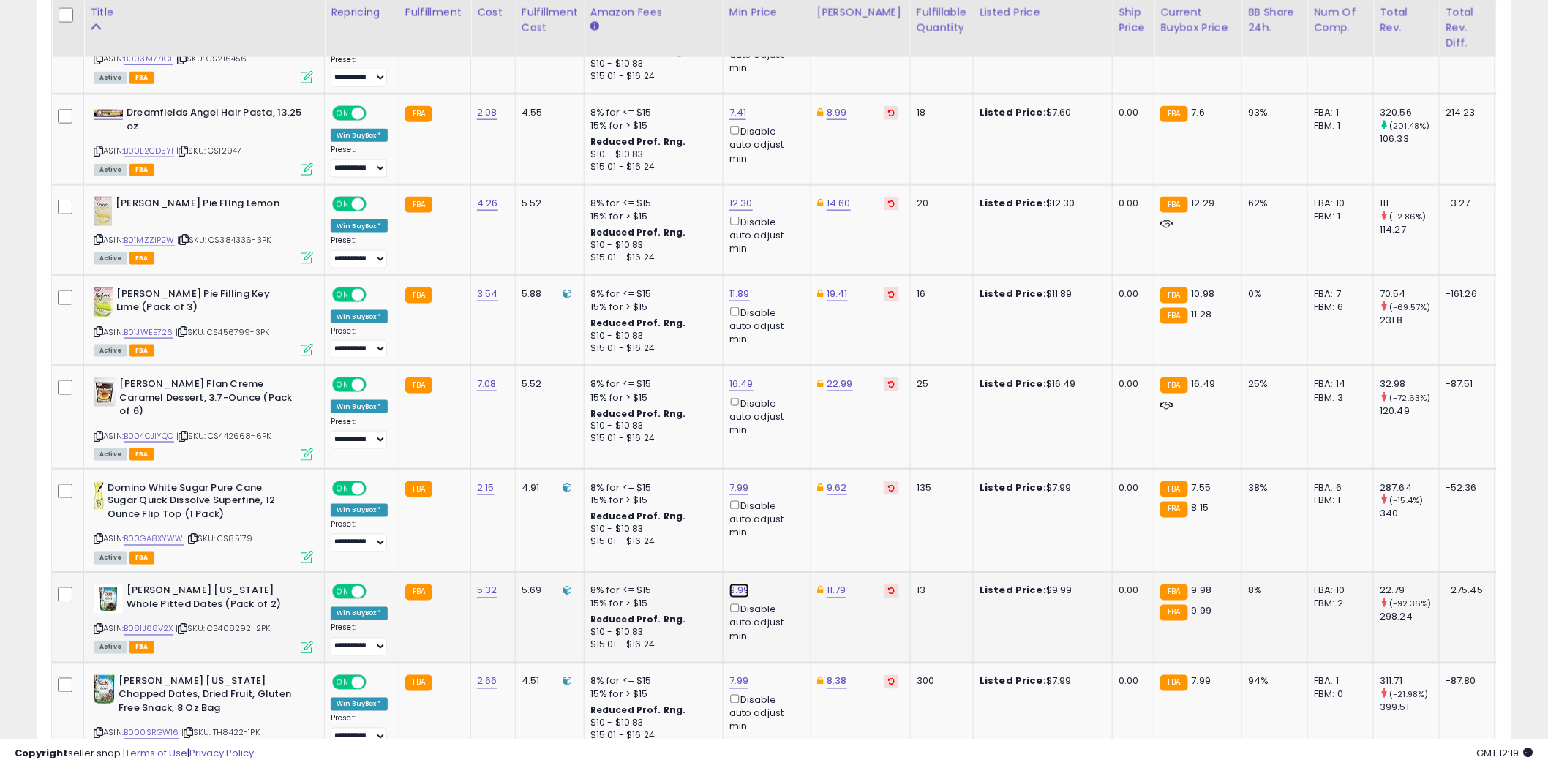
type input "***"
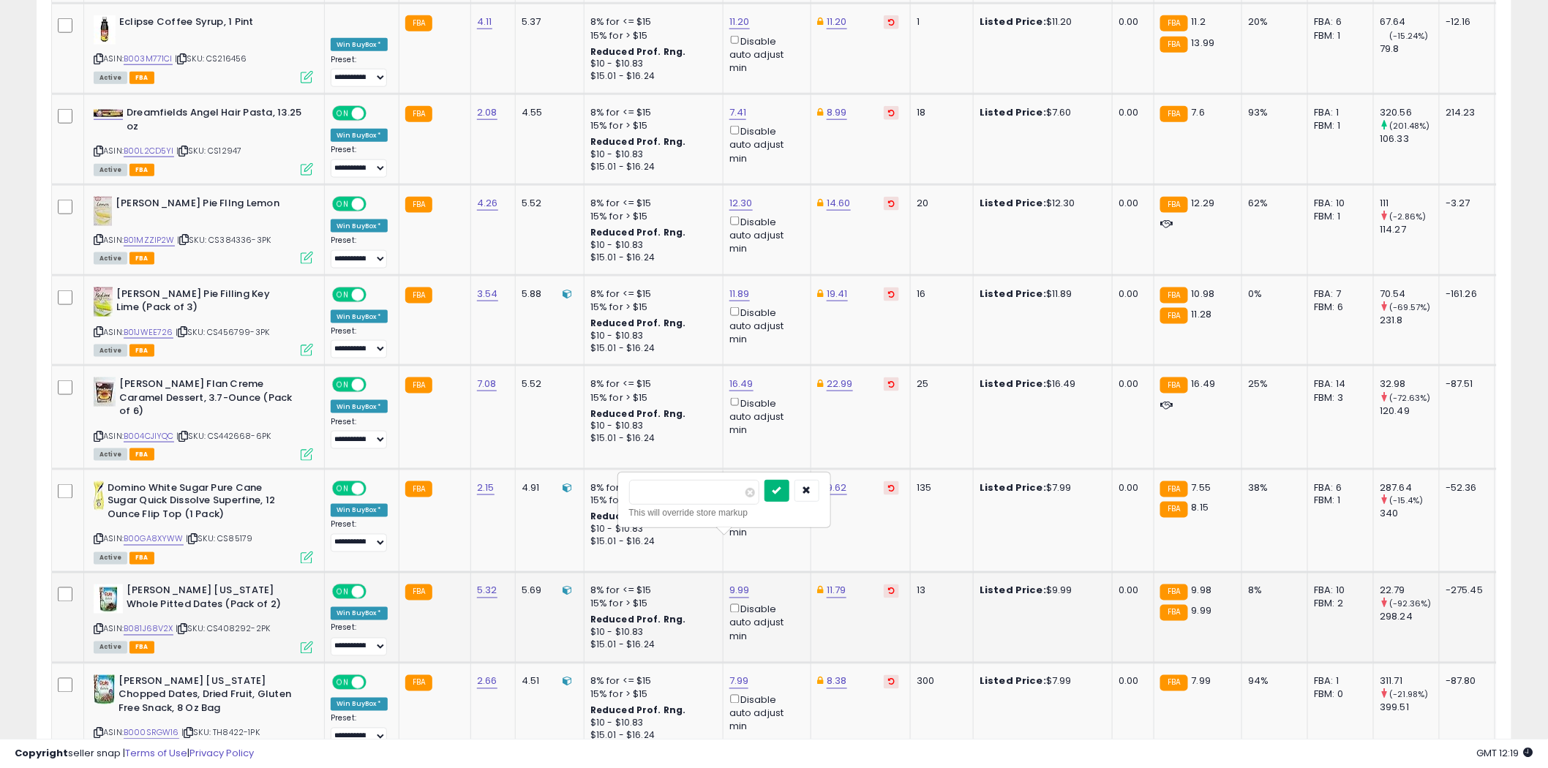
scroll to position [2905, 0]
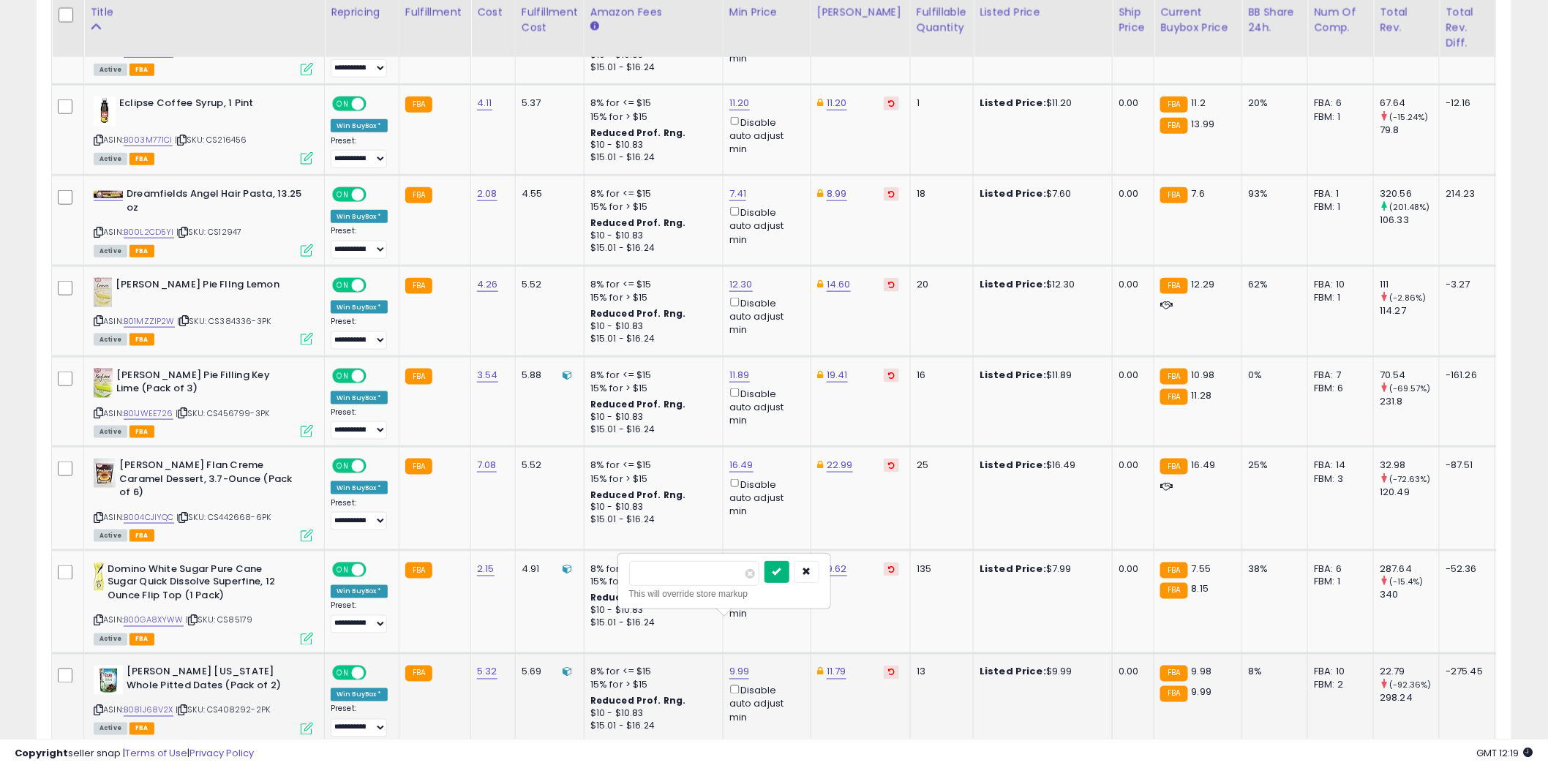
click at [781, 572] on icon "submit" at bounding box center [776, 571] width 9 height 9
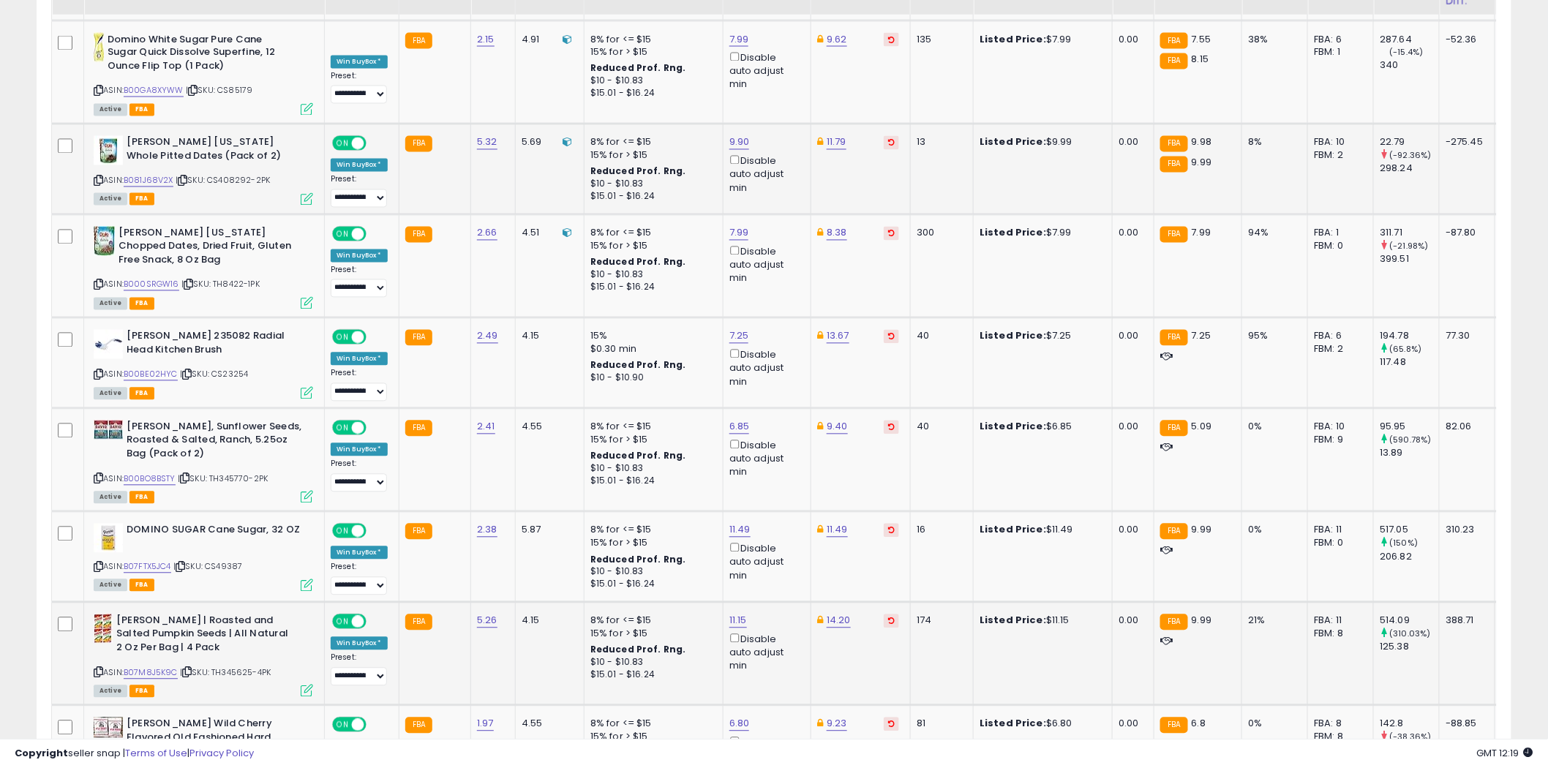
scroll to position [3473, 0]
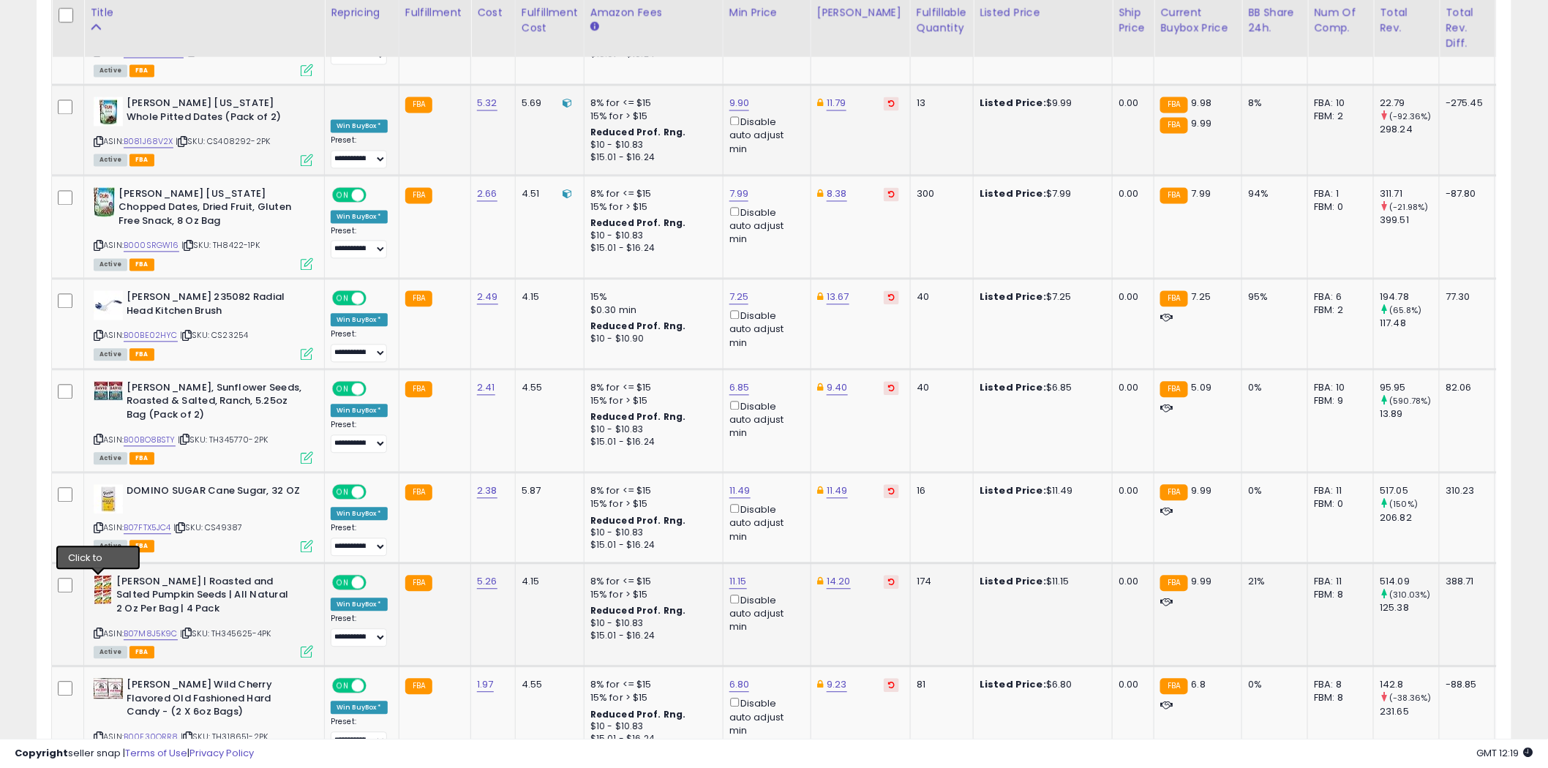
click at [100, 630] on icon at bounding box center [99, 634] width 10 height 8
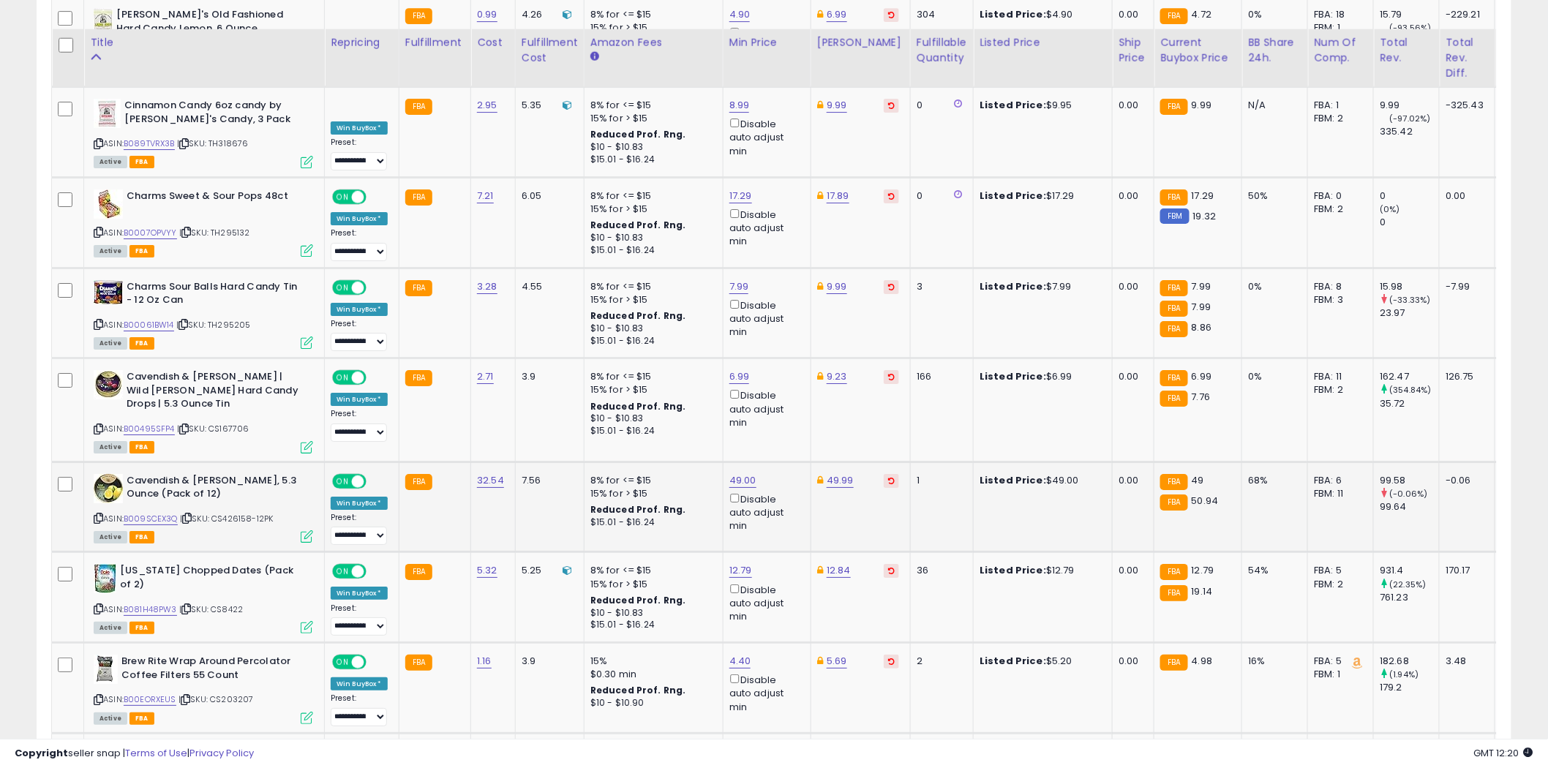
scroll to position [4368, 0]
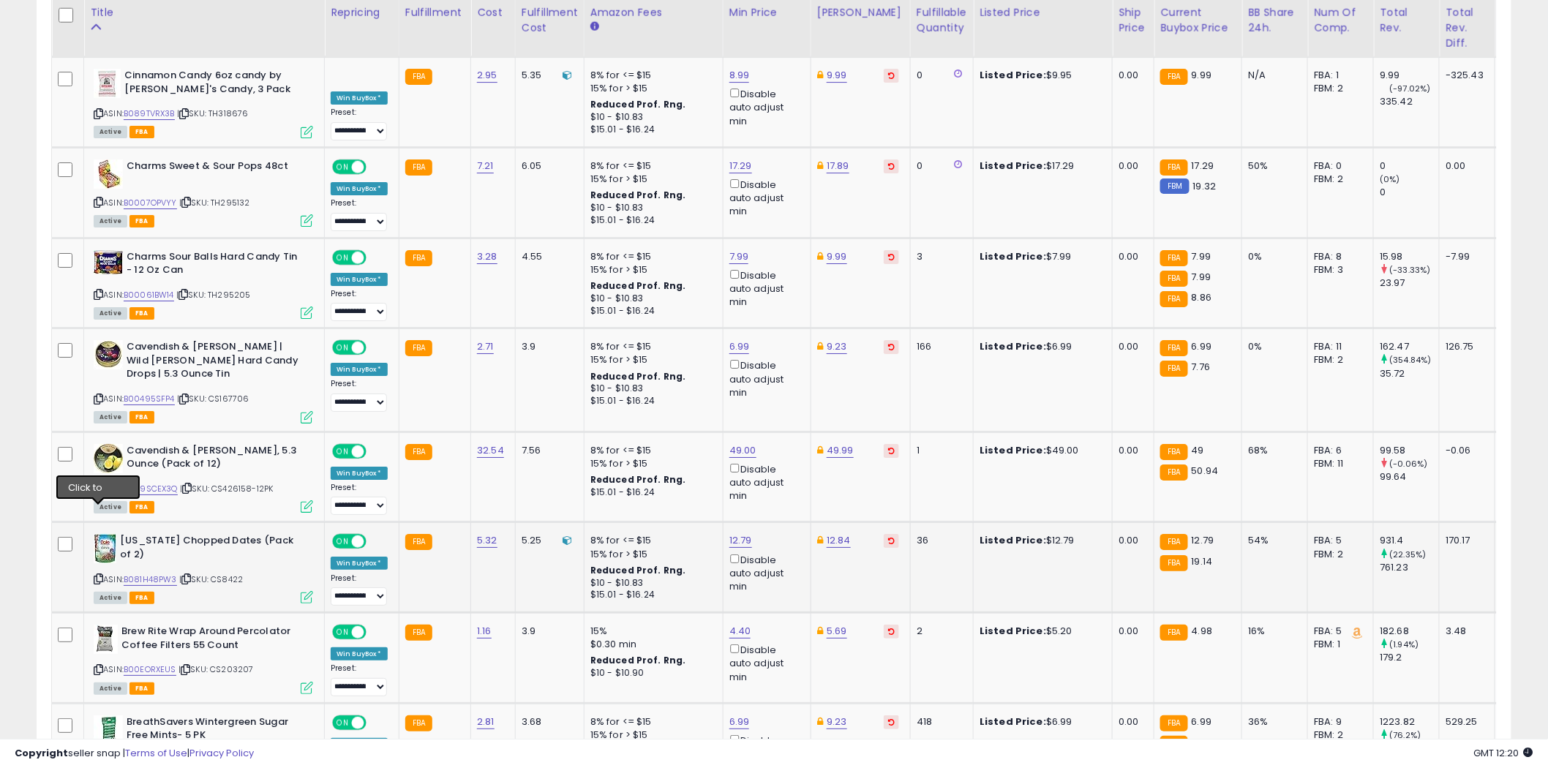
click at [98, 575] on icon at bounding box center [99, 579] width 10 height 8
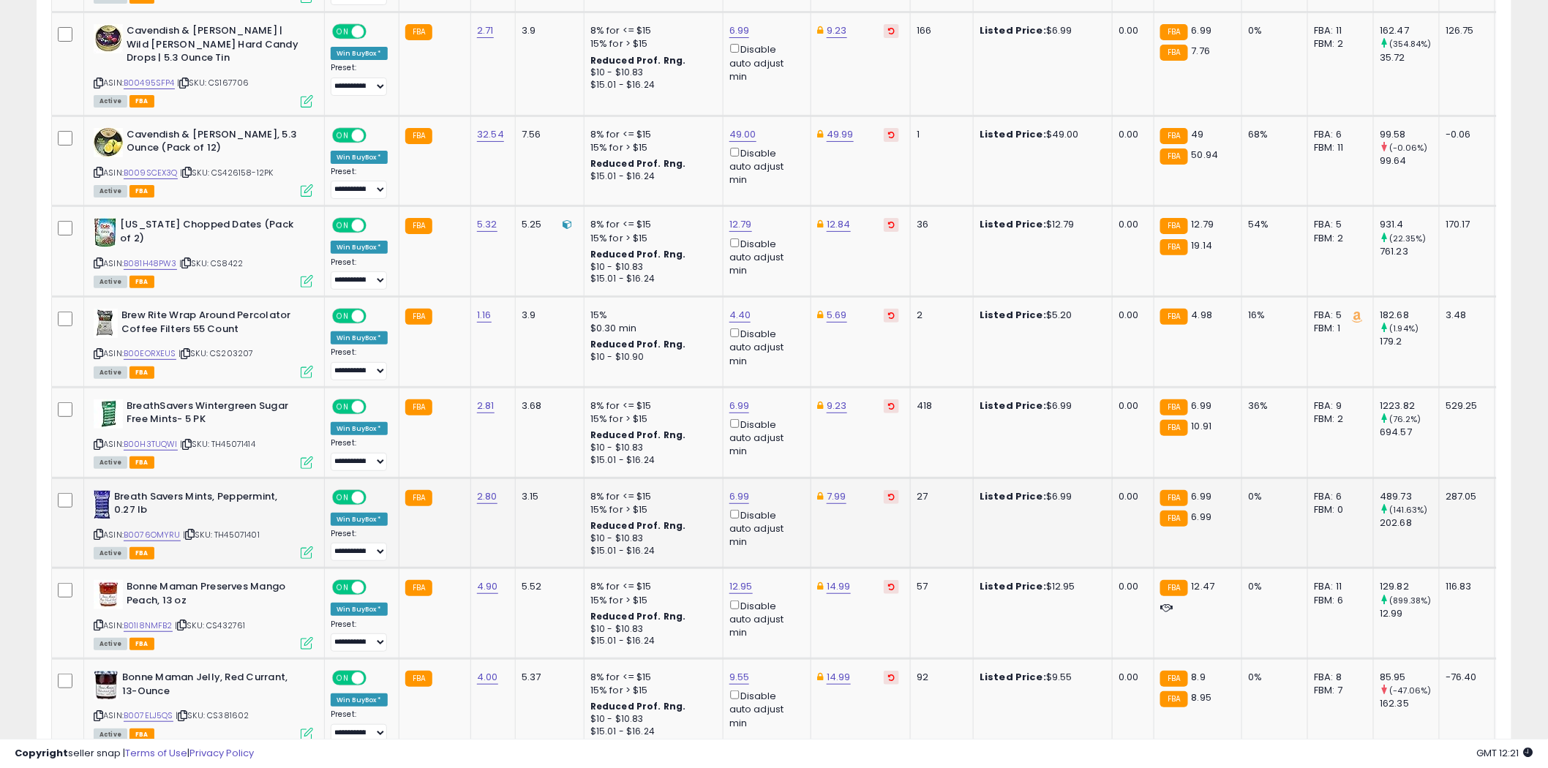
scroll to position [4693, 0]
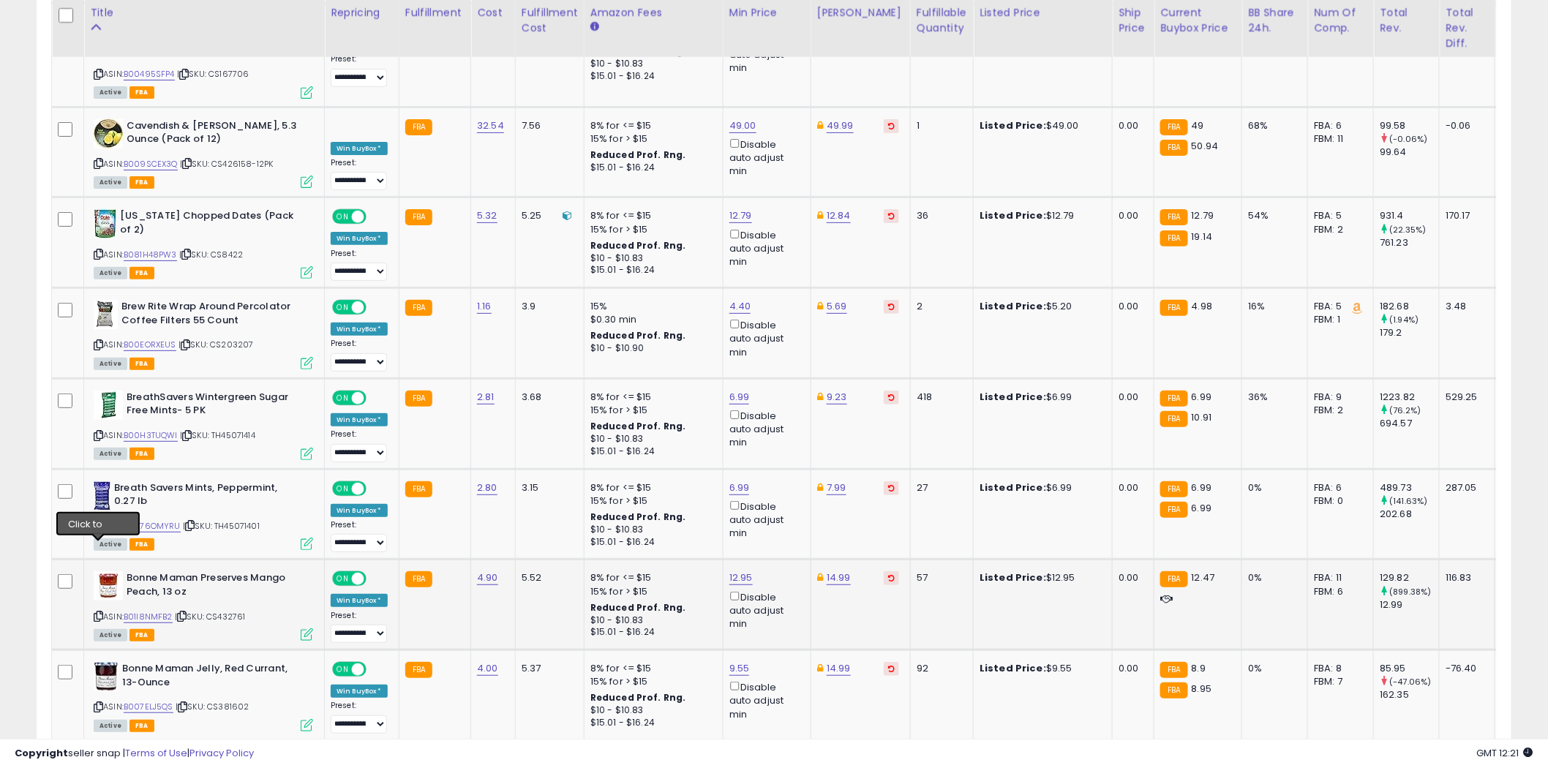
click at [99, 612] on icon at bounding box center [99, 616] width 10 height 8
type input "*****"
click at [782, 461] on icon "submit" at bounding box center [777, 458] width 9 height 9
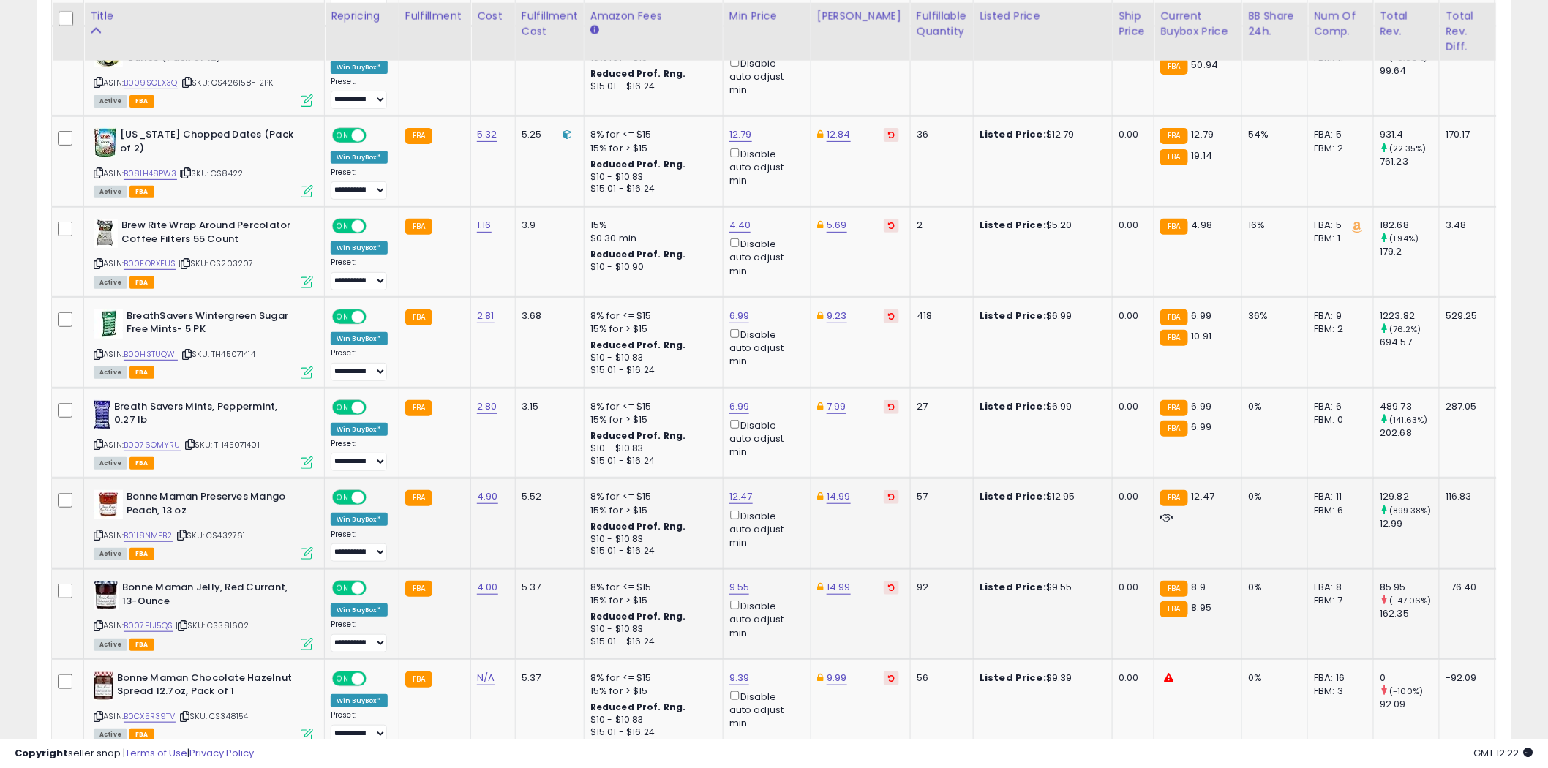
scroll to position [4829, 0]
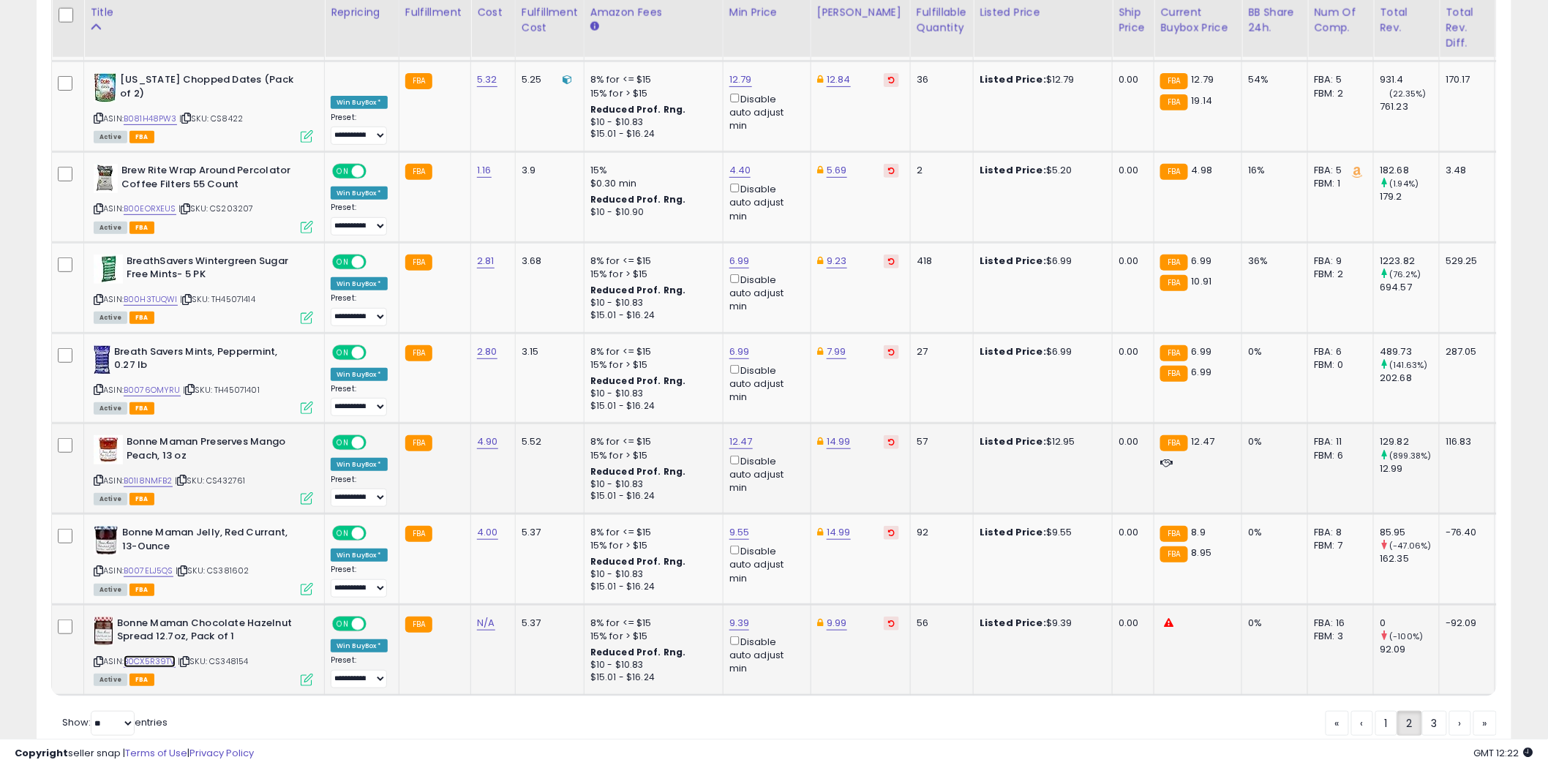
click at [148, 655] on link "B0CX5R39TV" at bounding box center [150, 661] width 52 height 12
click at [1473, 711] on link "3" at bounding box center [1484, 723] width 23 height 25
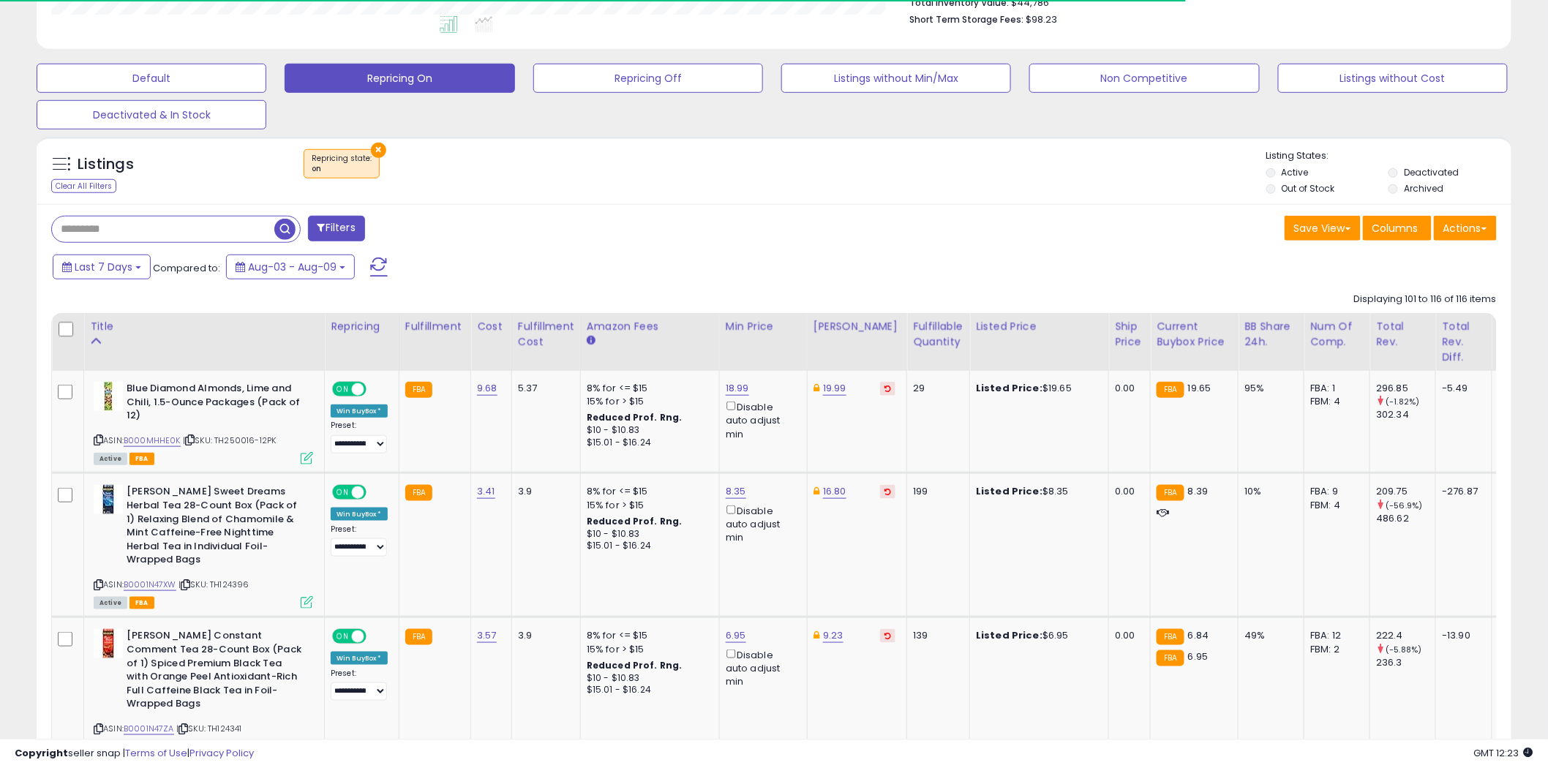
scroll to position [466, 0]
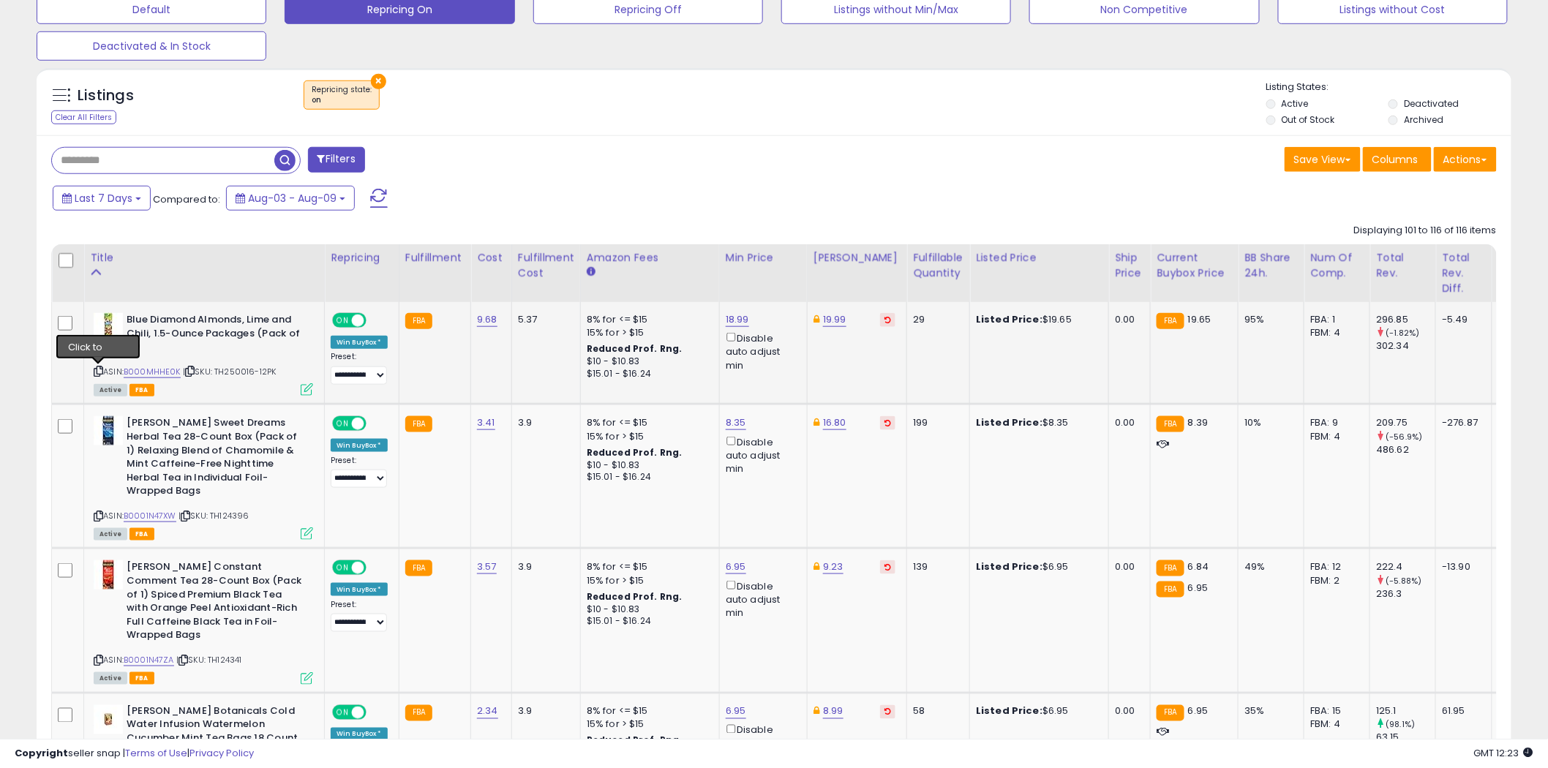
click at [98, 370] on icon at bounding box center [99, 371] width 10 height 8
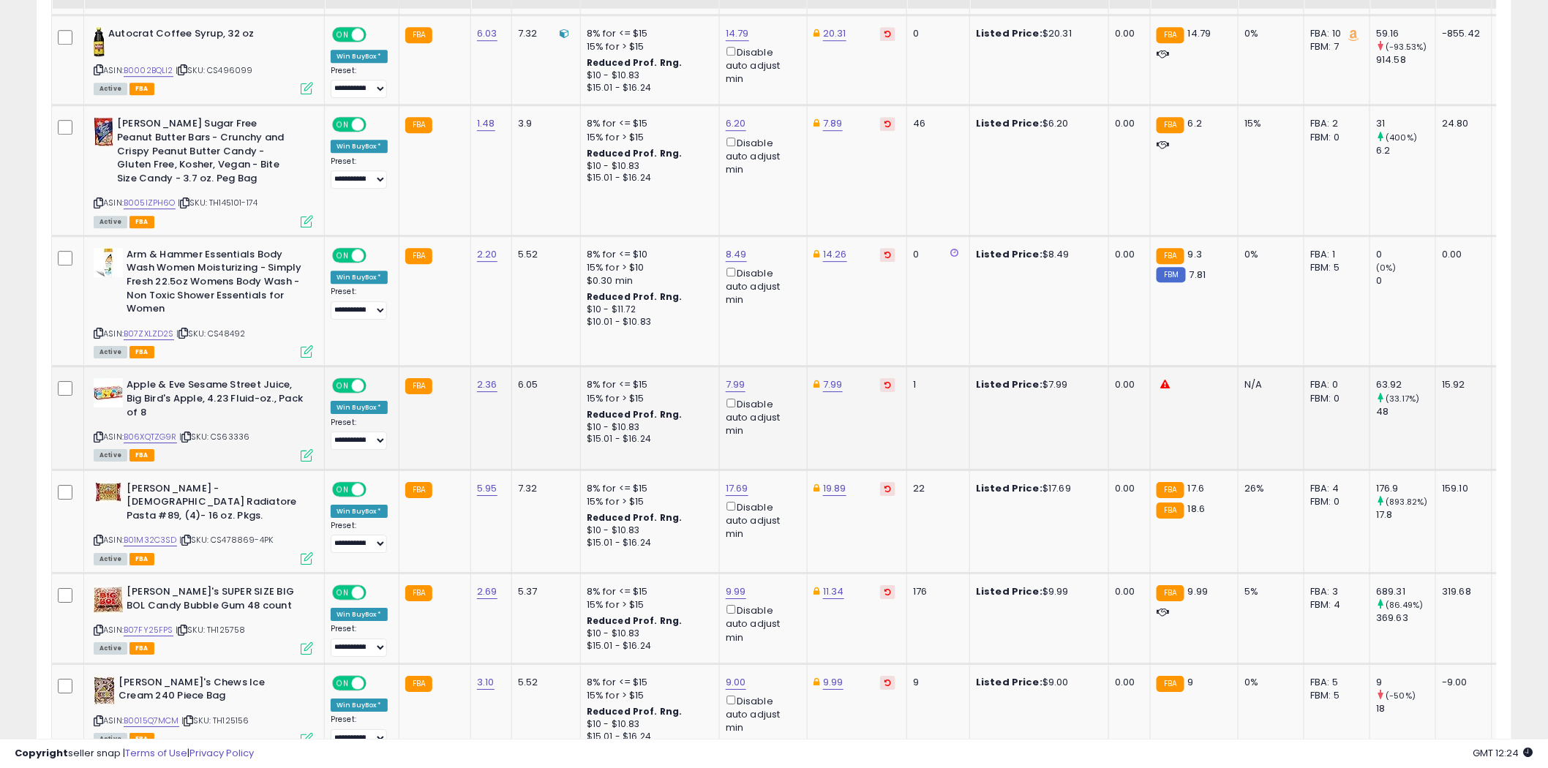
scroll to position [1767, 0]
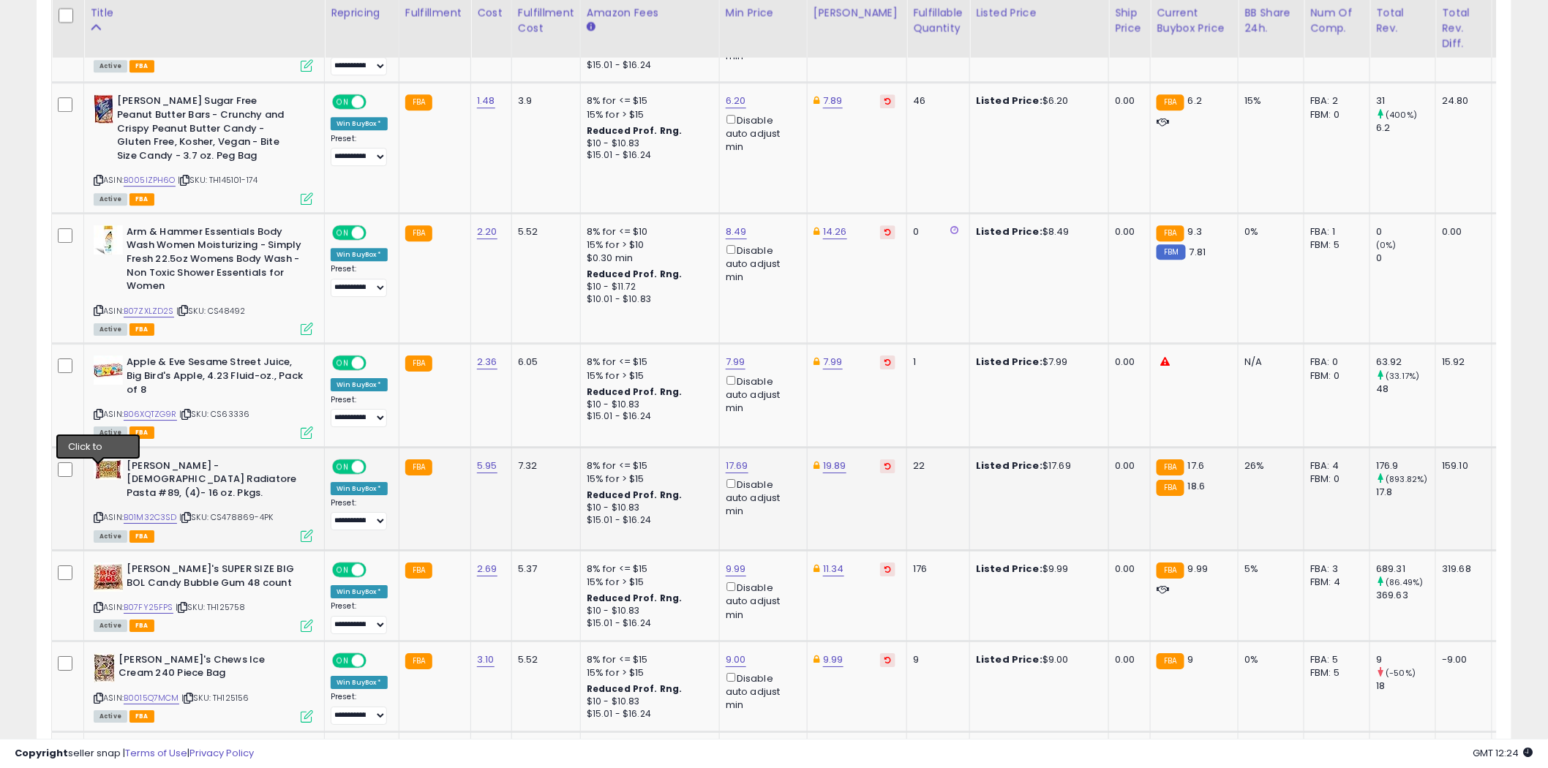
click at [99, 514] on icon at bounding box center [99, 518] width 10 height 8
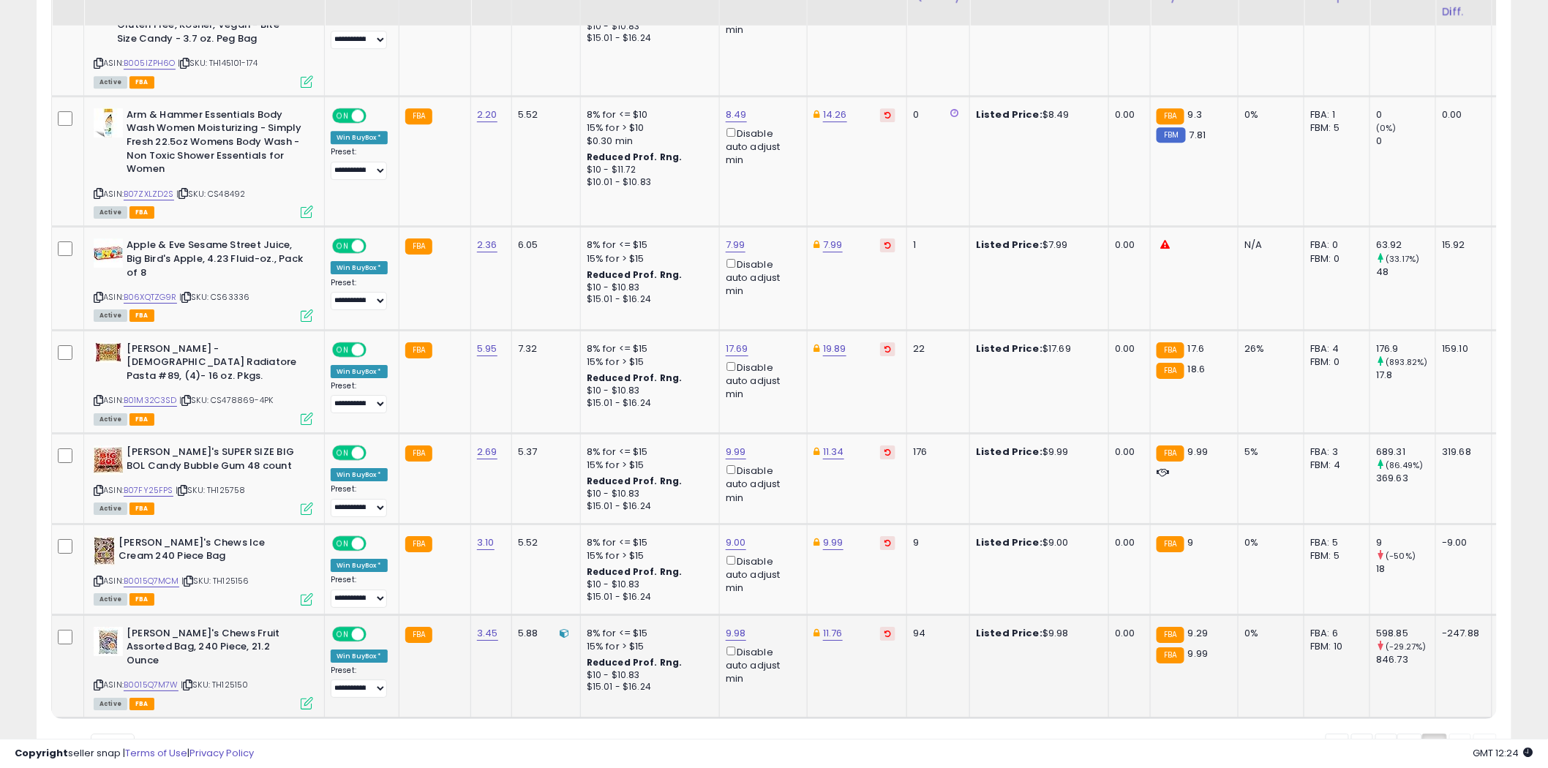
scroll to position [1915, 0]
